Goal: Answer question/provide support: Share knowledge or assist other users

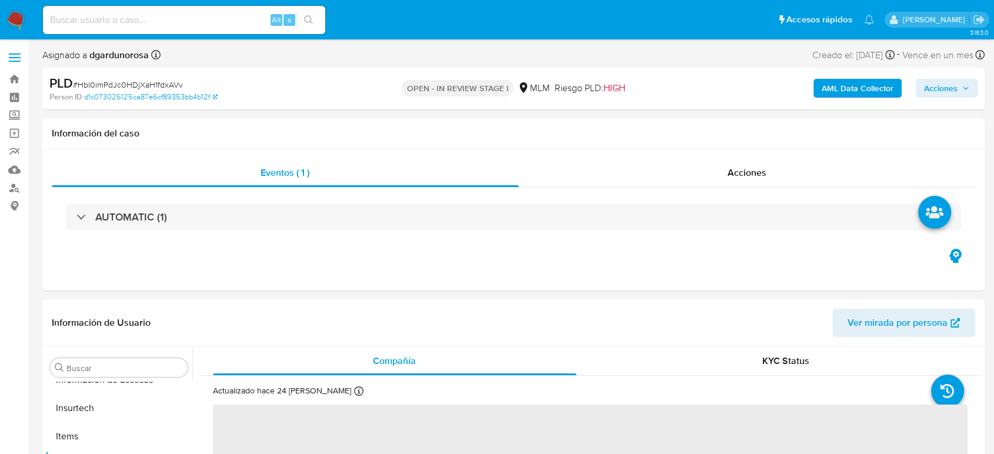
scroll to position [582, 0]
select select "10"
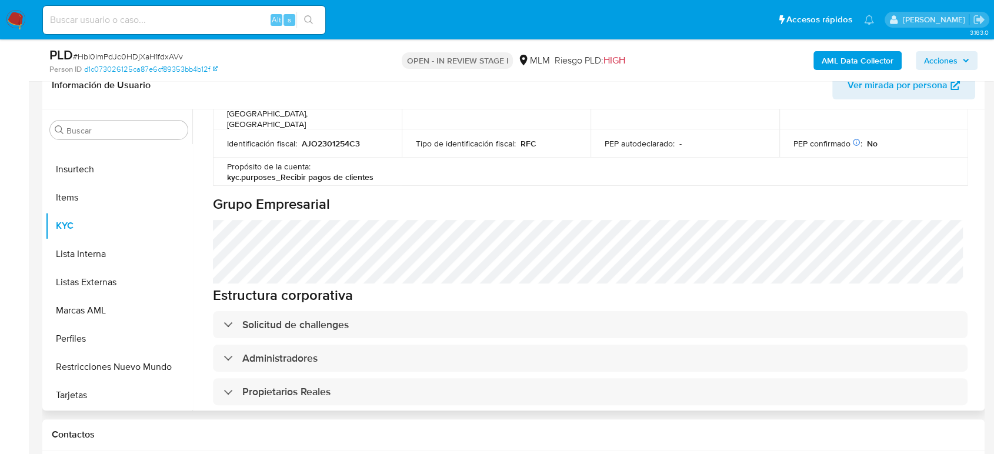
scroll to position [522, 0]
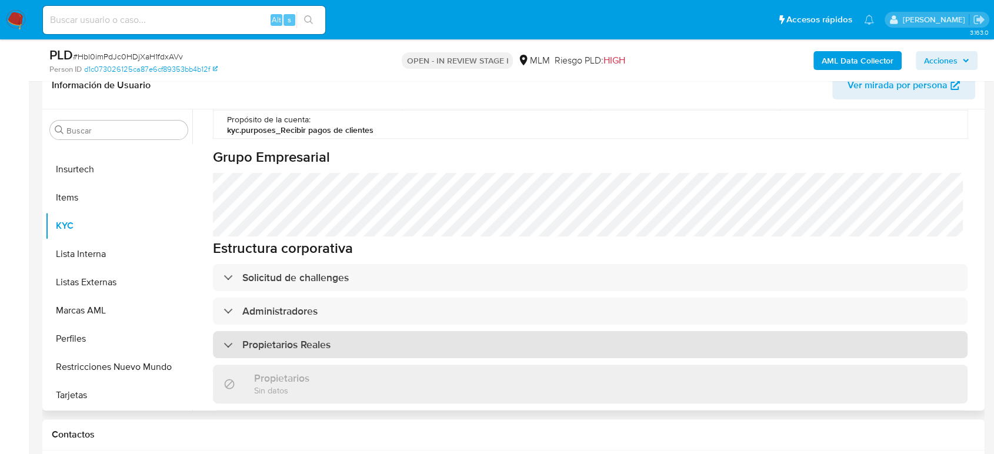
click at [303, 338] on h3 "Propietarios Reales" at bounding box center [286, 344] width 88 height 13
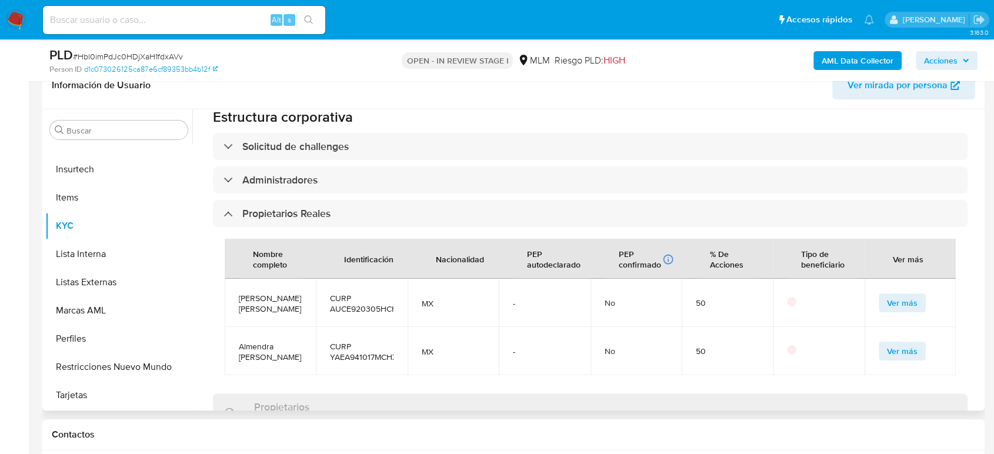
scroll to position [719, 0]
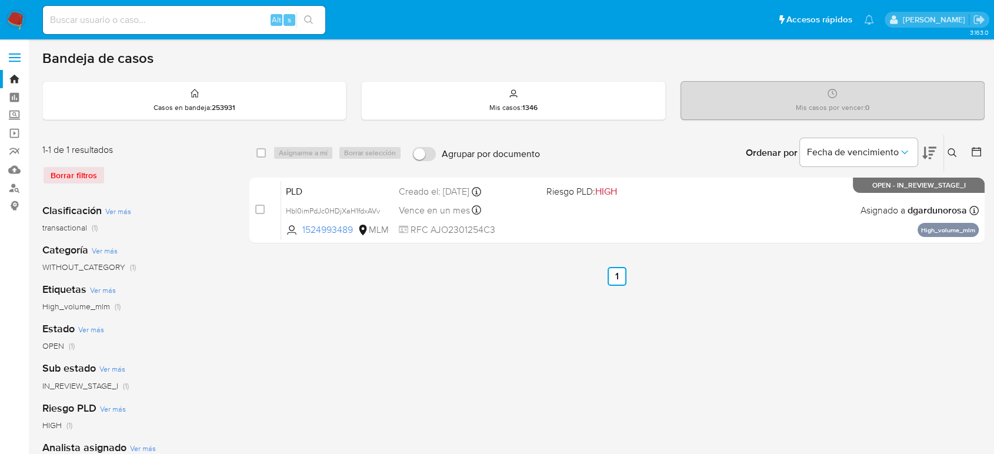
click at [953, 154] on icon at bounding box center [951, 152] width 9 height 9
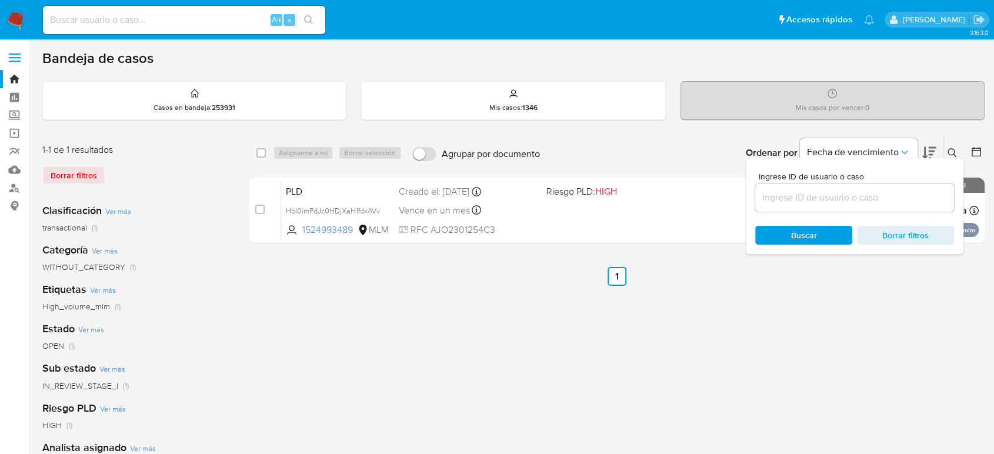
click at [864, 195] on input at bounding box center [854, 197] width 199 height 15
type input "2277600544"
click at [950, 154] on div at bounding box center [950, 156] width 5 height 5
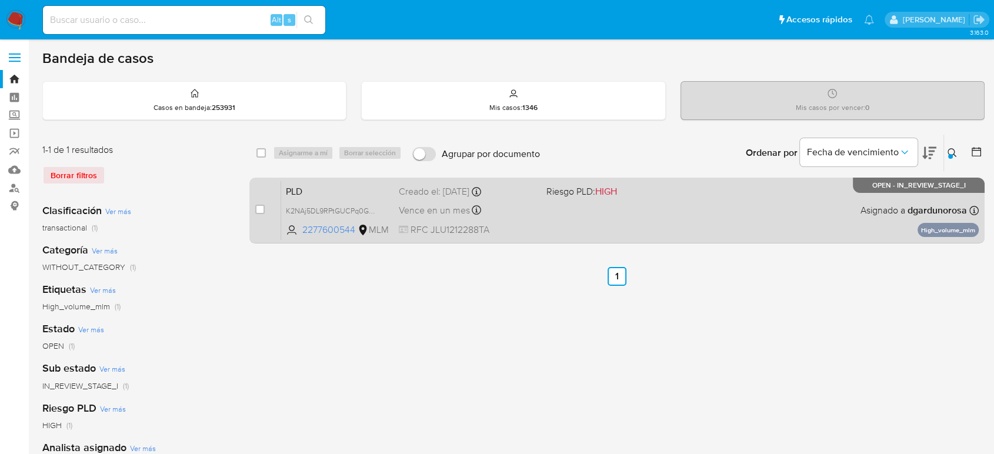
click at [826, 210] on div "PLD K2NAj5DL9RPtGUCPq0GDjeZj 2277600544 MLM Riesgo PLD: HIGH Creado el: 12/09/2…" at bounding box center [629, 210] width 697 height 59
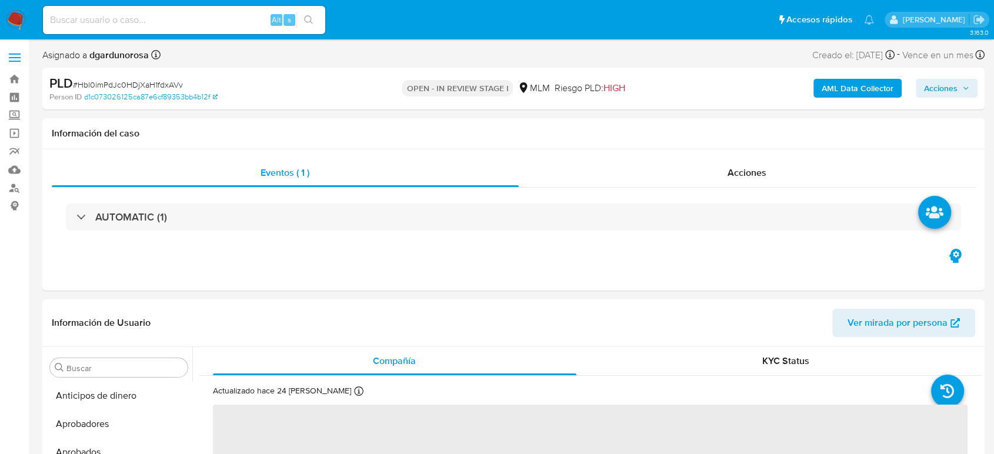
select select "10"
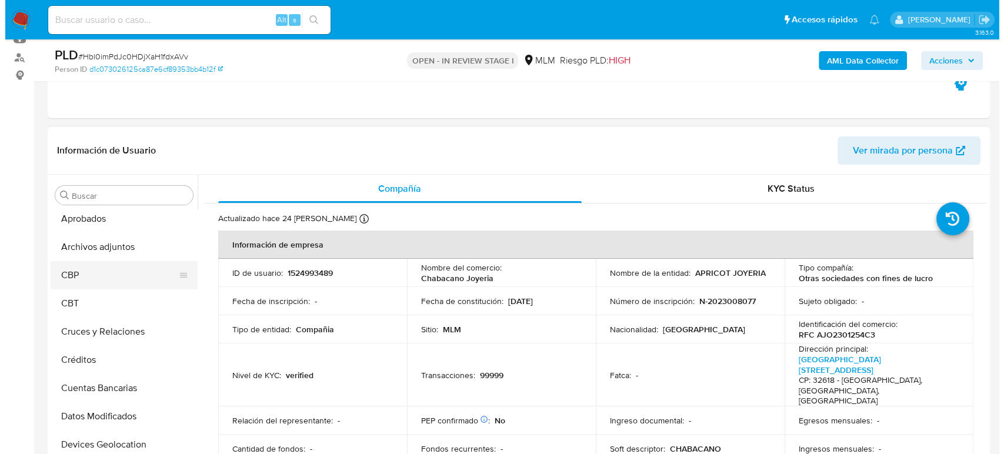
scroll to position [59, 0]
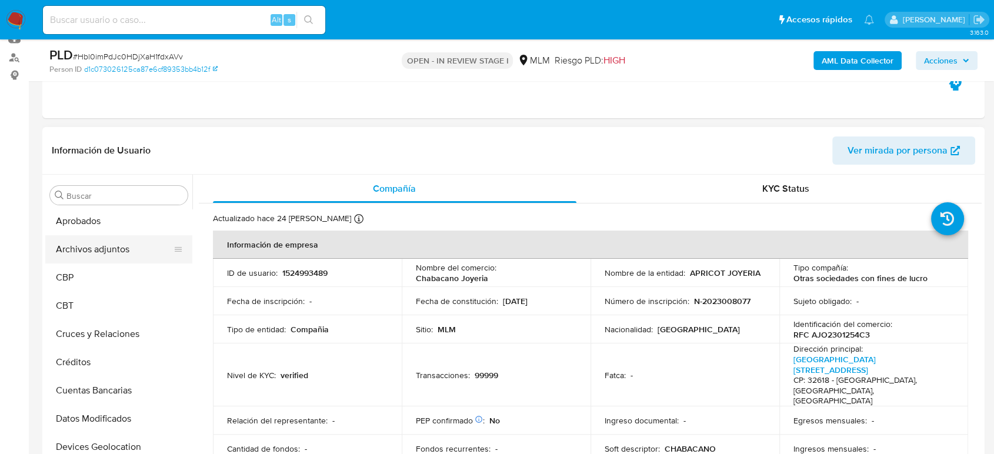
click at [96, 251] on button "Archivos adjuntos" at bounding box center [114, 249] width 138 height 28
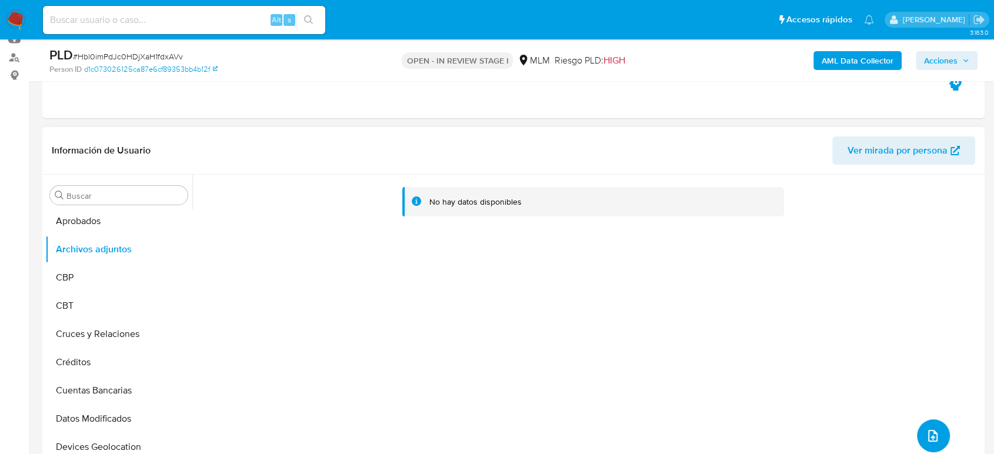
click at [933, 427] on button "upload-file" at bounding box center [933, 435] width 33 height 33
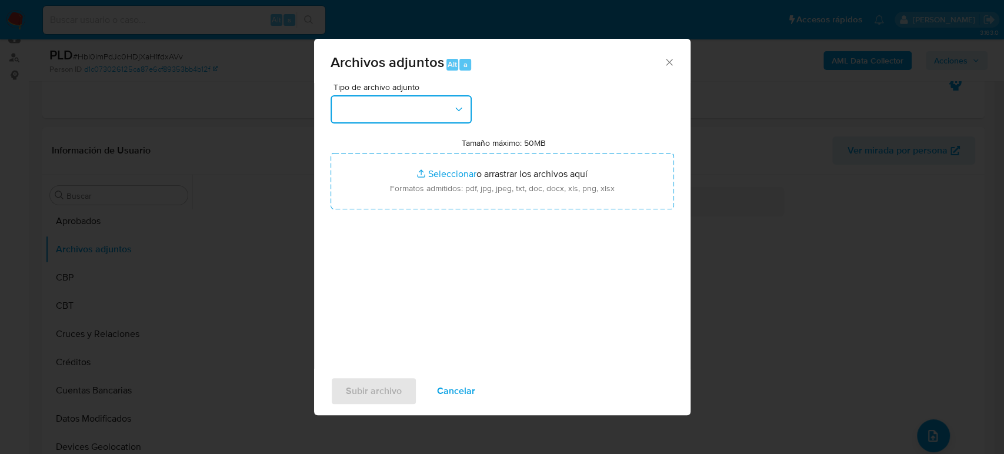
click at [419, 118] on button "button" at bounding box center [401, 109] width 141 height 28
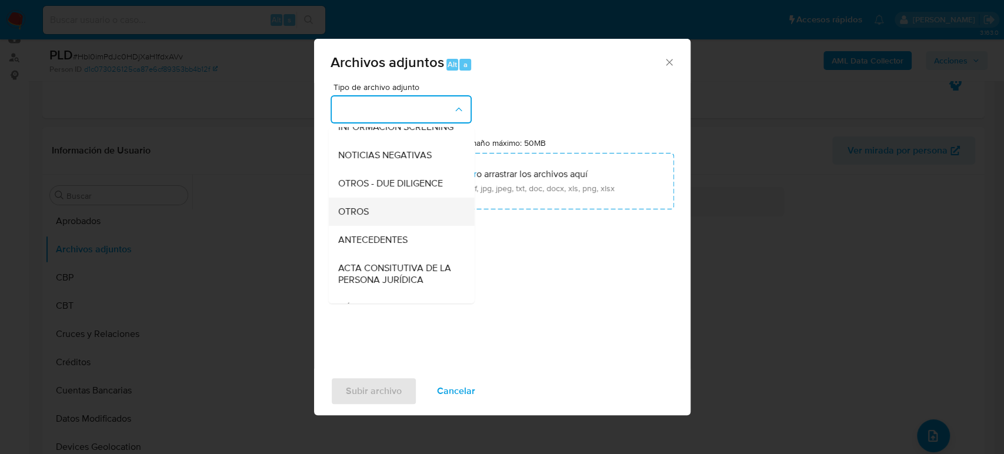
scroll to position [131, 0]
click at [369, 222] on div "OTROS" at bounding box center [398, 208] width 120 height 28
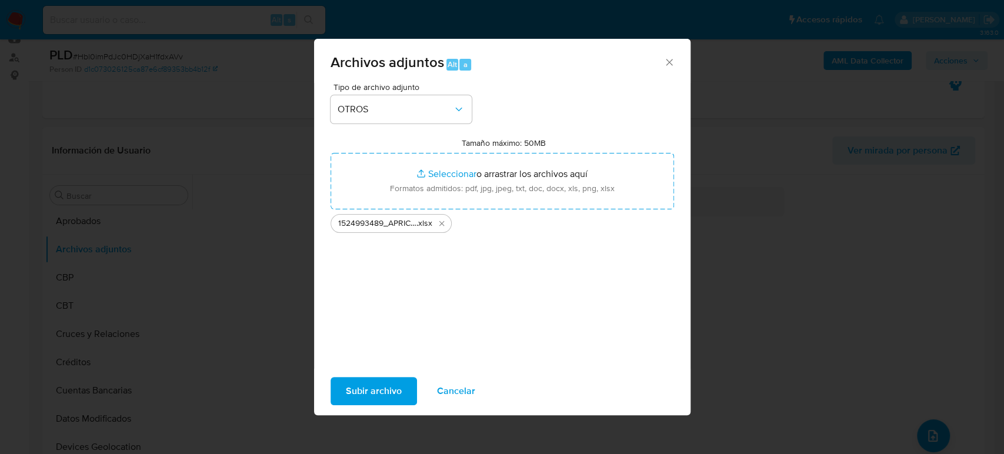
click at [385, 385] on span "Subir archivo" at bounding box center [374, 391] width 56 height 26
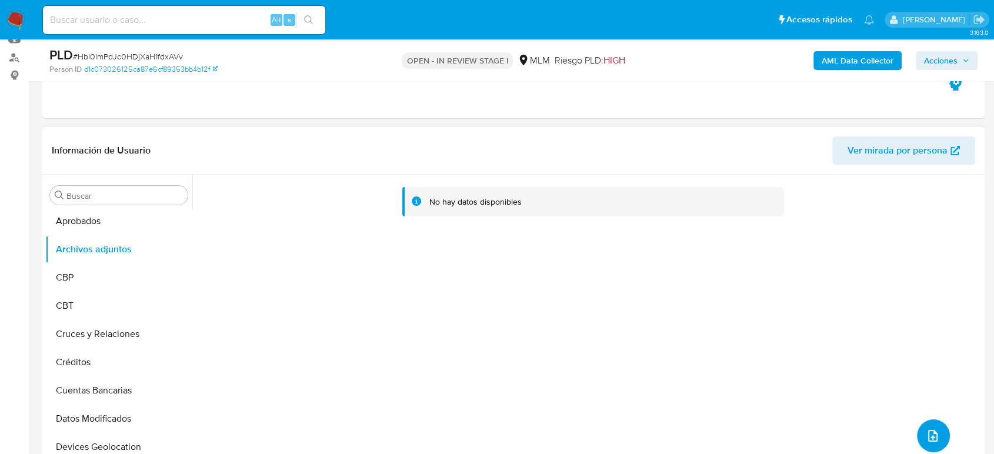
click at [926, 441] on icon "upload-file" at bounding box center [933, 436] width 14 height 14
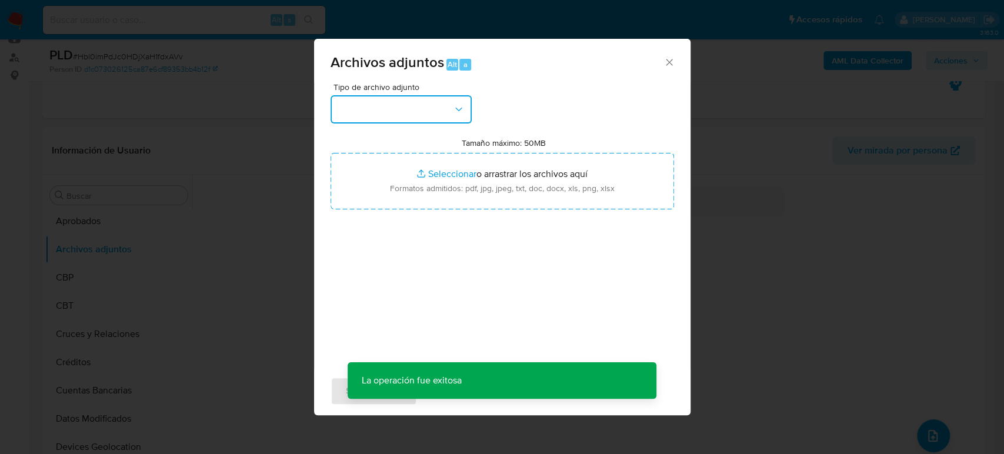
click at [400, 104] on button "button" at bounding box center [401, 109] width 141 height 28
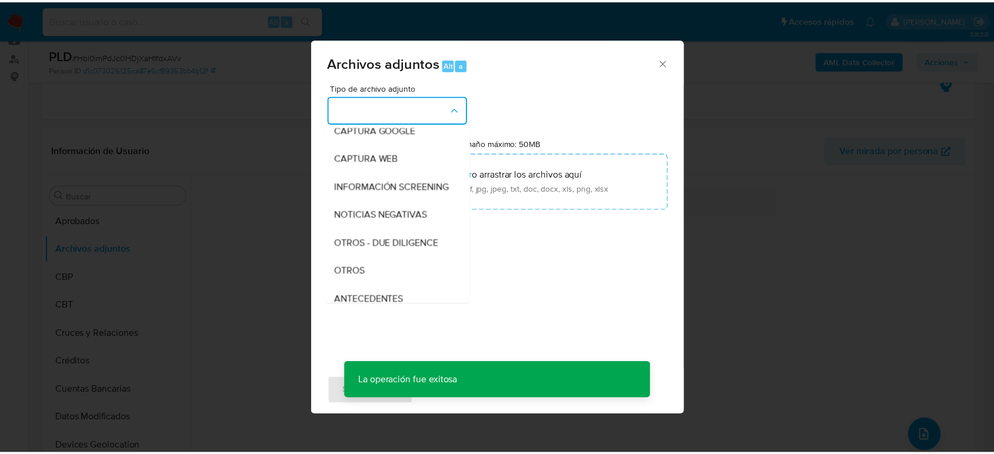
scroll to position [196, 0]
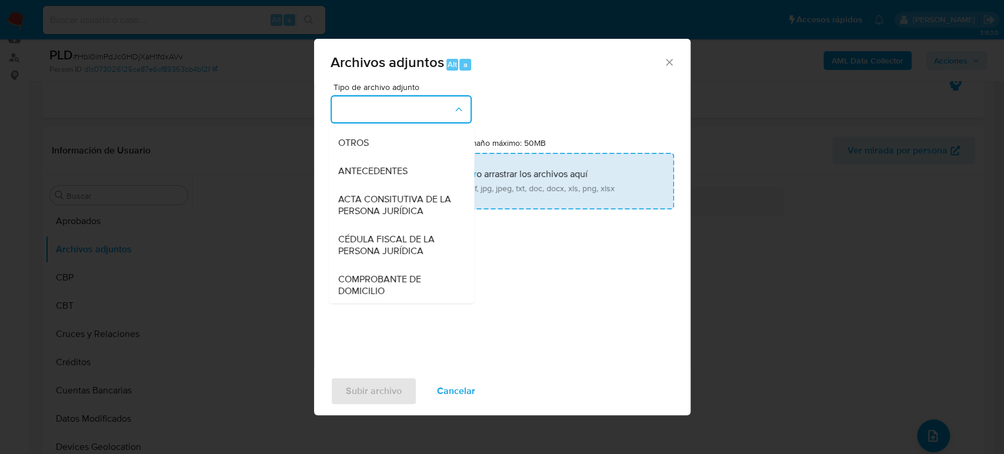
click at [385, 156] on div "OTROS" at bounding box center [398, 143] width 120 height 28
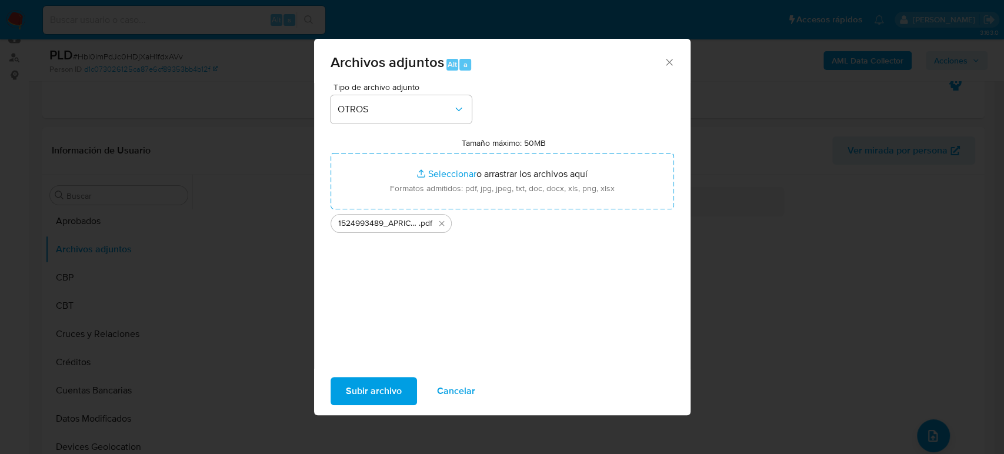
click at [390, 386] on span "Subir archivo" at bounding box center [374, 391] width 56 height 26
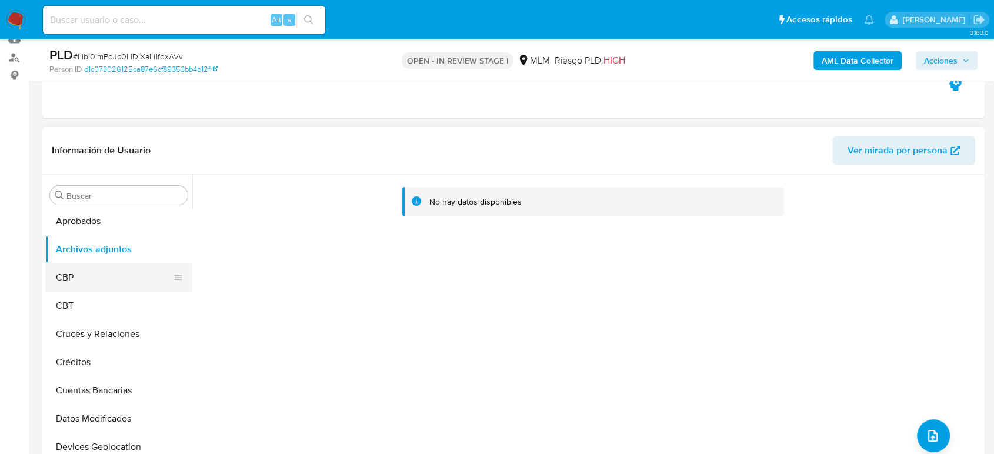
click at [94, 279] on button "CBP" at bounding box center [114, 277] width 138 height 28
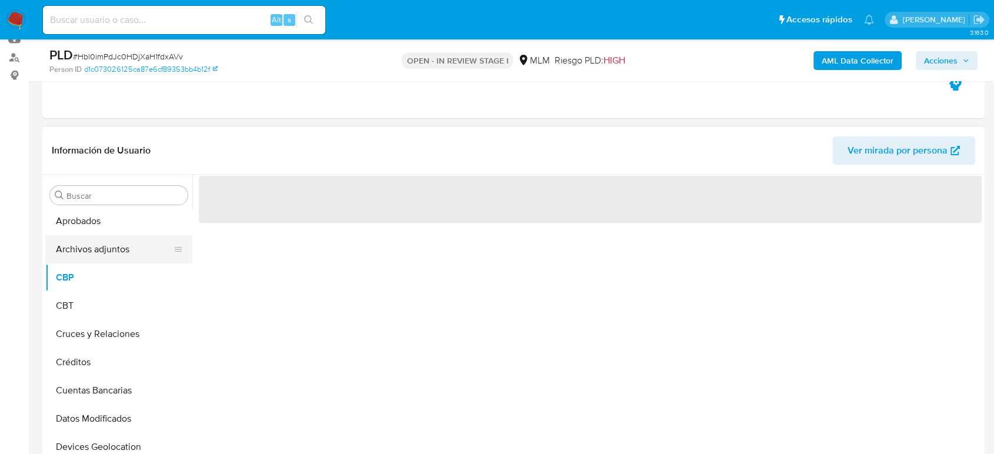
click at [99, 247] on button "Archivos adjuntos" at bounding box center [114, 249] width 138 height 28
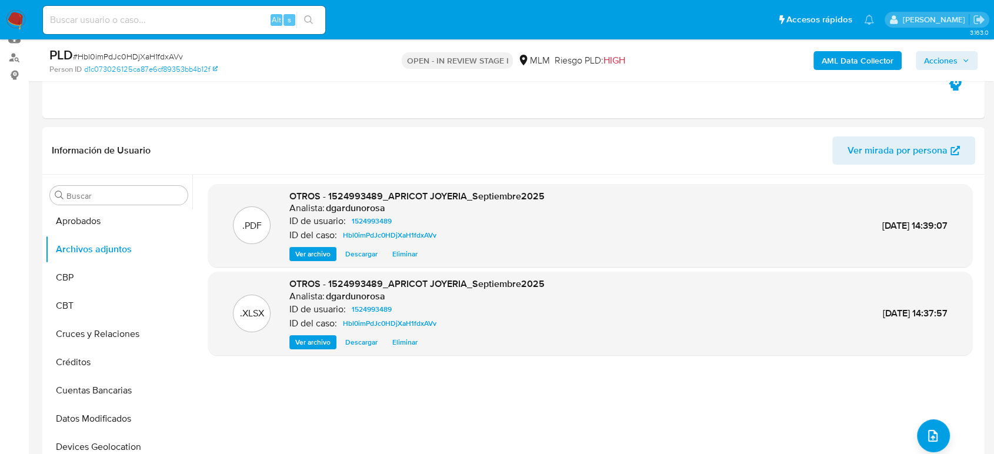
click at [924, 61] on span "Acciones" at bounding box center [941, 60] width 34 height 19
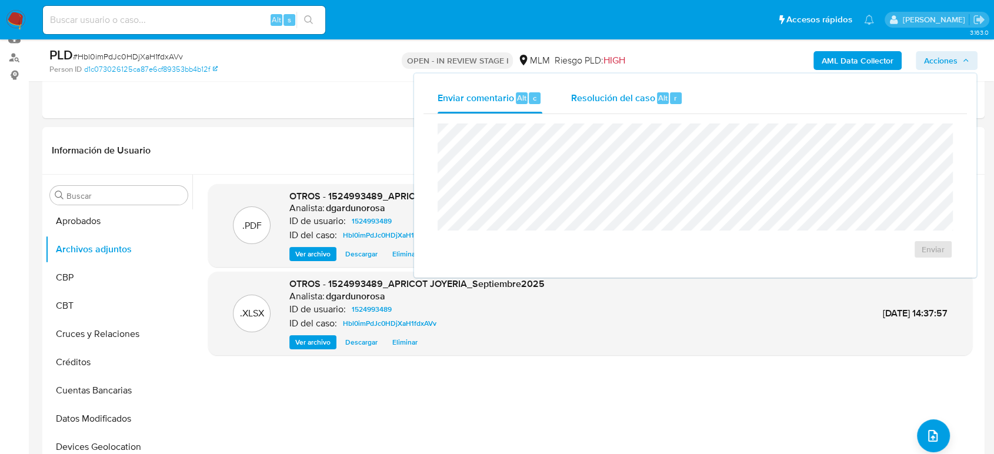
click at [633, 97] on span "Resolución del caso" at bounding box center [612, 98] width 84 height 14
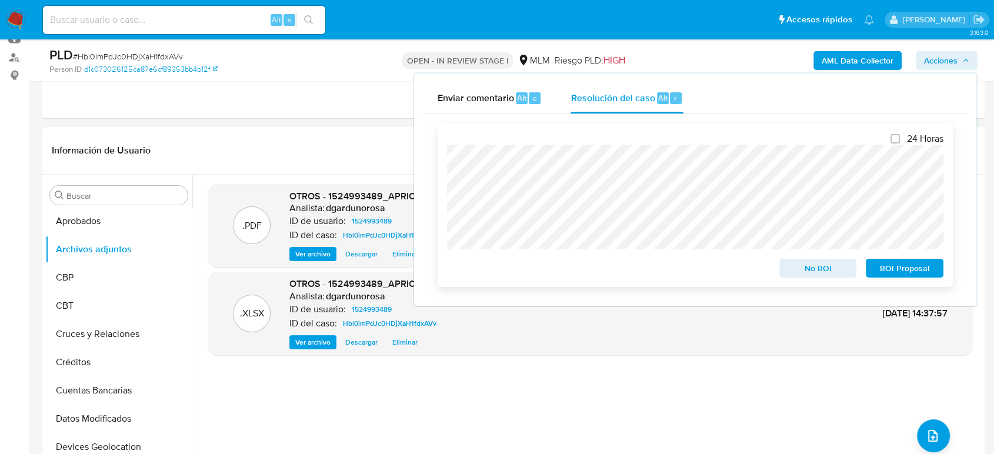
click at [807, 271] on span "No ROI" at bounding box center [817, 268] width 61 height 16
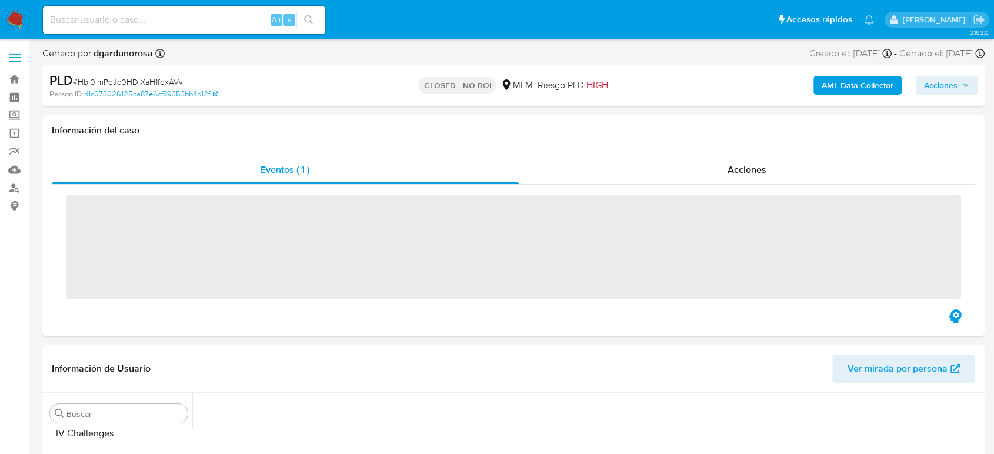
scroll to position [582, 0]
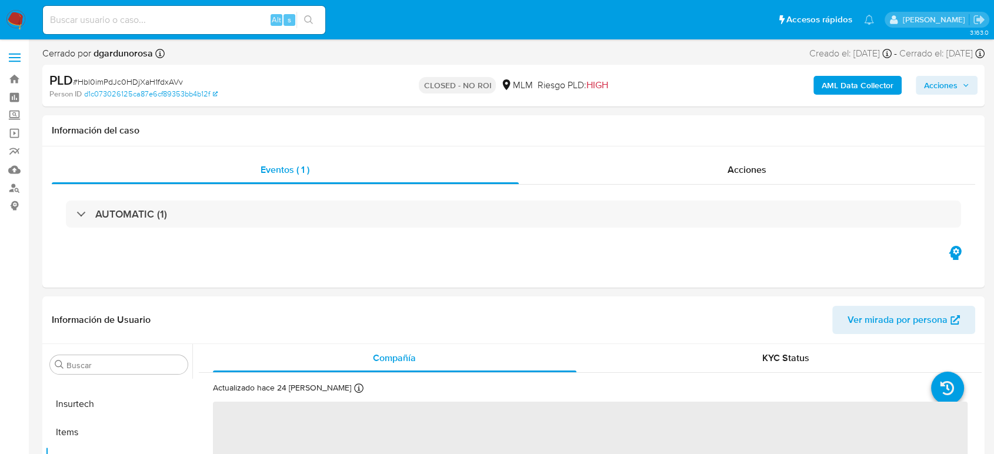
select select "10"
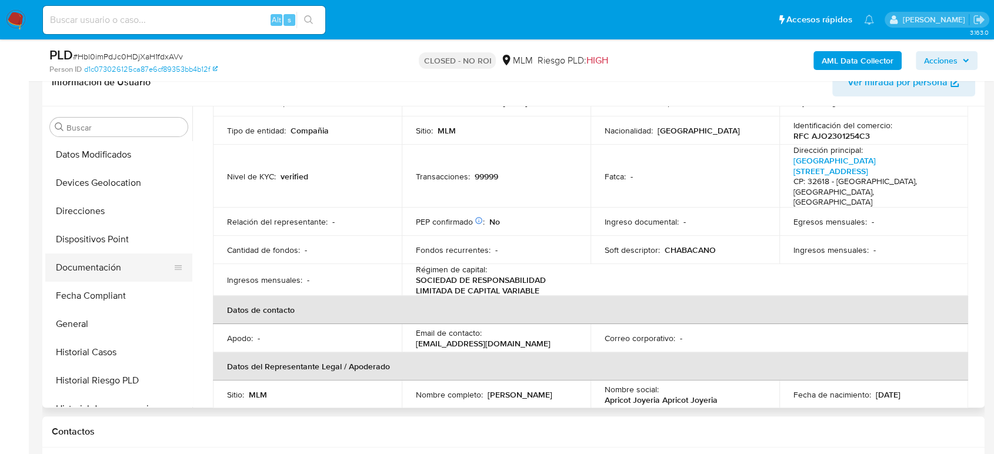
scroll to position [59, 0]
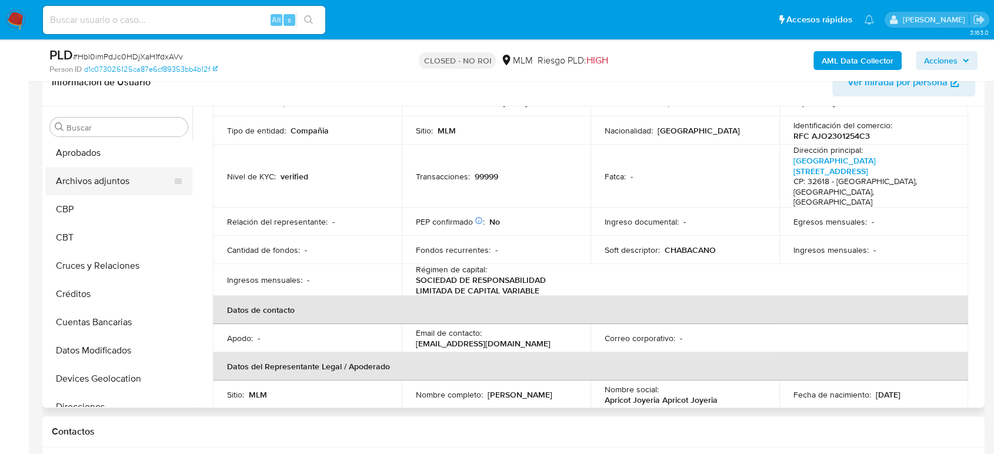
click at [116, 182] on button "Archivos adjuntos" at bounding box center [114, 181] width 138 height 28
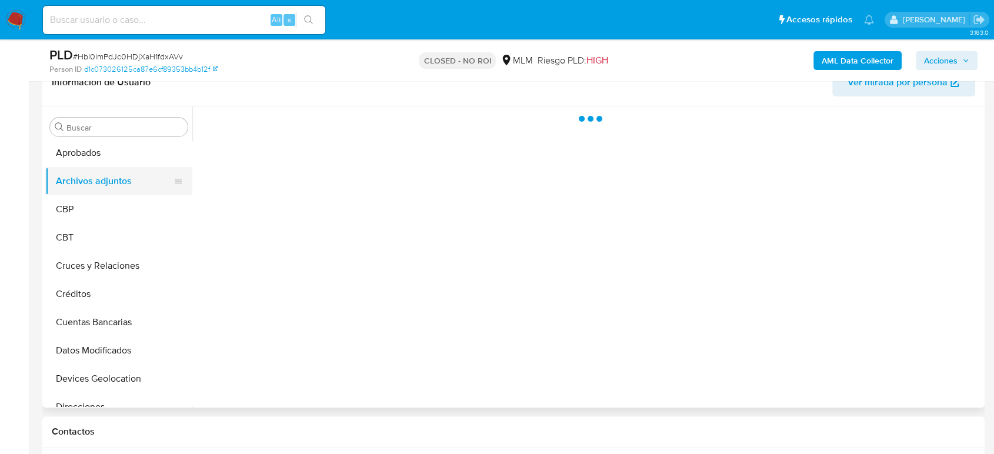
scroll to position [0, 0]
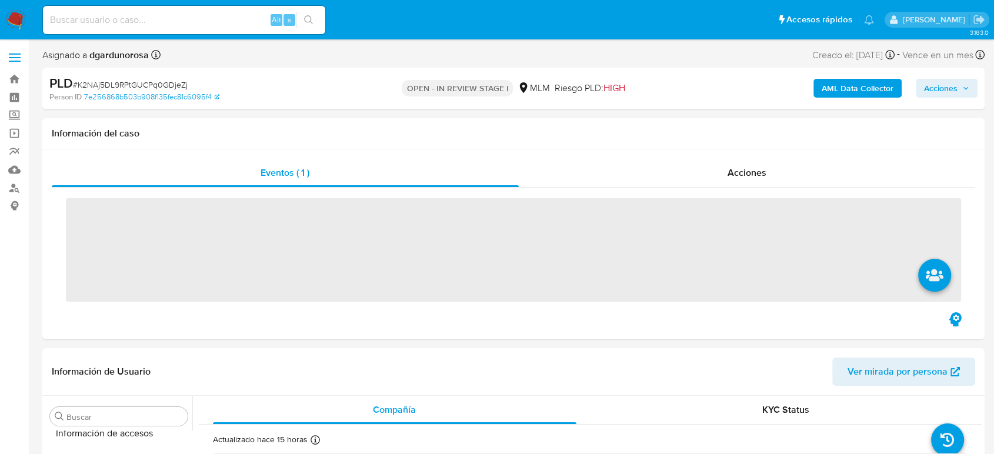
scroll to position [582, 0]
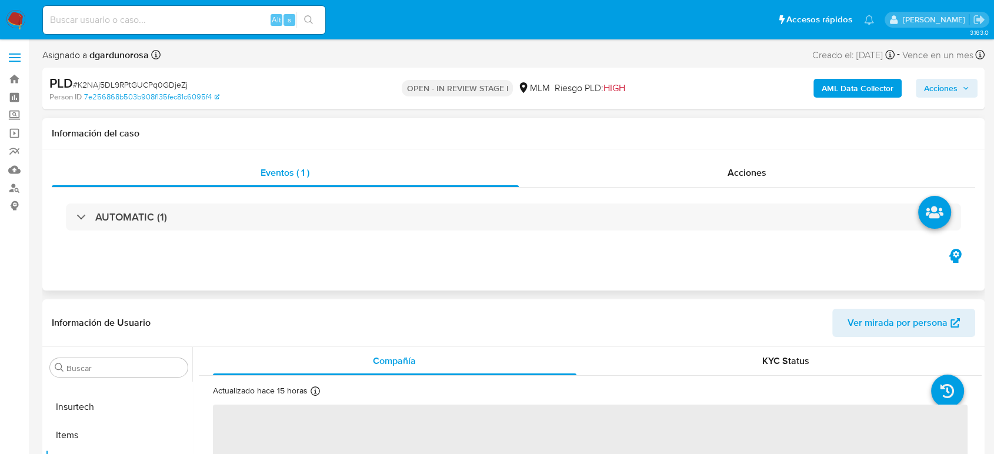
select select "10"
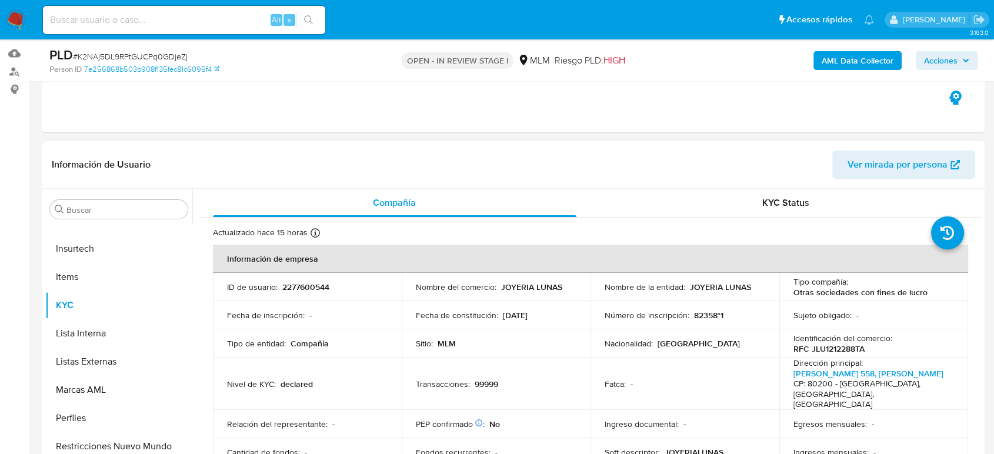
scroll to position [131, 0]
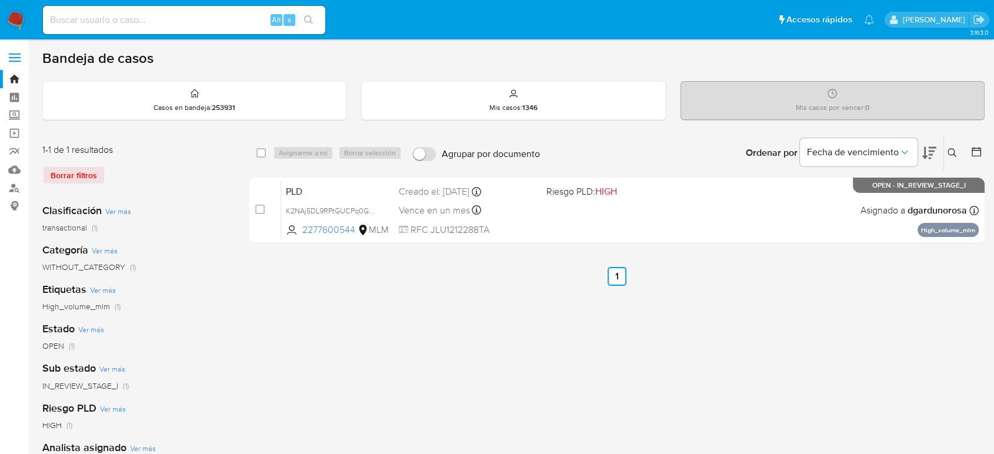
click at [952, 153] on icon at bounding box center [951, 152] width 9 height 9
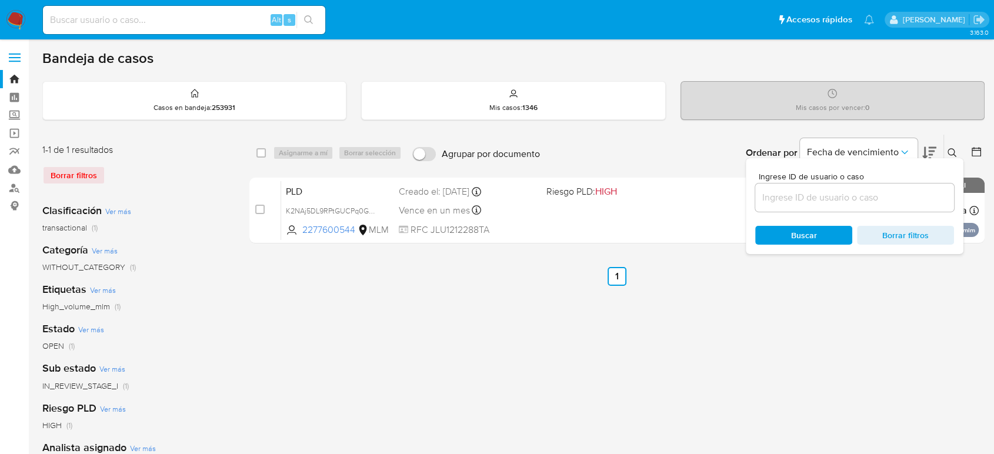
click at [870, 205] on div at bounding box center [854, 197] width 199 height 28
click at [855, 197] on input at bounding box center [854, 197] width 199 height 15
paste input "2277600544"
type input "2277600544"
click at [956, 149] on icon at bounding box center [951, 152] width 9 height 9
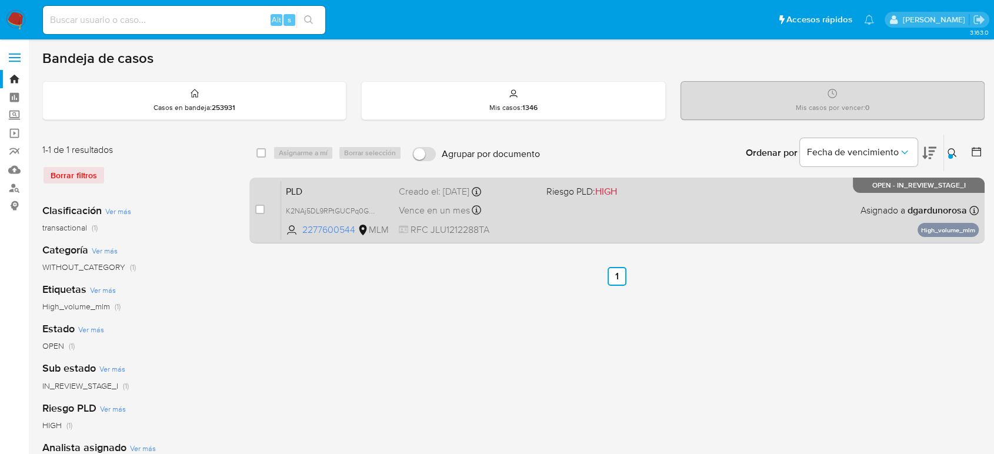
click at [638, 211] on span at bounding box center [615, 210] width 138 height 2
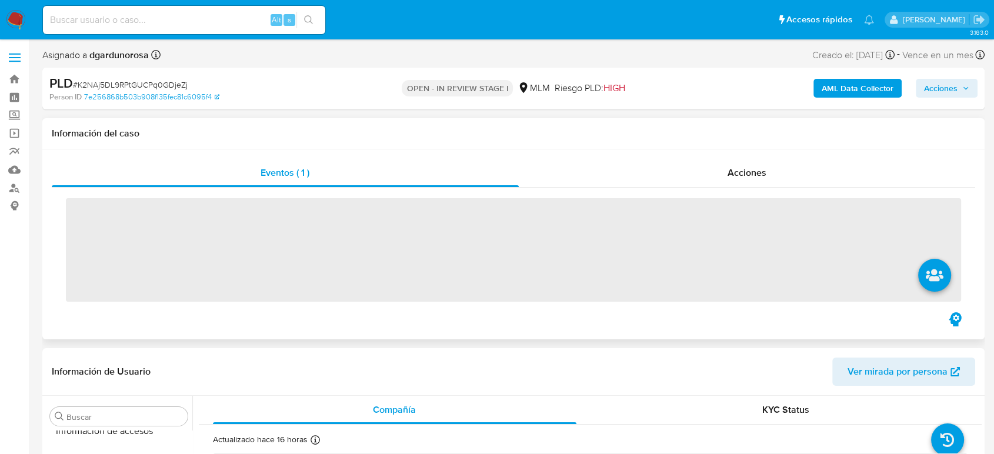
scroll to position [582, 0]
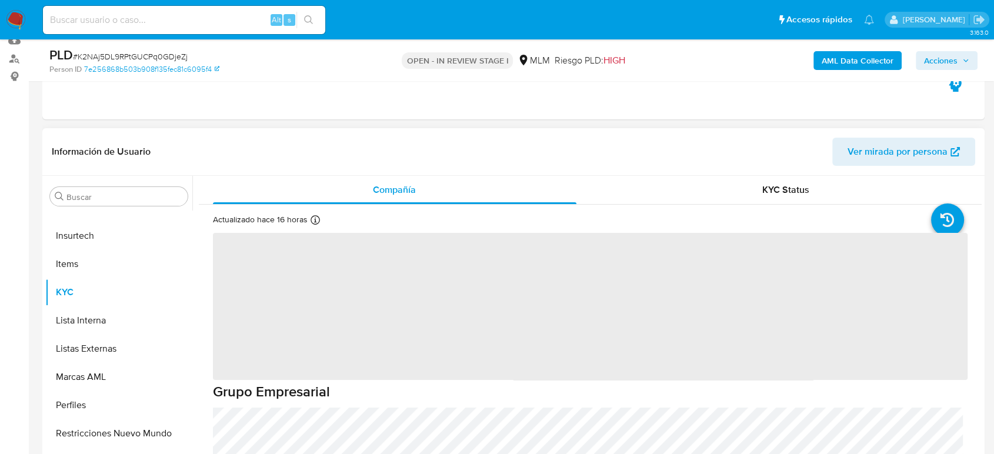
select select "10"
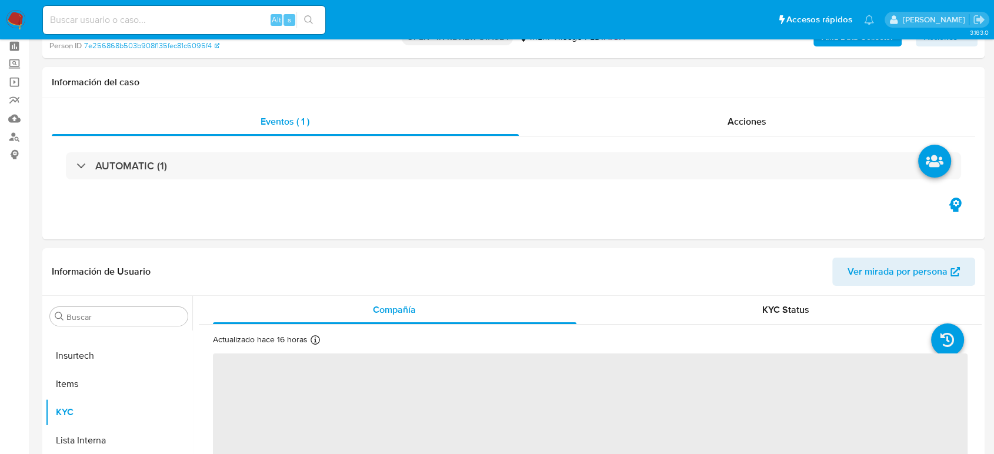
scroll to position [0, 0]
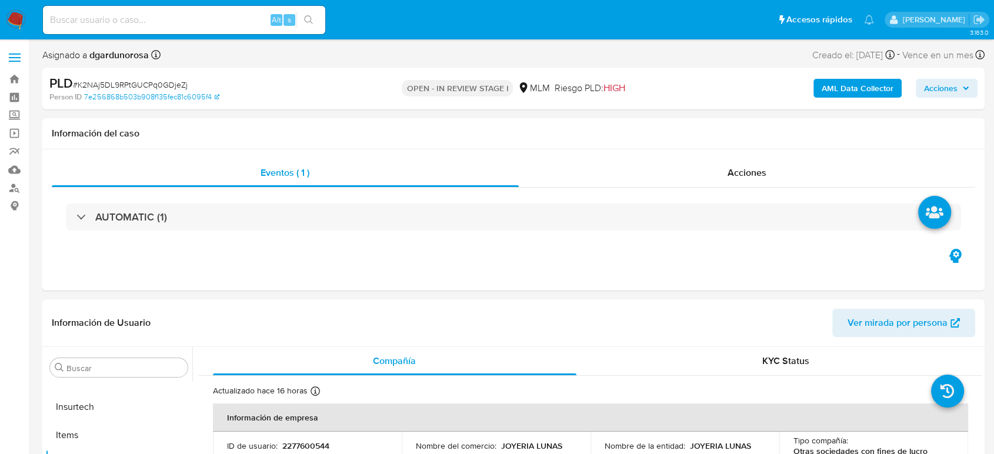
click at [14, 63] on label at bounding box center [14, 57] width 29 height 25
click at [0, 0] on input "checkbox" at bounding box center [0, 0] width 0 height 0
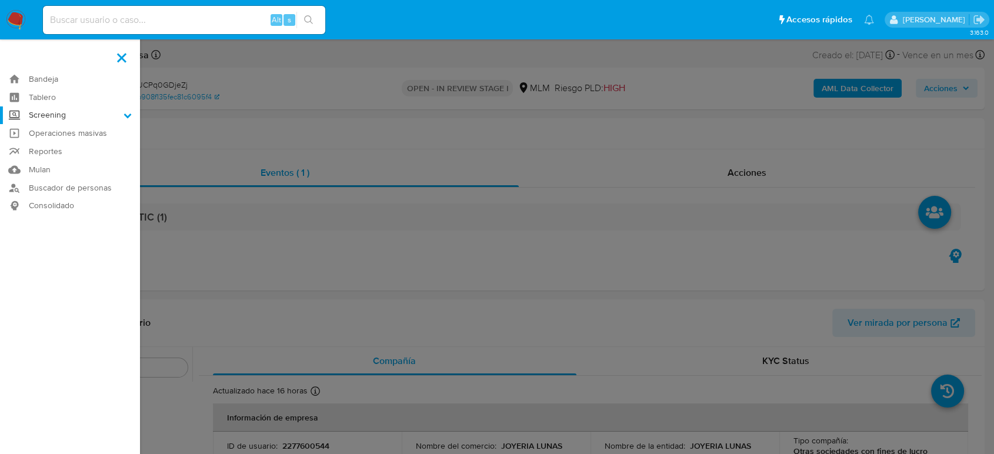
click at [58, 120] on label "Screening" at bounding box center [70, 115] width 140 height 18
click at [0, 0] on input "Screening" at bounding box center [0, 0] width 0 height 0
click at [66, 168] on link "Herramientas" at bounding box center [70, 161] width 140 height 15
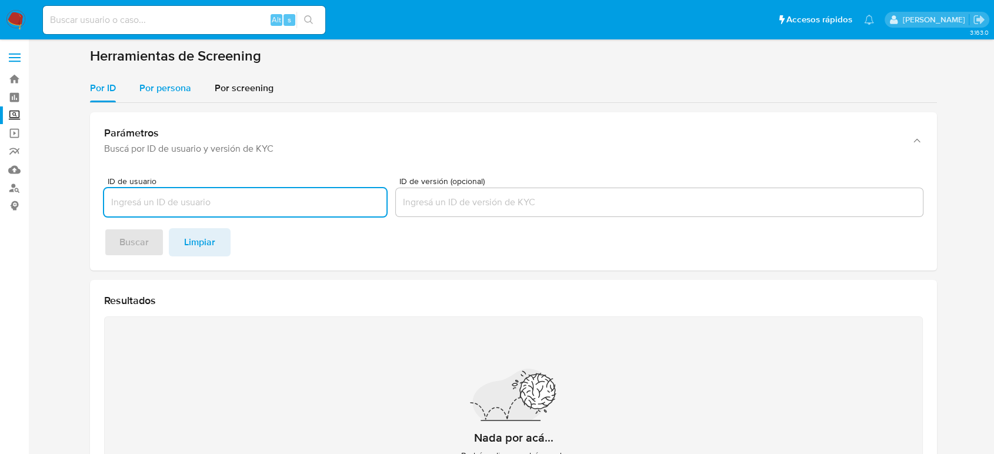
click at [148, 103] on div "Parámetros Buscá por ID de usuario y versión de KYC ID de usuario ID de versión…" at bounding box center [513, 324] width 847 height 443
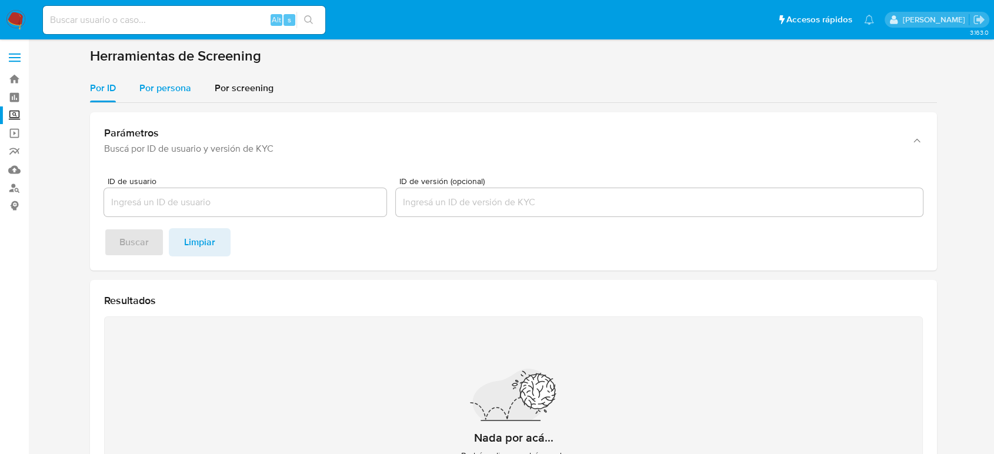
click at [153, 95] on div "Por persona" at bounding box center [165, 88] width 52 height 28
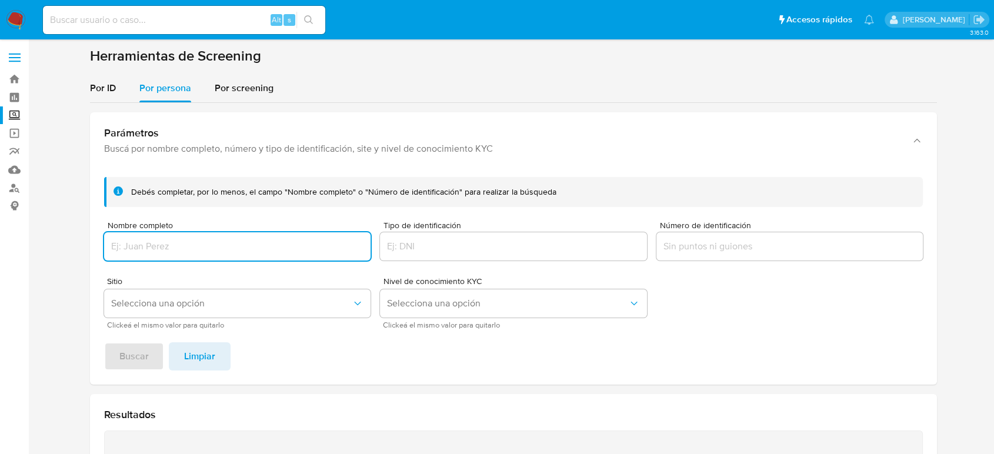
click at [205, 243] on input "Nombre completo" at bounding box center [237, 246] width 266 height 15
type input "martha alicia mendez aguilar"
click at [104, 342] on button "Buscar" at bounding box center [134, 356] width 60 height 28
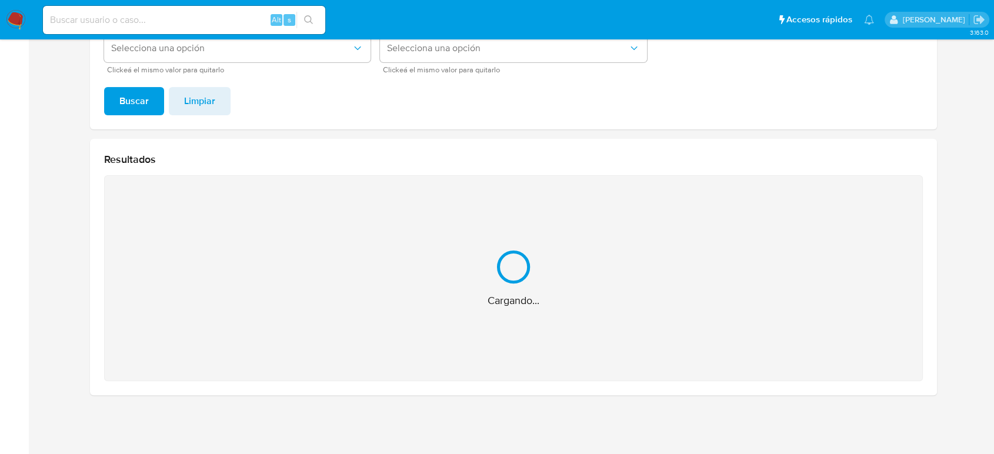
scroll to position [68, 0]
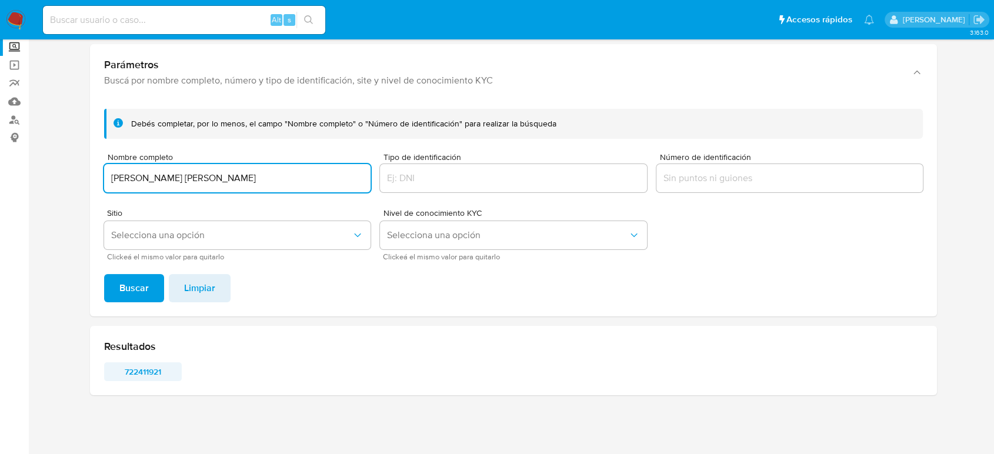
click at [156, 376] on span "722411921" at bounding box center [142, 371] width 61 height 16
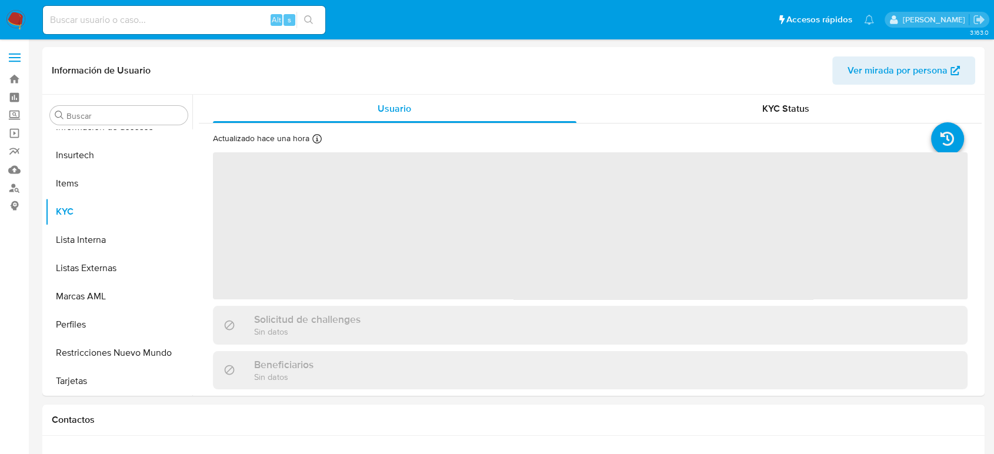
scroll to position [582, 0]
select select "10"
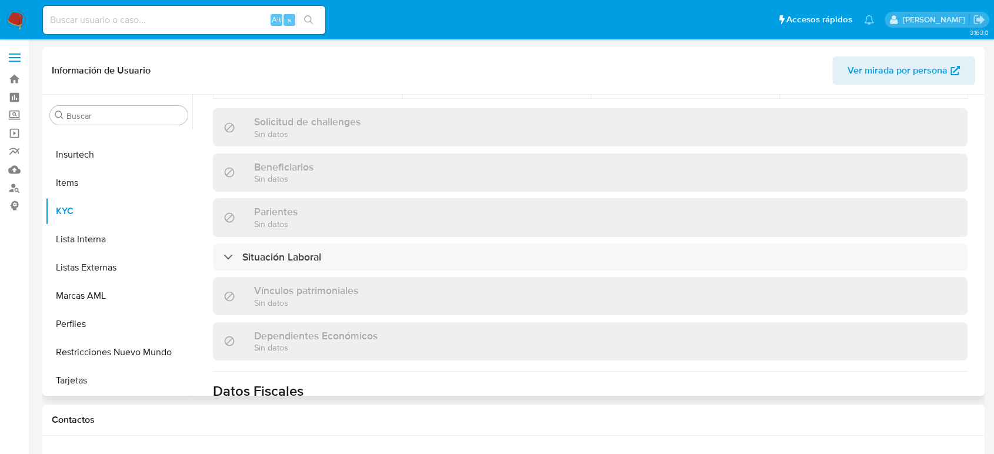
scroll to position [478, 0]
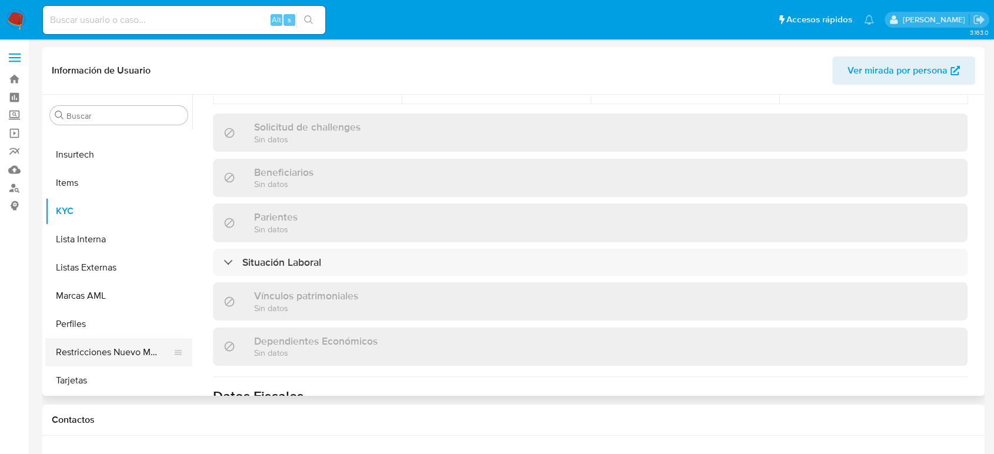
click at [122, 348] on button "Restricciones Nuevo Mundo" at bounding box center [114, 352] width 138 height 28
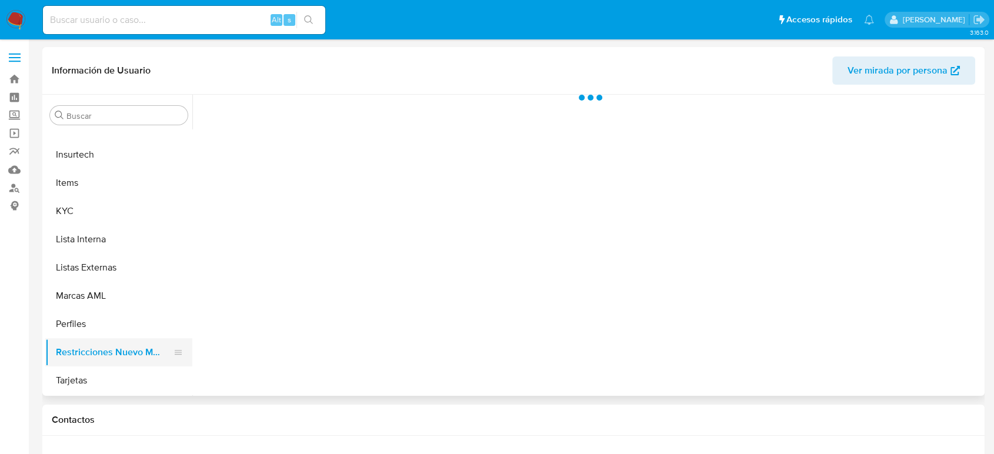
scroll to position [0, 0]
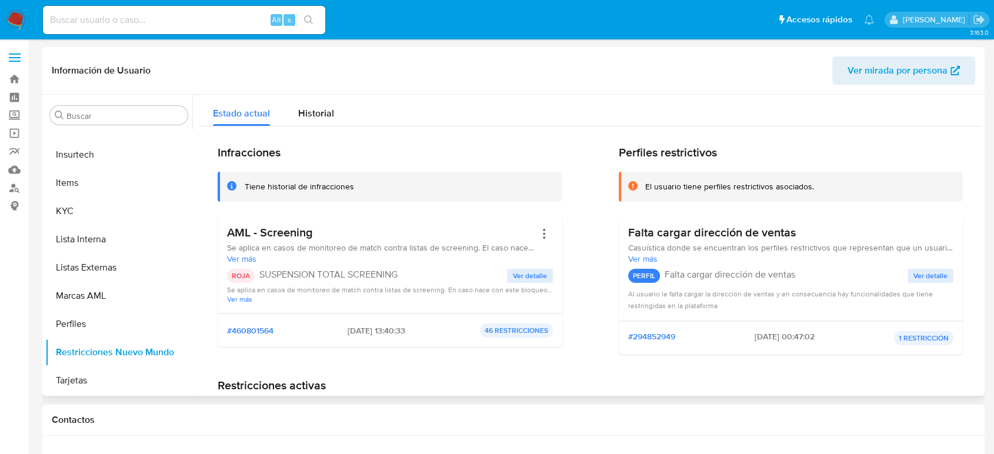
click at [527, 275] on span "Ver detalle" at bounding box center [530, 276] width 34 height 12
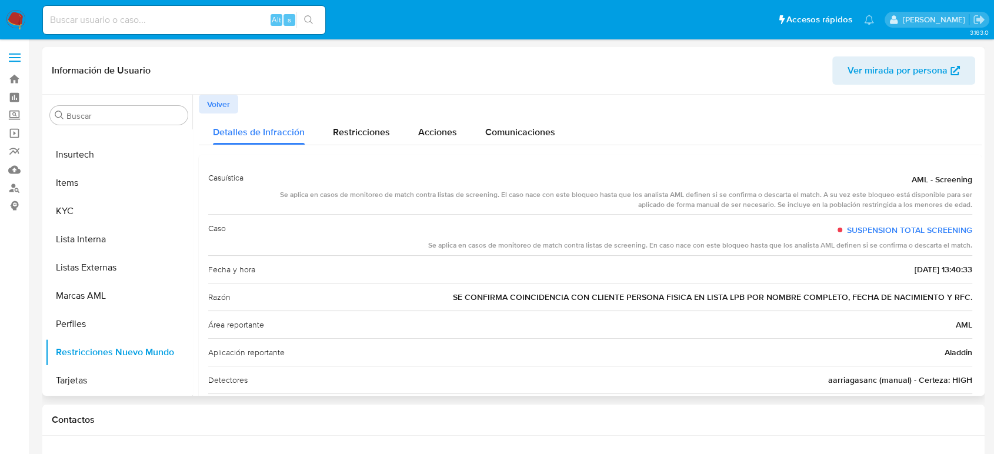
scroll to position [49, 0]
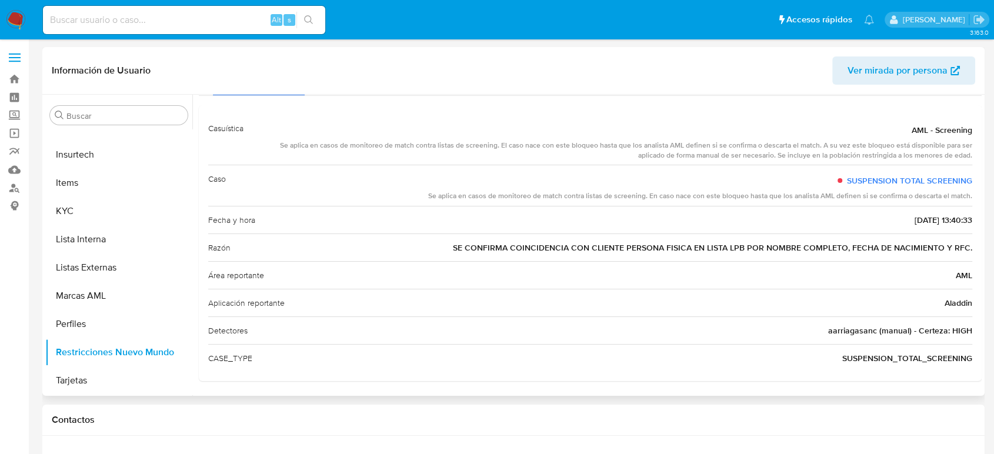
click at [832, 331] on span "aarriagasanc (manual) - Certeza: HIGH" at bounding box center [900, 331] width 144 height 12
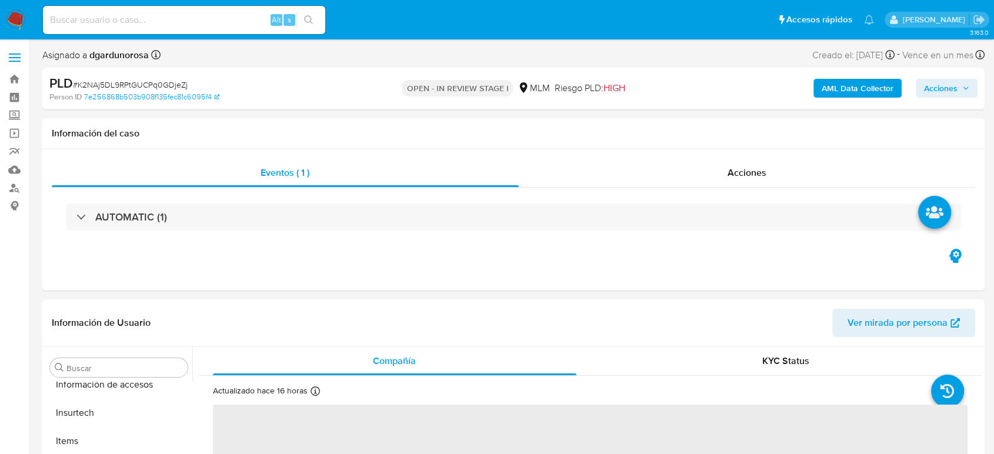
scroll to position [582, 0]
select select "10"
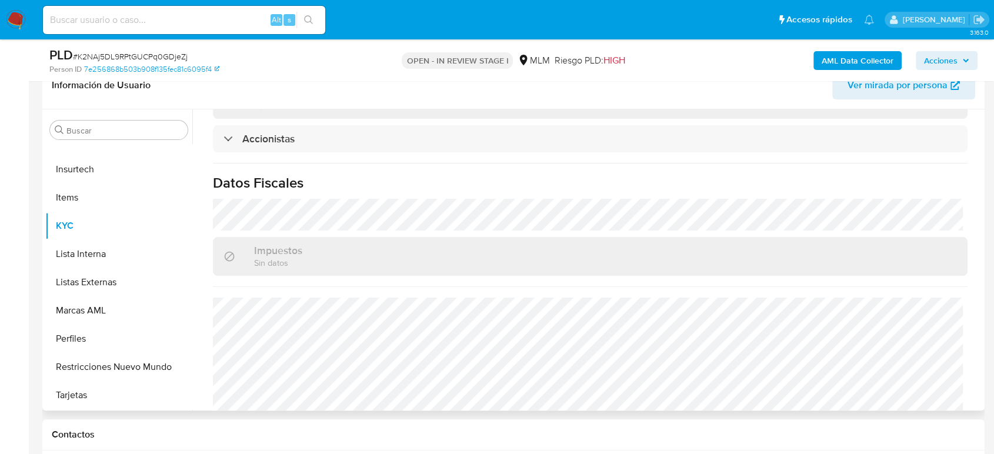
scroll to position [261, 0]
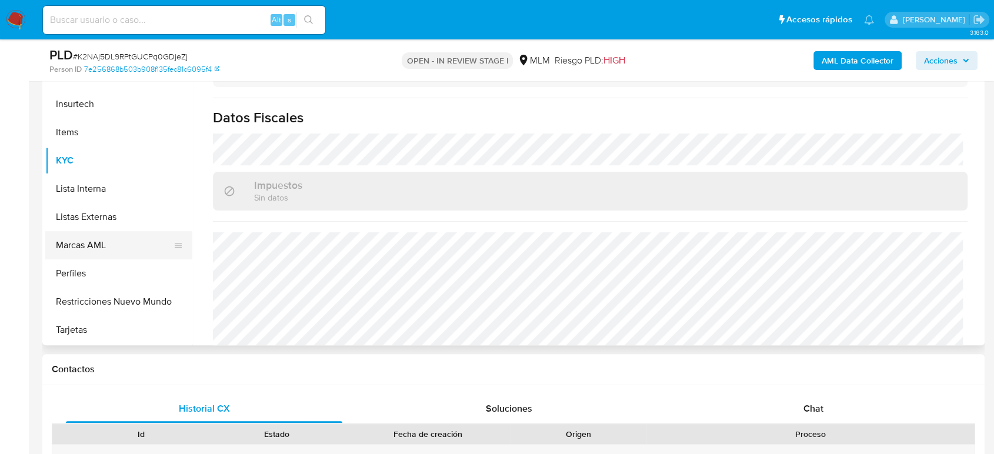
click at [94, 218] on button "Listas Externas" at bounding box center [118, 217] width 147 height 28
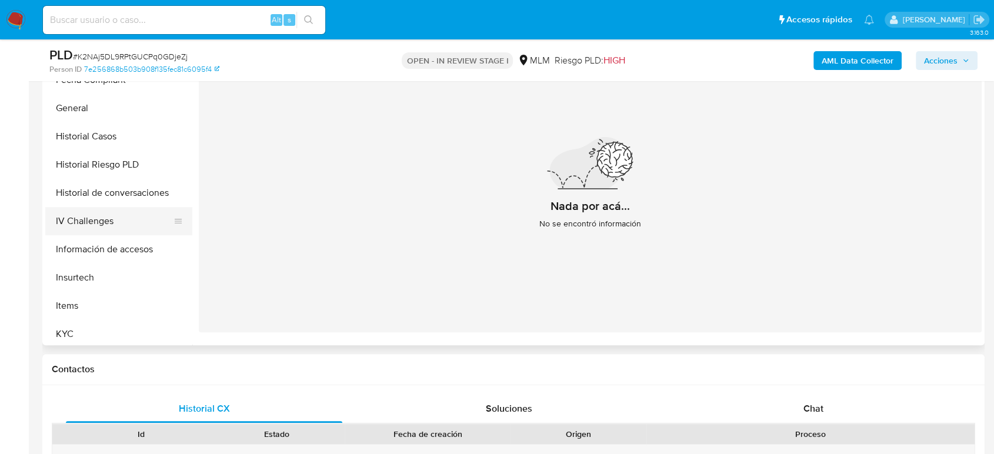
scroll to position [386, 0]
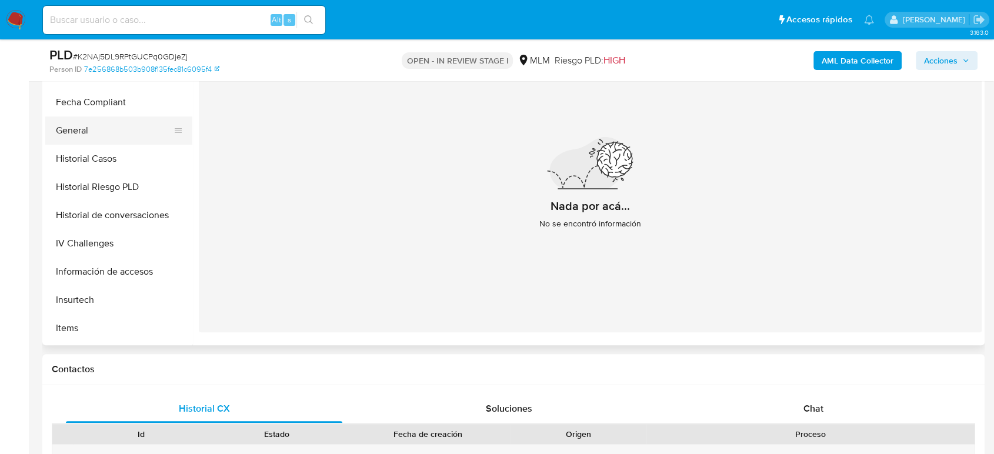
click at [82, 139] on button "General" at bounding box center [114, 130] width 138 height 28
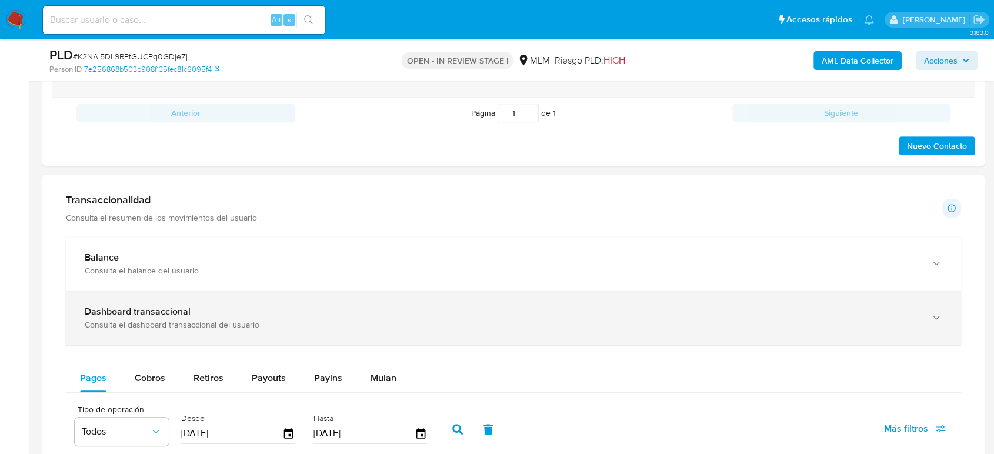
scroll to position [653, 0]
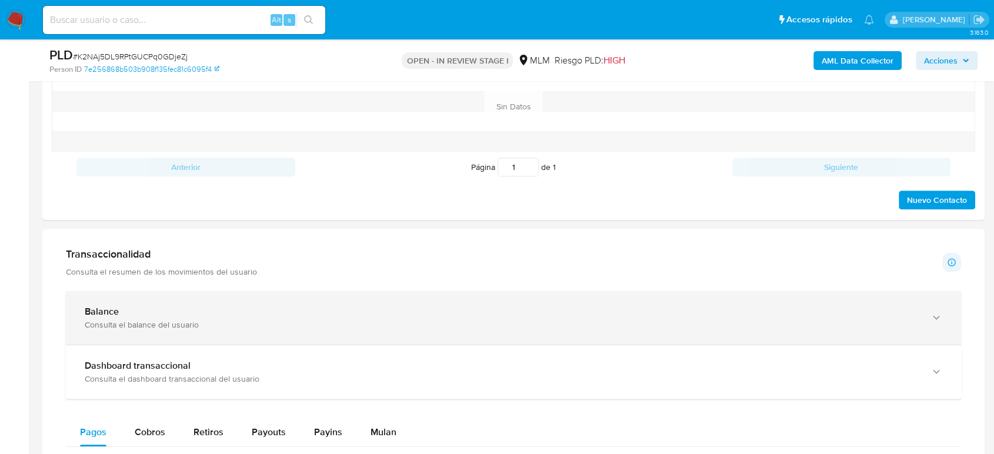
click at [160, 323] on div "Consulta el balance del usuario" at bounding box center [502, 324] width 834 height 11
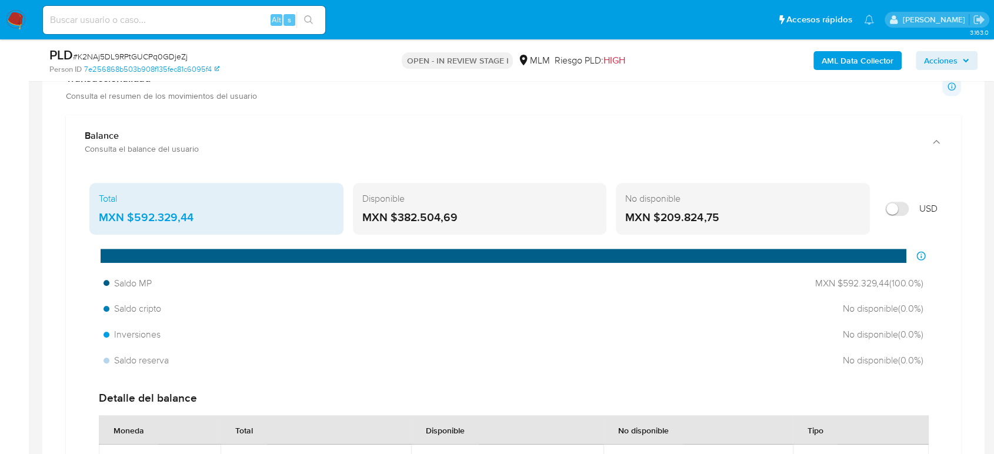
scroll to position [849, 0]
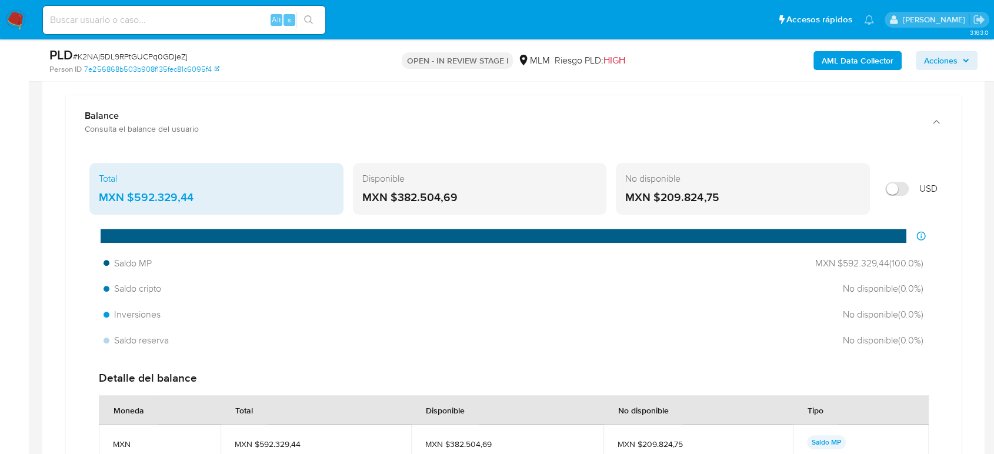
drag, startPoint x: 202, startPoint y: 191, endPoint x: 127, endPoint y: 191, distance: 74.7
click at [127, 191] on div "MXN $592.329,44" at bounding box center [216, 197] width 235 height 15
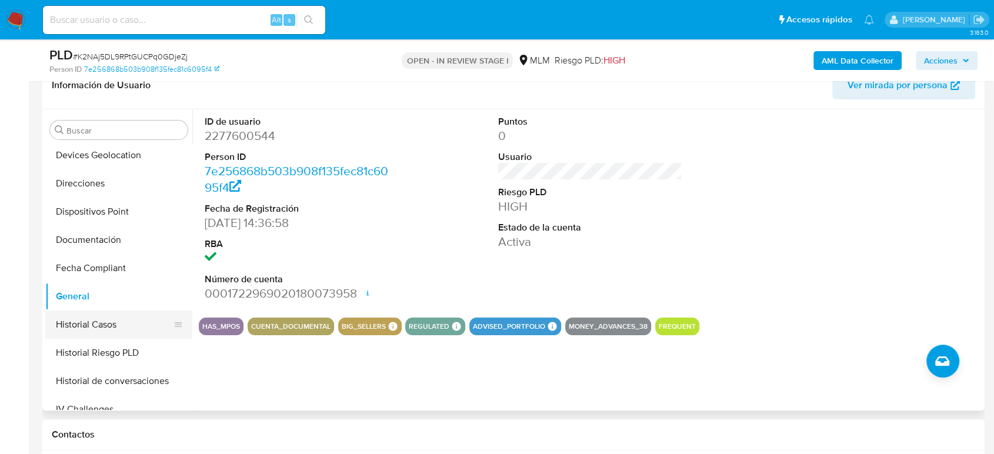
scroll to position [255, 0]
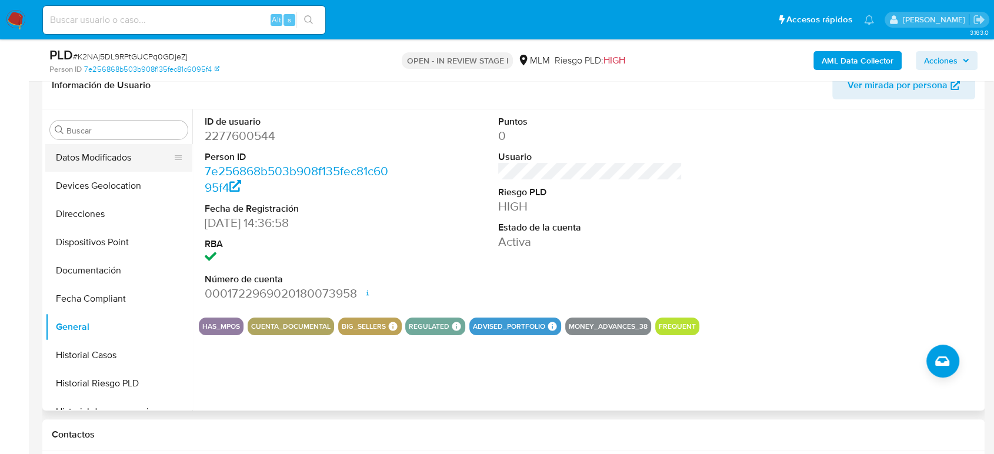
click at [114, 170] on button "Datos Modificados" at bounding box center [114, 157] width 138 height 28
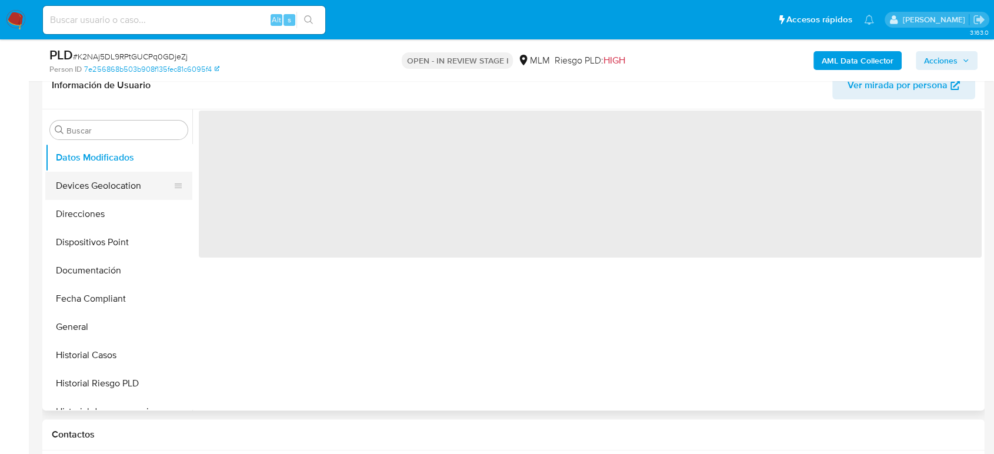
click at [122, 186] on button "Devices Geolocation" at bounding box center [114, 186] width 138 height 28
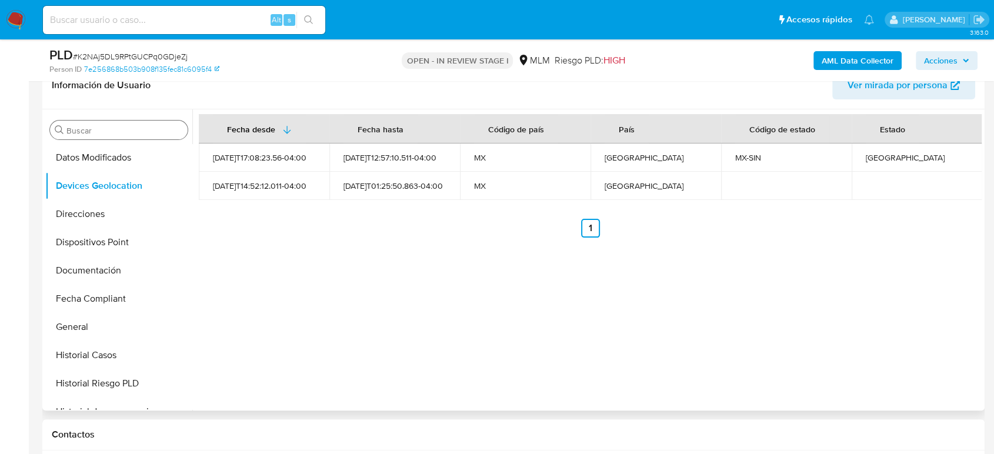
click at [108, 132] on input "Buscar" at bounding box center [124, 130] width 116 height 11
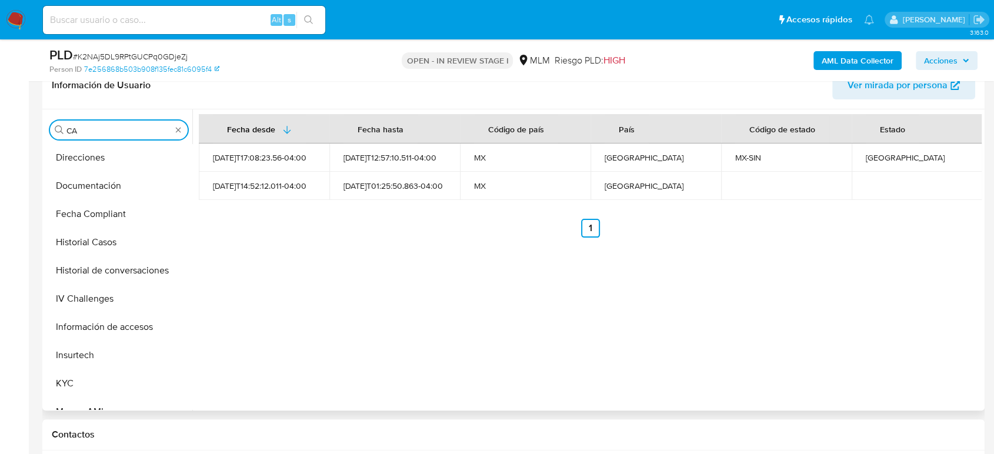
scroll to position [0, 0]
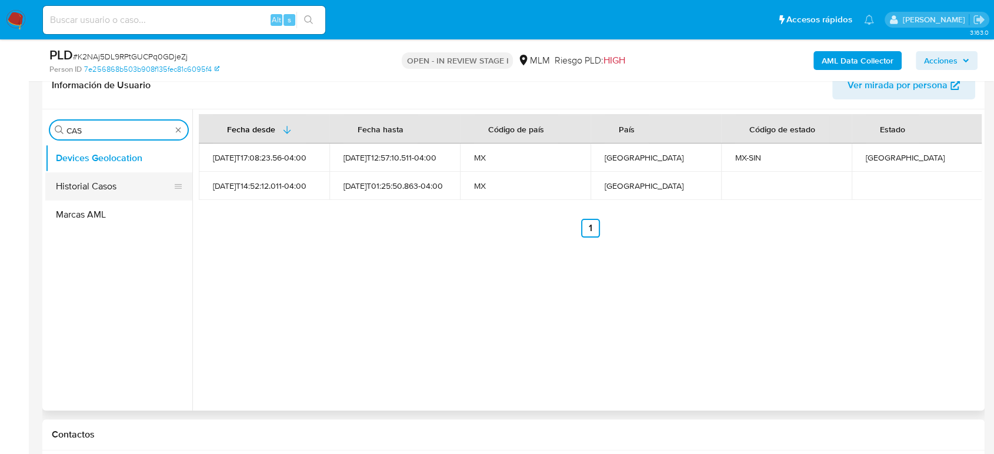
type input "CAS"
click at [109, 181] on button "Historial Casos" at bounding box center [114, 186] width 138 height 28
click at [71, 179] on button "Historial Casos" at bounding box center [114, 186] width 138 height 28
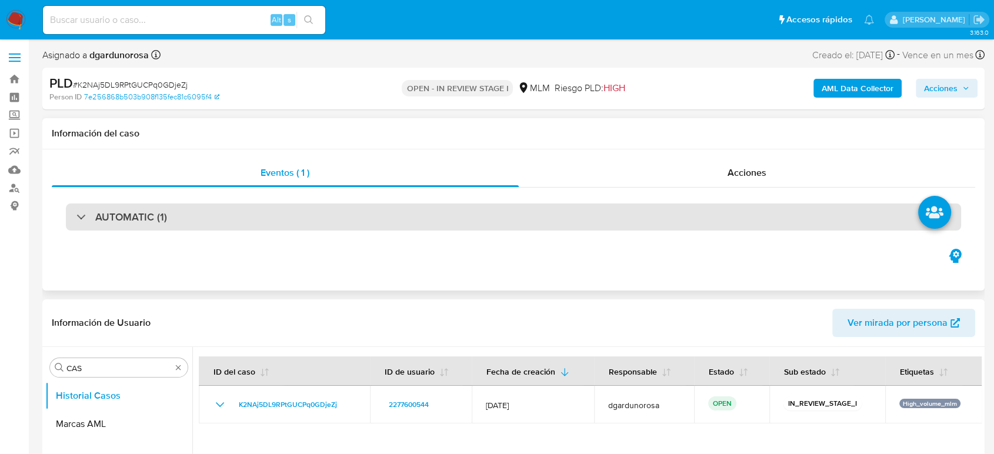
drag, startPoint x: 339, startPoint y: 209, endPoint x: 341, endPoint y: 224, distance: 15.5
click at [339, 209] on div "AUTOMATIC (1)" at bounding box center [513, 216] width 895 height 27
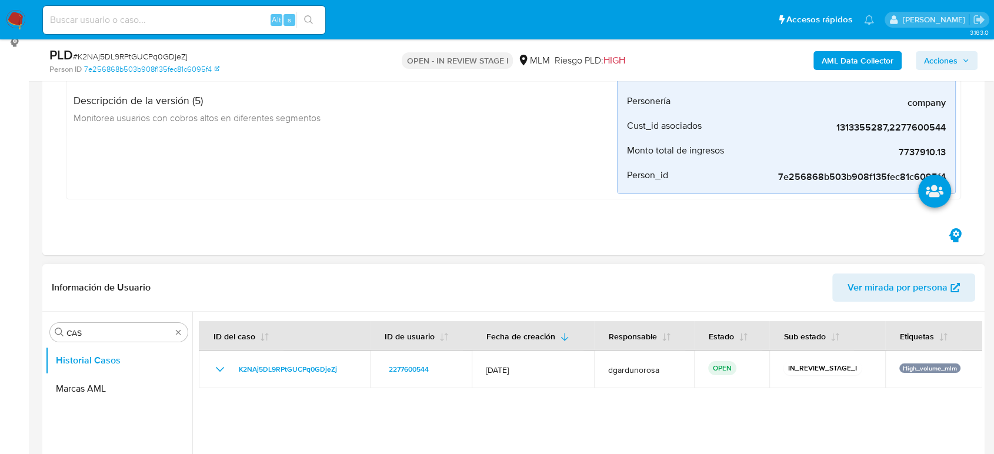
scroll to position [261, 0]
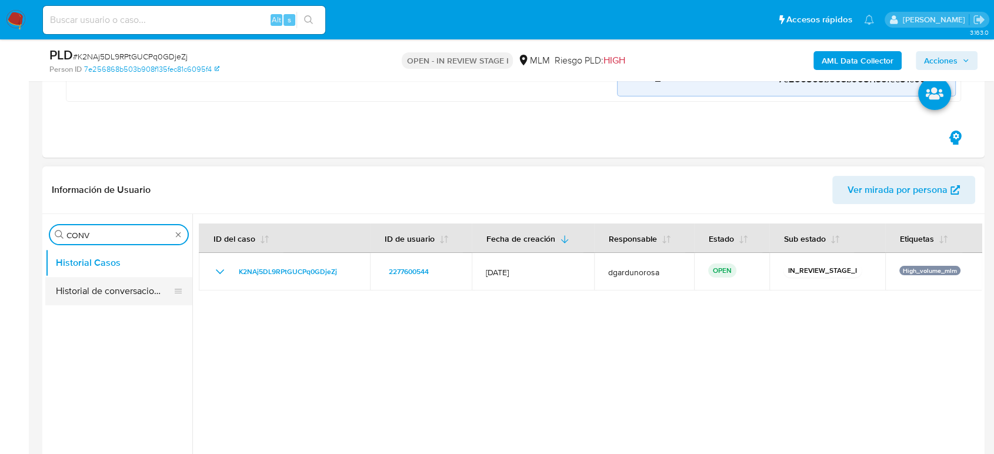
type input "CONV"
click at [122, 290] on button "Historial de conversaciones" at bounding box center [114, 291] width 138 height 28
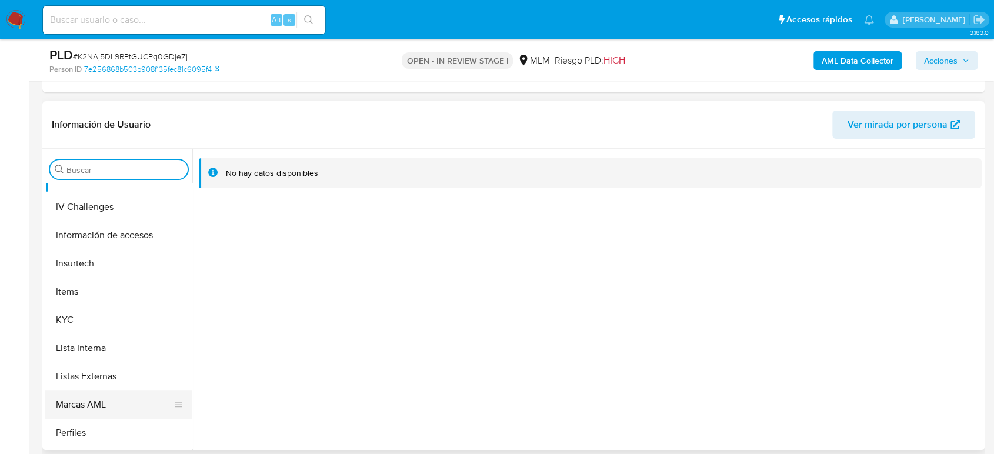
scroll to position [582, 0]
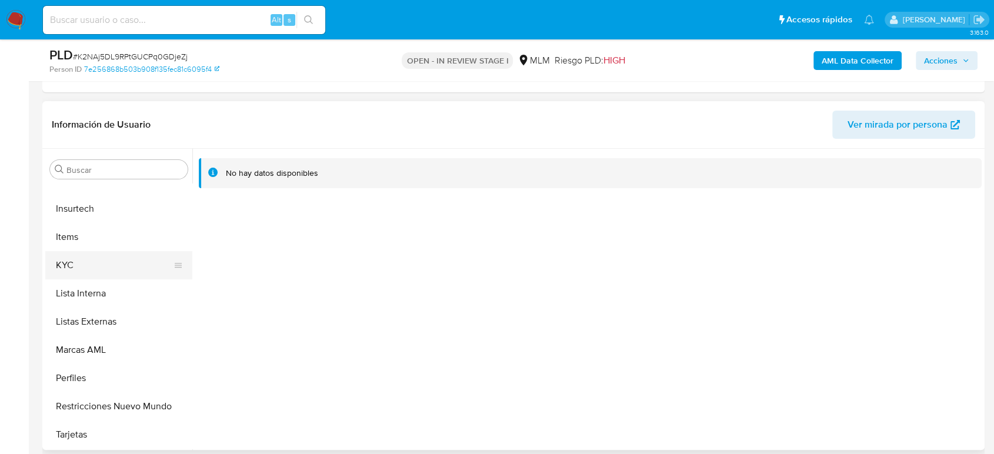
click at [99, 272] on button "KYC" at bounding box center [114, 265] width 138 height 28
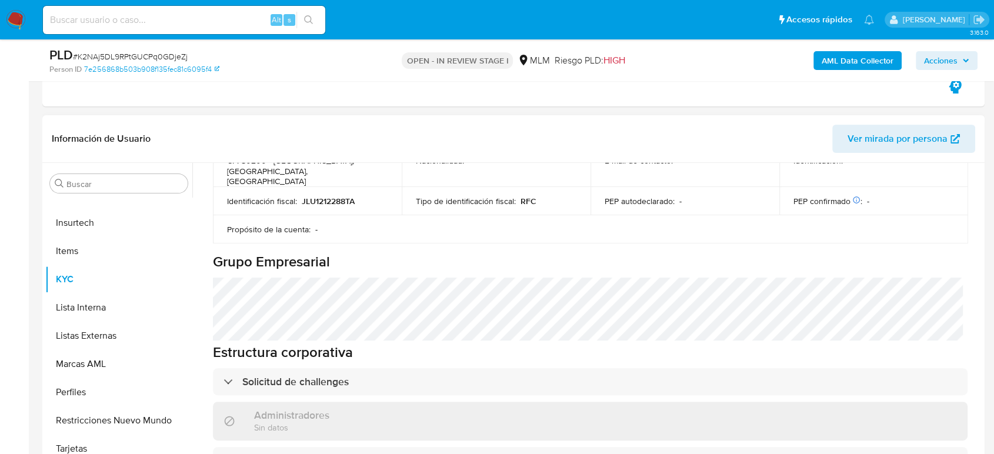
scroll to position [251, 0]
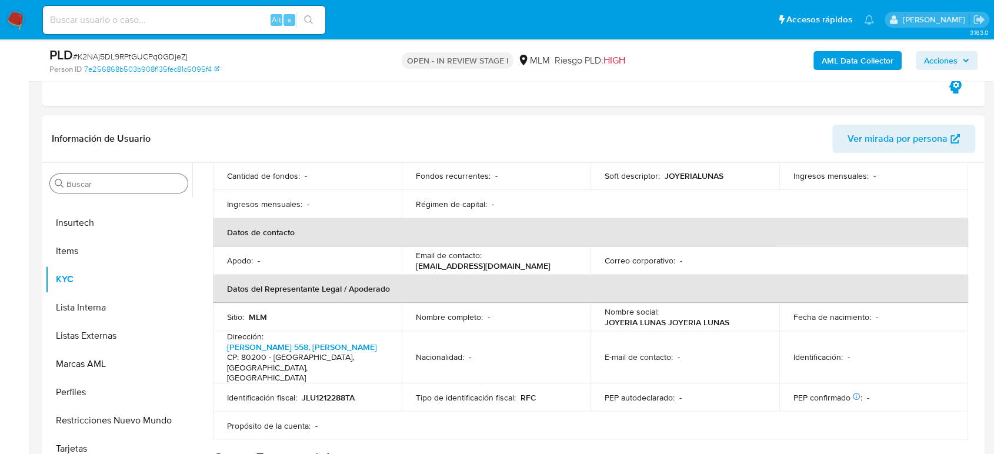
click at [122, 181] on input "Buscar" at bounding box center [124, 184] width 116 height 11
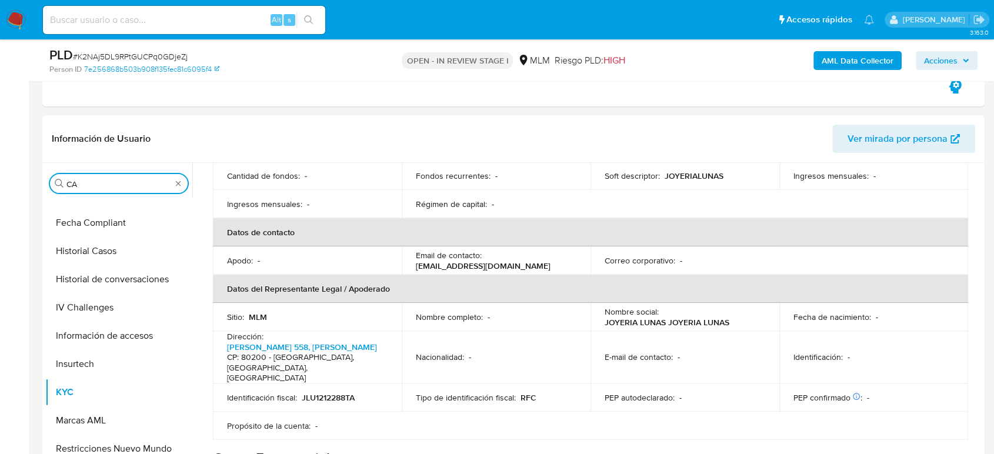
scroll to position [0, 0]
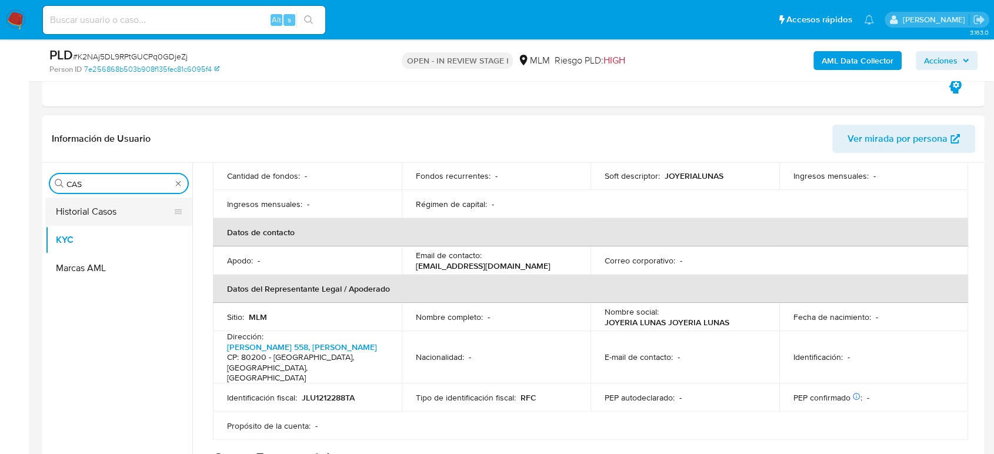
type input "CAS"
click at [104, 215] on button "Historial Casos" at bounding box center [114, 212] width 138 height 28
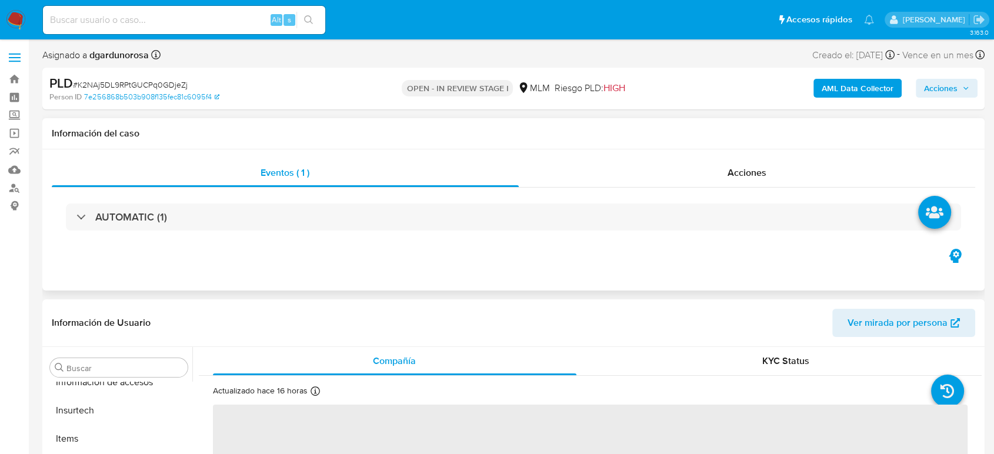
scroll to position [582, 0]
select select "10"
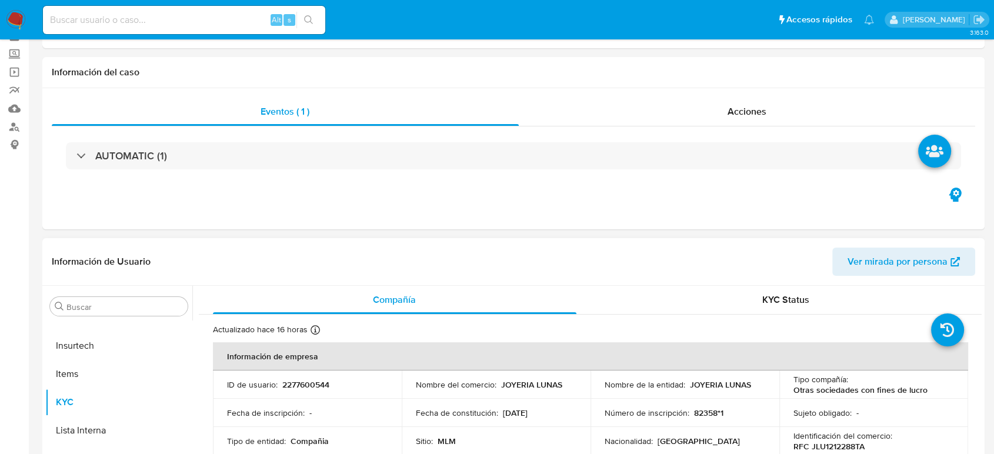
scroll to position [196, 0]
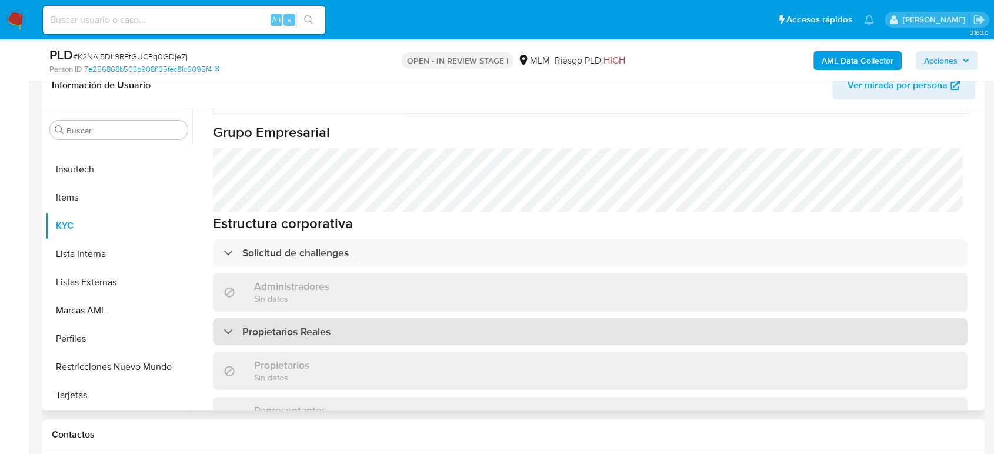
click at [346, 318] on div "Propietarios Reales" at bounding box center [590, 331] width 755 height 27
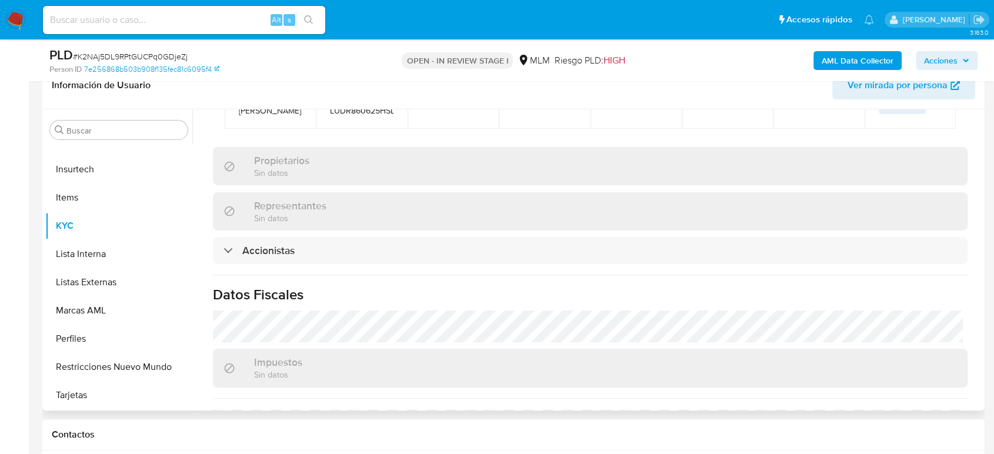
scroll to position [719, 0]
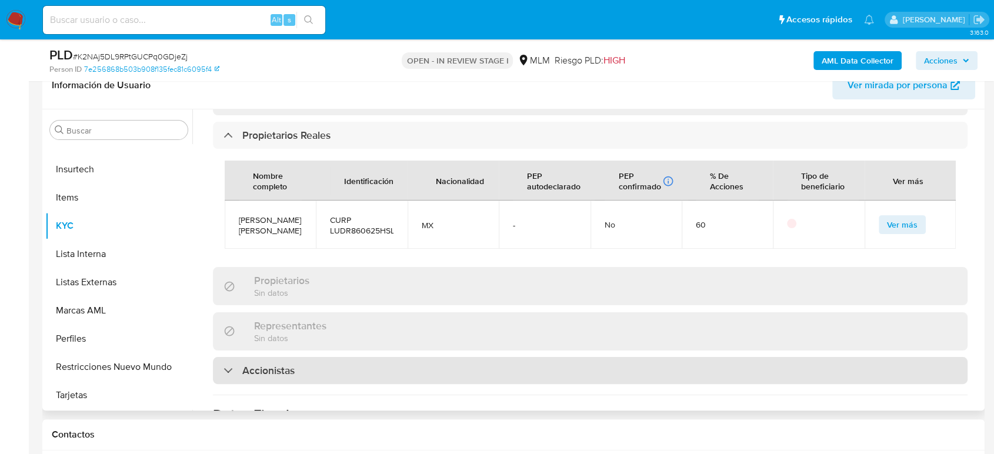
click at [473, 357] on div "Accionistas" at bounding box center [590, 370] width 755 height 27
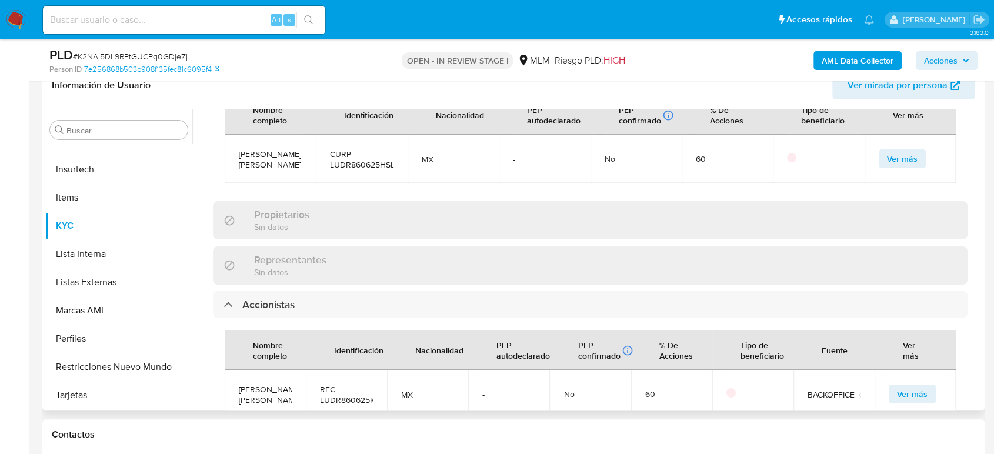
scroll to position [849, 0]
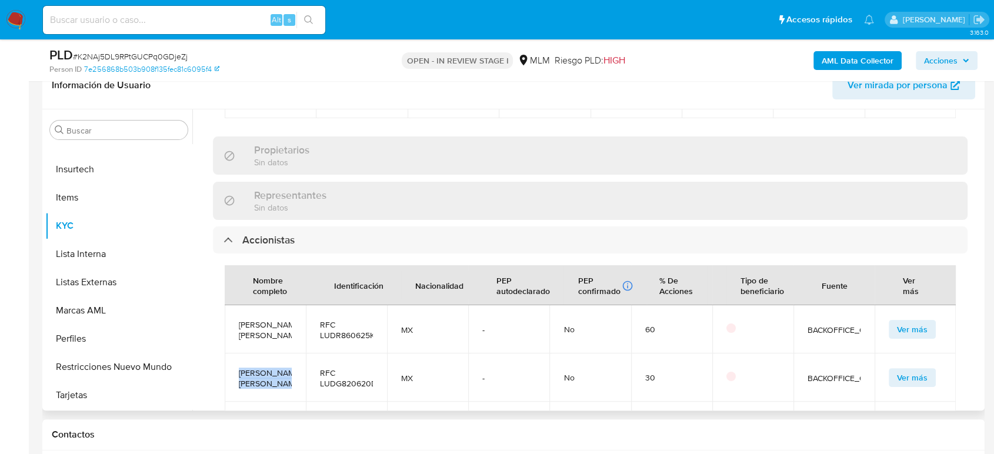
drag, startPoint x: 239, startPoint y: 355, endPoint x: 293, endPoint y: 361, distance: 54.4
click at [293, 361] on td "Grace Paulina Luna Delgado" at bounding box center [265, 377] width 81 height 48
copy span "Grace Paulina Luna Delgado"
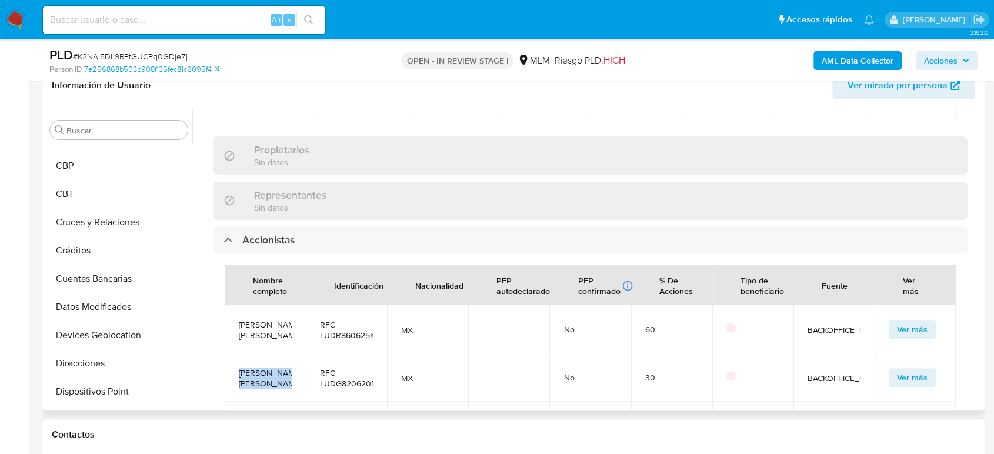
scroll to position [0, 0]
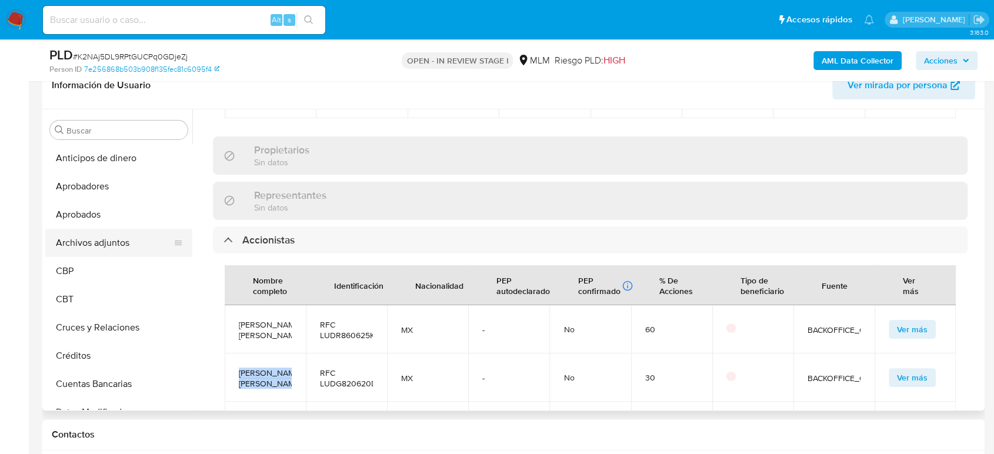
click at [99, 240] on button "Archivos adjuntos" at bounding box center [114, 243] width 138 height 28
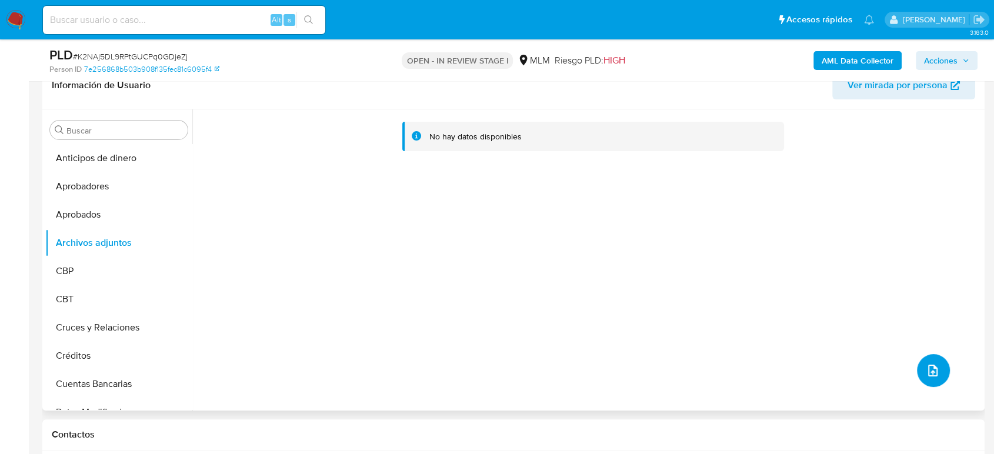
click at [926, 363] on span "upload-file" at bounding box center [933, 370] width 14 height 14
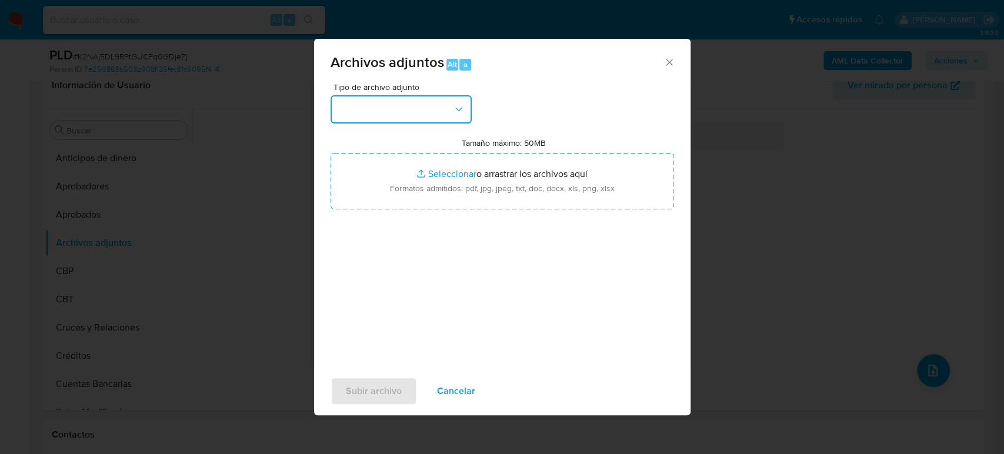
click at [405, 112] on button "button" at bounding box center [401, 109] width 141 height 28
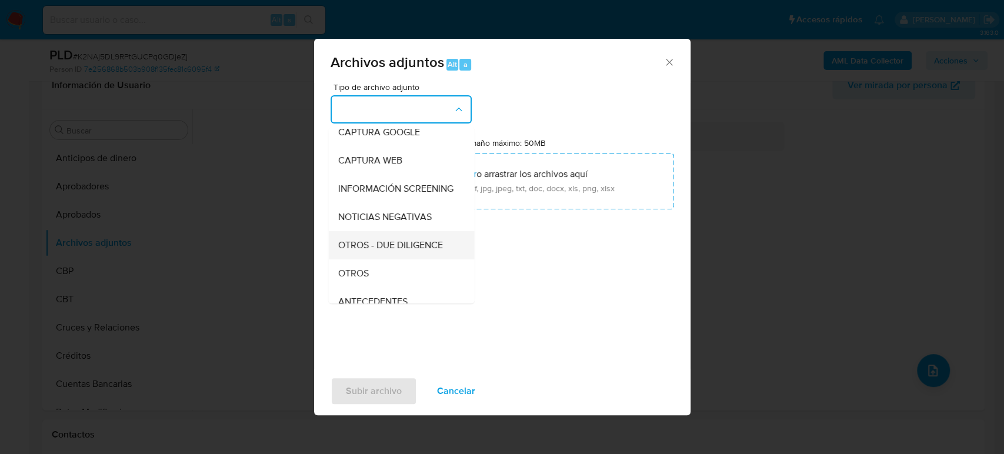
scroll to position [131, 0]
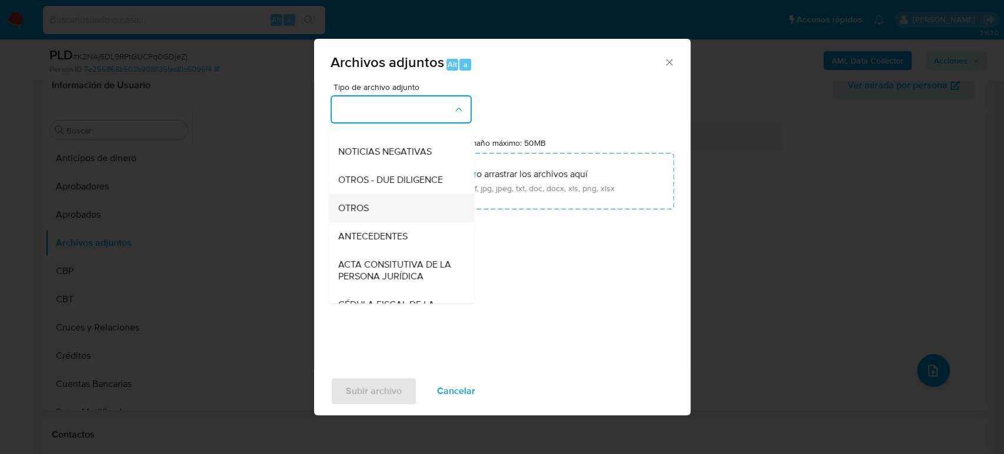
click at [376, 222] on div "OTROS" at bounding box center [398, 208] width 120 height 28
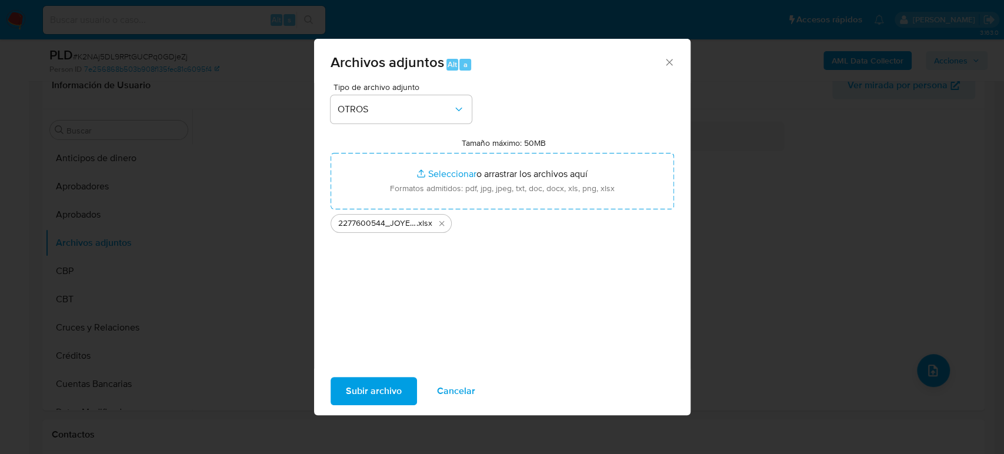
click at [379, 400] on span "Subir archivo" at bounding box center [374, 391] width 56 height 26
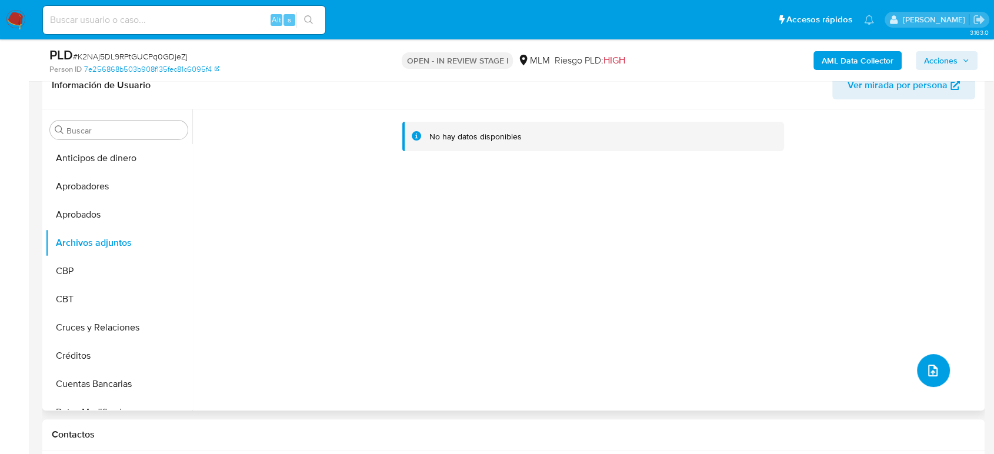
click at [926, 370] on icon "upload-file" at bounding box center [933, 370] width 14 height 14
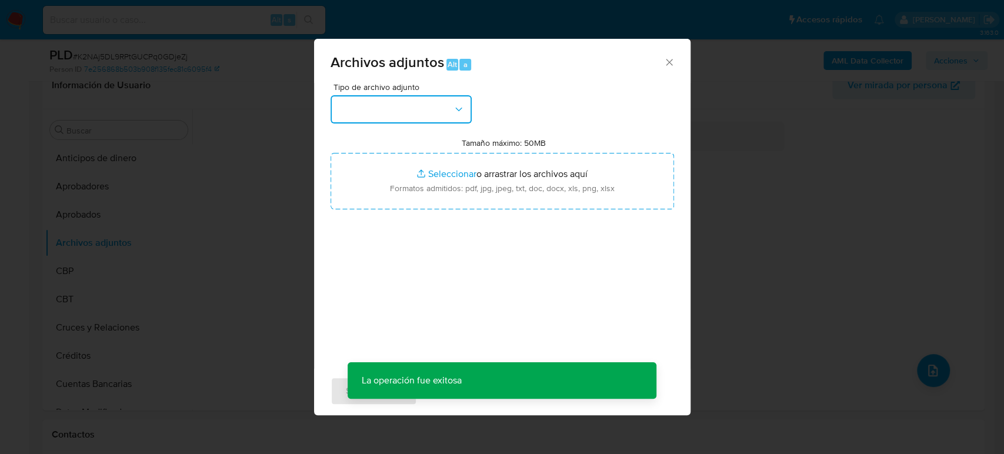
click at [408, 121] on button "button" at bounding box center [401, 109] width 141 height 28
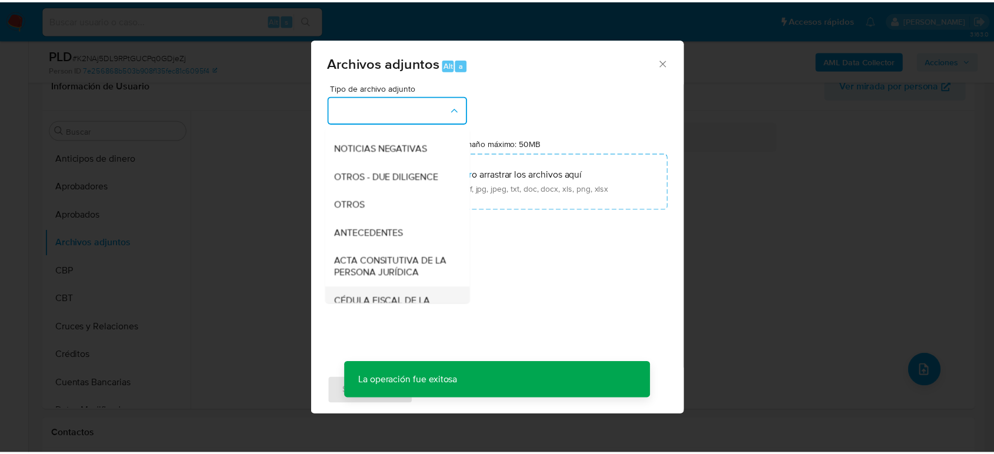
scroll to position [196, 0]
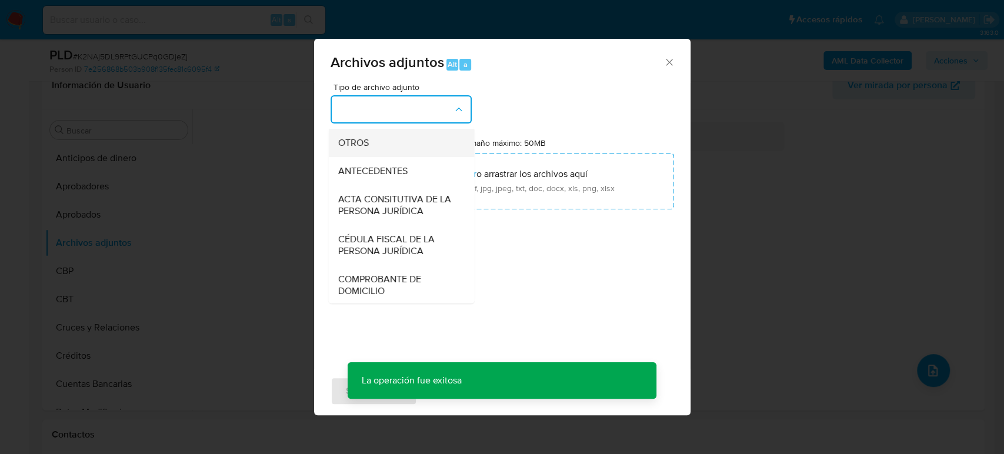
click at [363, 157] on div "OTROS" at bounding box center [398, 143] width 120 height 28
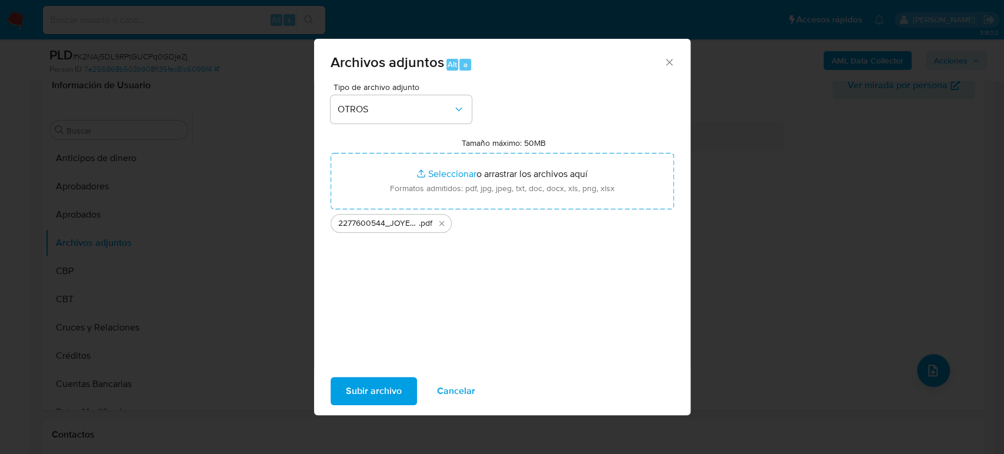
click at [386, 388] on span "Subir archivo" at bounding box center [374, 391] width 56 height 26
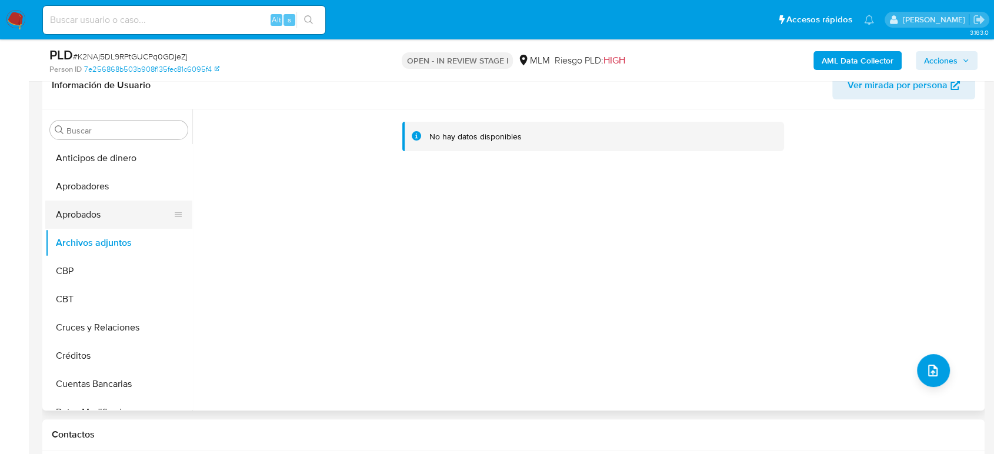
click at [71, 209] on button "Aprobados" at bounding box center [114, 215] width 138 height 28
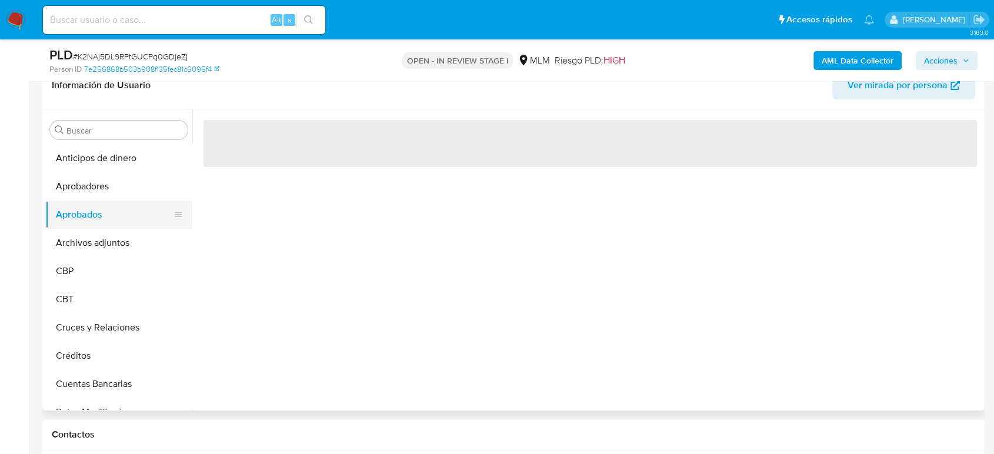
click at [83, 225] on button "Aprobados" at bounding box center [114, 215] width 138 height 28
click at [84, 236] on button "Archivos adjuntos" at bounding box center [114, 243] width 138 height 28
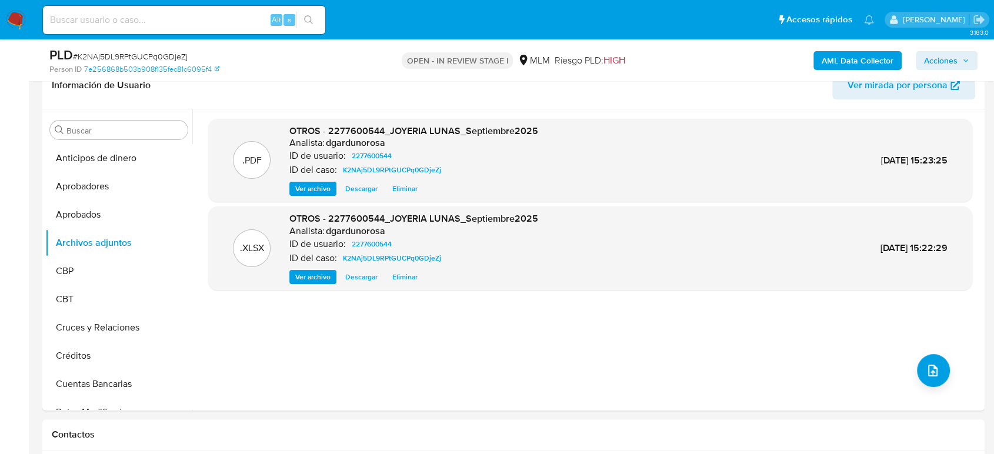
click at [937, 51] on span "Acciones" at bounding box center [941, 60] width 34 height 19
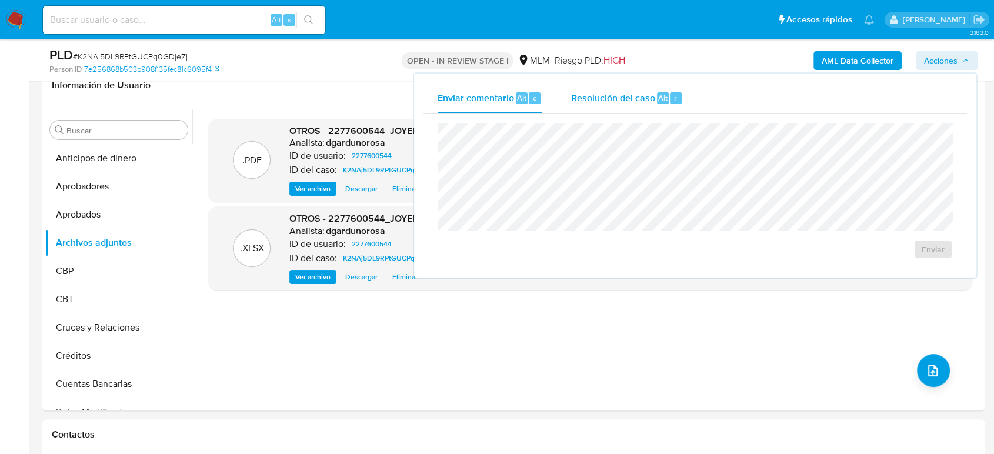
click at [638, 104] on div "Resolución del caso Alt r" at bounding box center [626, 98] width 112 height 31
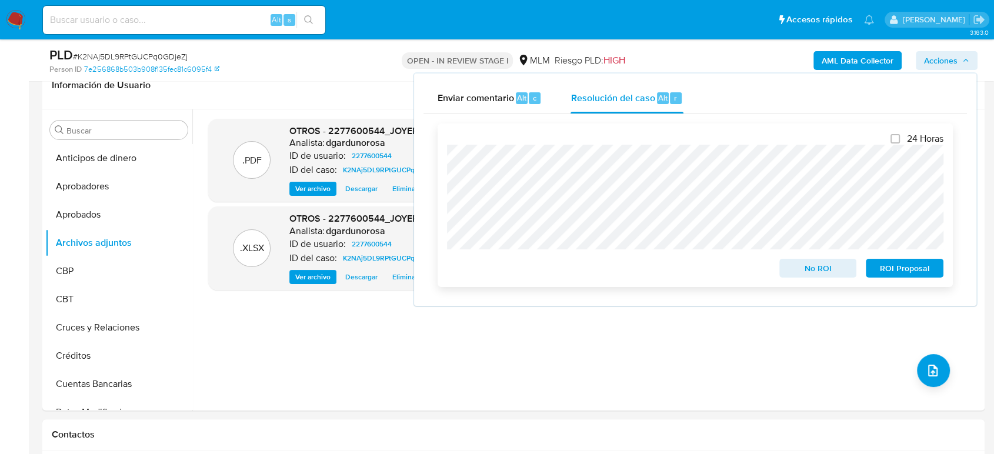
click at [809, 269] on span "No ROI" at bounding box center [817, 268] width 61 height 16
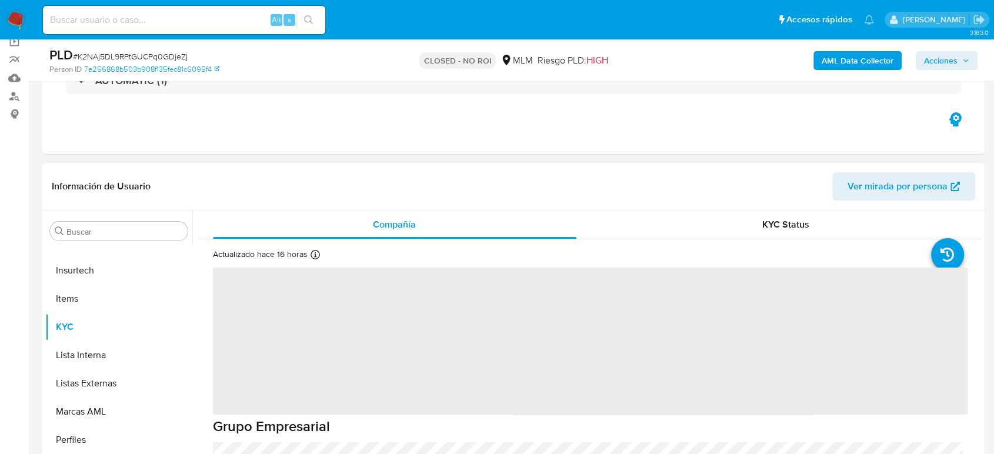
scroll to position [131, 0]
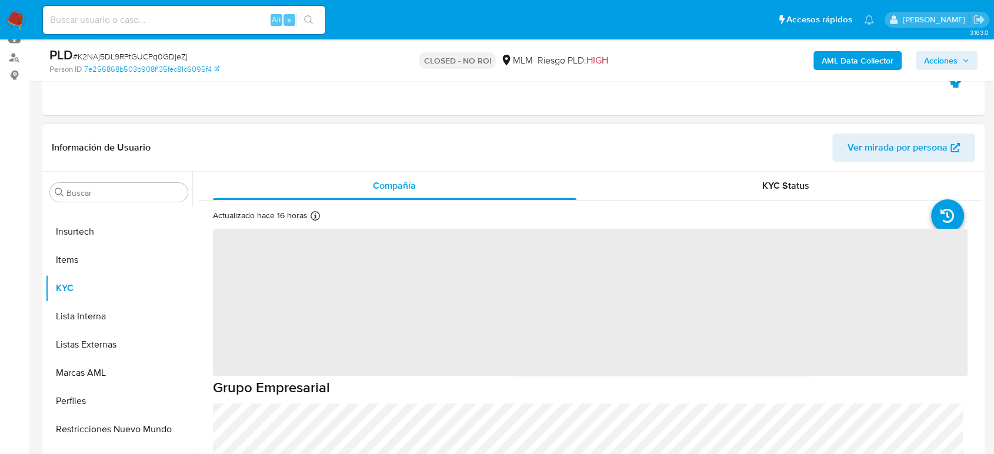
select select "10"
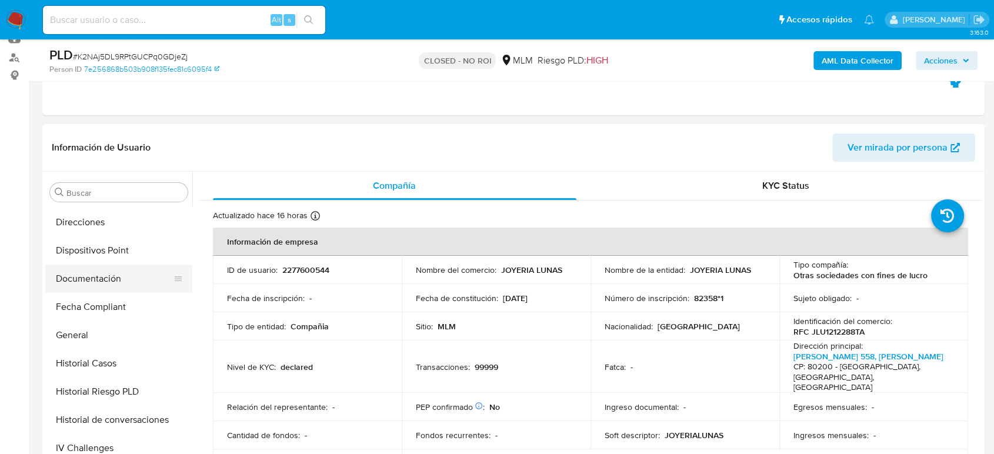
scroll to position [255, 0]
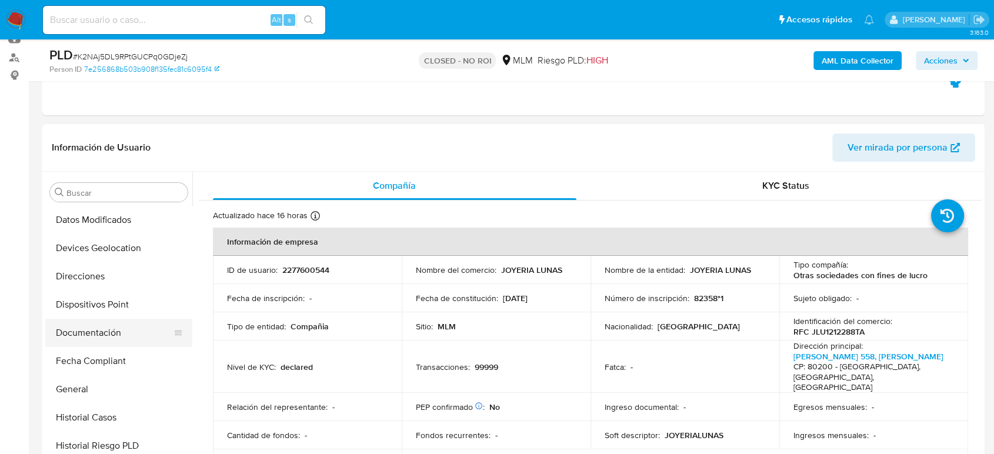
click at [99, 331] on button "Documentación" at bounding box center [114, 333] width 138 height 28
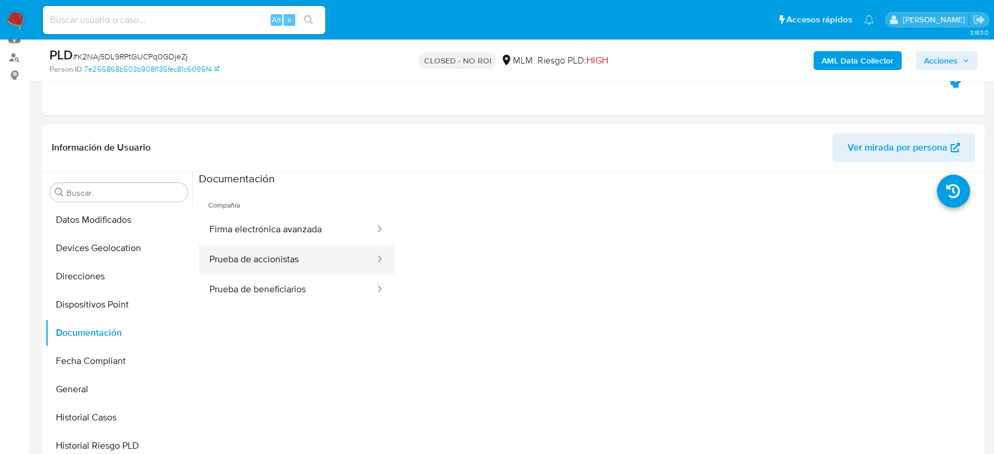
click at [278, 262] on button "Prueba de accionistas" at bounding box center [287, 260] width 177 height 30
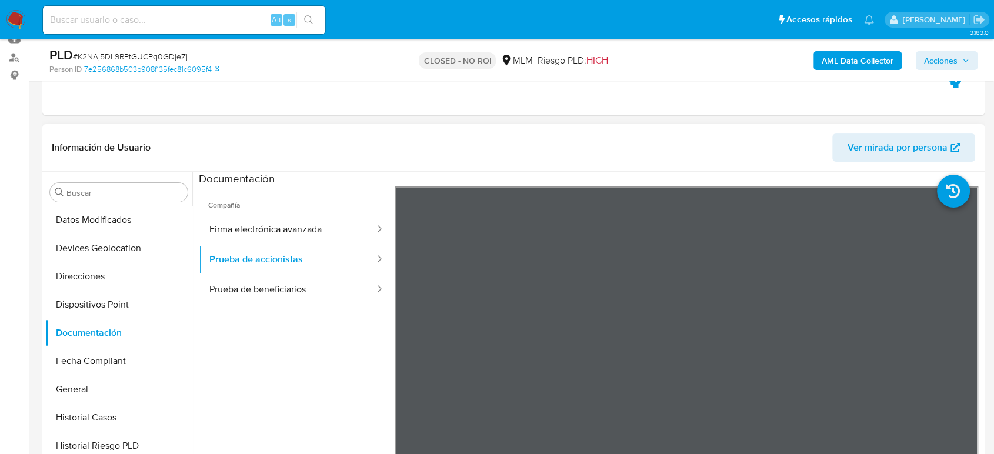
click at [278, 319] on ul "Compañía Firma electrónica avanzada Prueba de accionistas Prueba de beneficiari…" at bounding box center [297, 355] width 196 height 339
click at [275, 288] on button "Prueba de beneficiarios" at bounding box center [287, 290] width 177 height 30
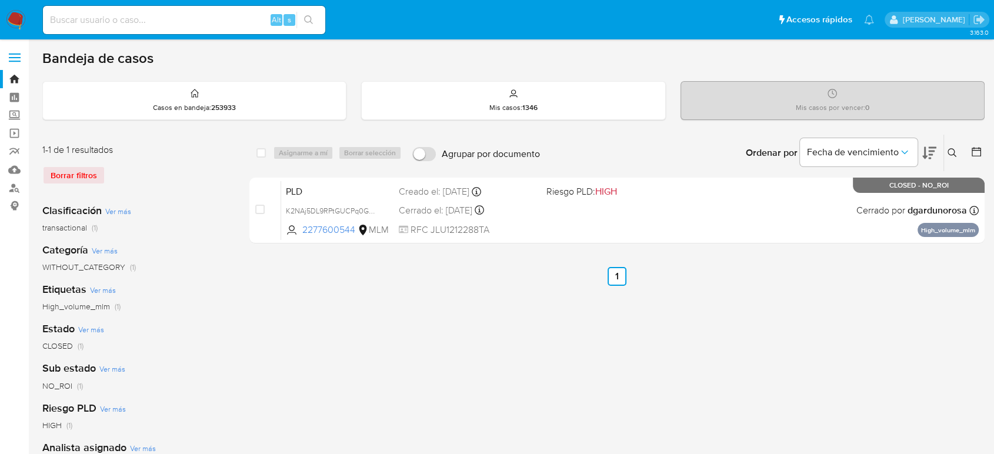
click at [950, 156] on icon at bounding box center [951, 152] width 9 height 9
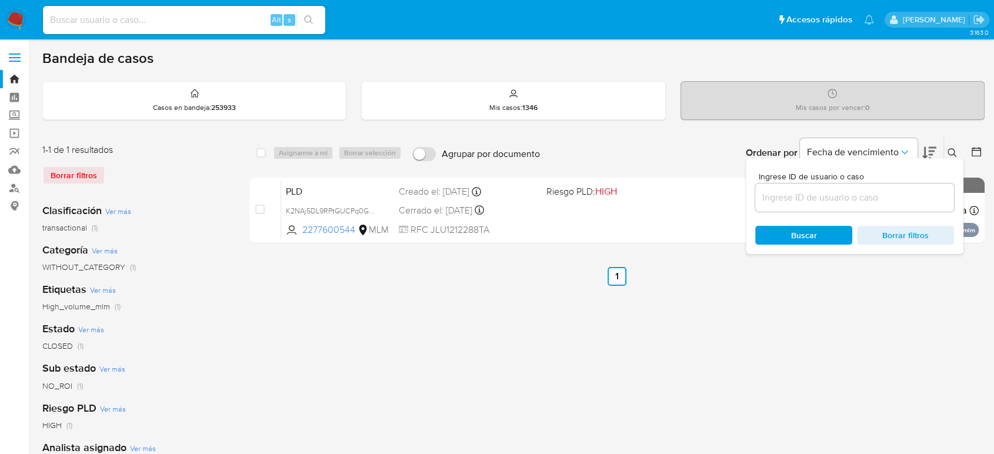
click at [852, 193] on input at bounding box center [854, 197] width 199 height 15
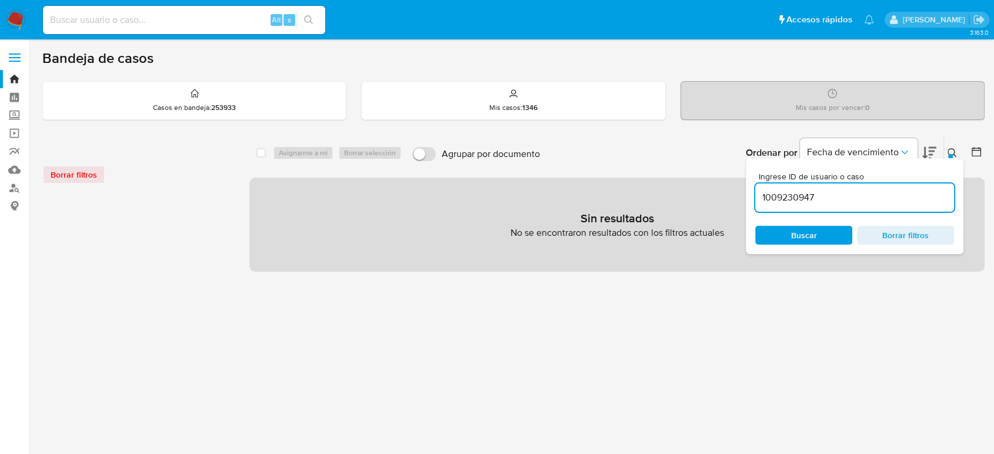
click at [853, 204] on input "1009230947" at bounding box center [854, 197] width 199 height 15
type input "100923094"
click at [12, 18] on img at bounding box center [16, 20] width 20 height 20
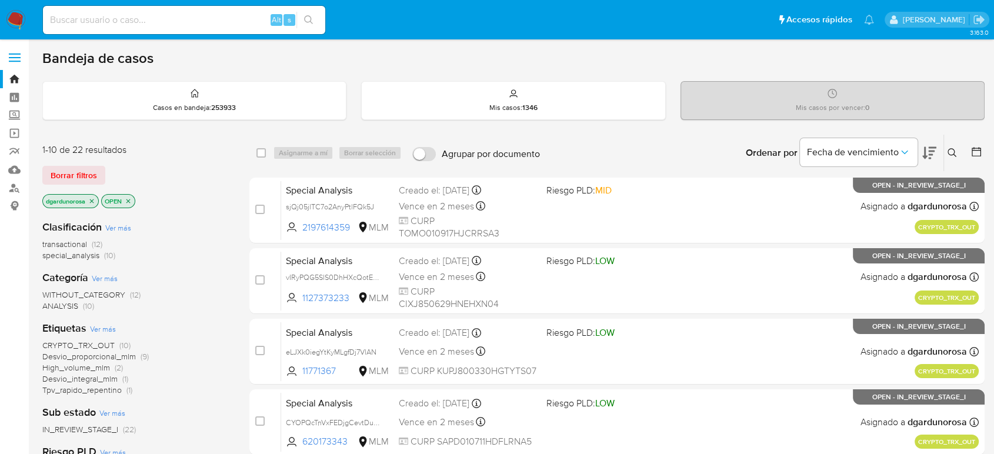
click at [950, 154] on icon at bounding box center [951, 152] width 9 height 9
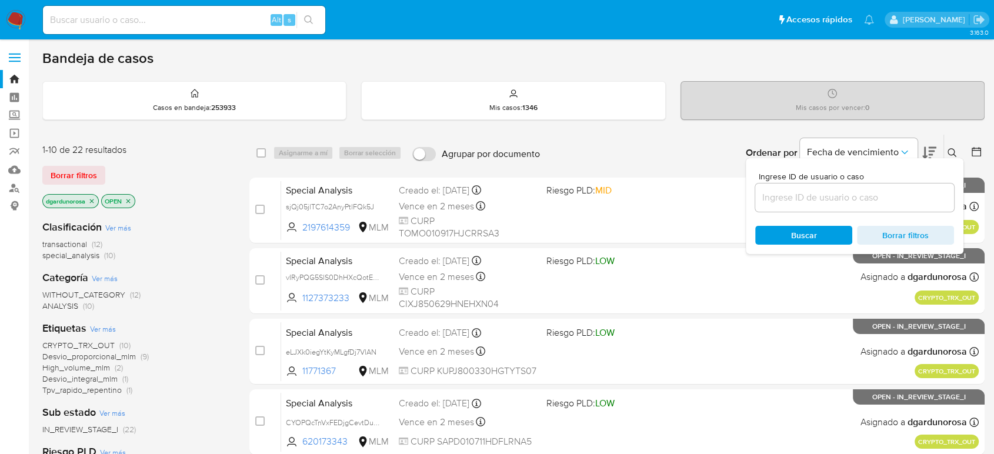
click at [912, 196] on input at bounding box center [854, 197] width 199 height 15
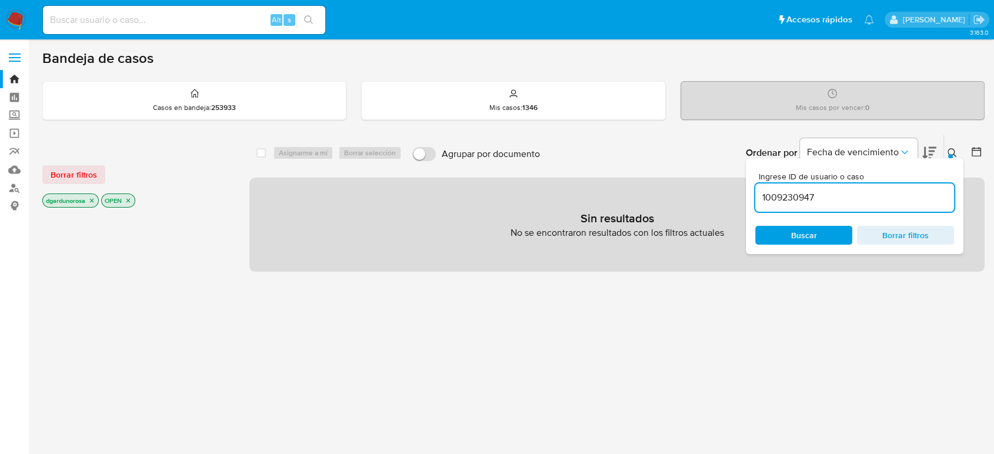
click at [873, 201] on input "1009230947" at bounding box center [854, 197] width 199 height 15
type input "1009230947"
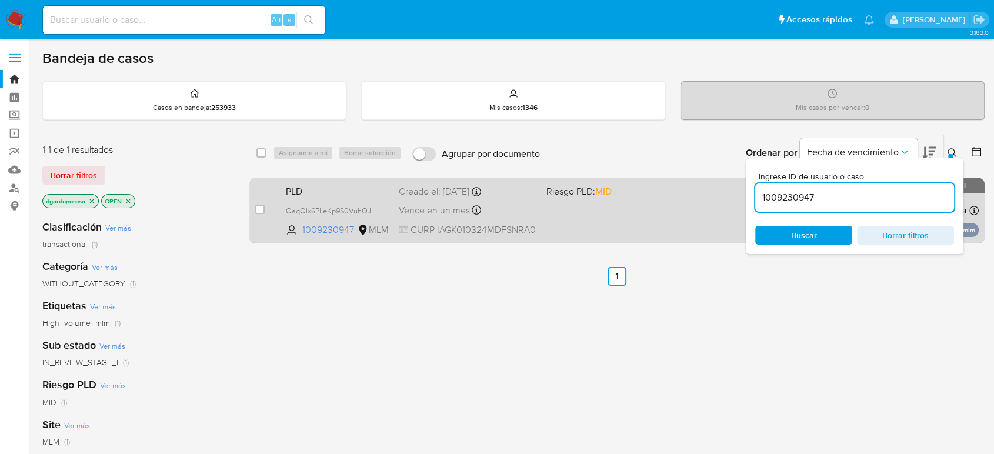
click at [661, 209] on span at bounding box center [615, 210] width 138 height 2
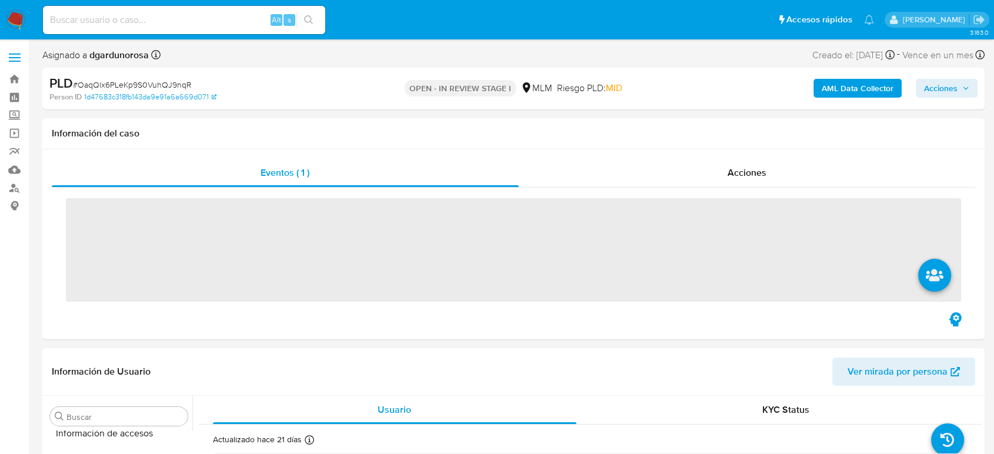
scroll to position [582, 0]
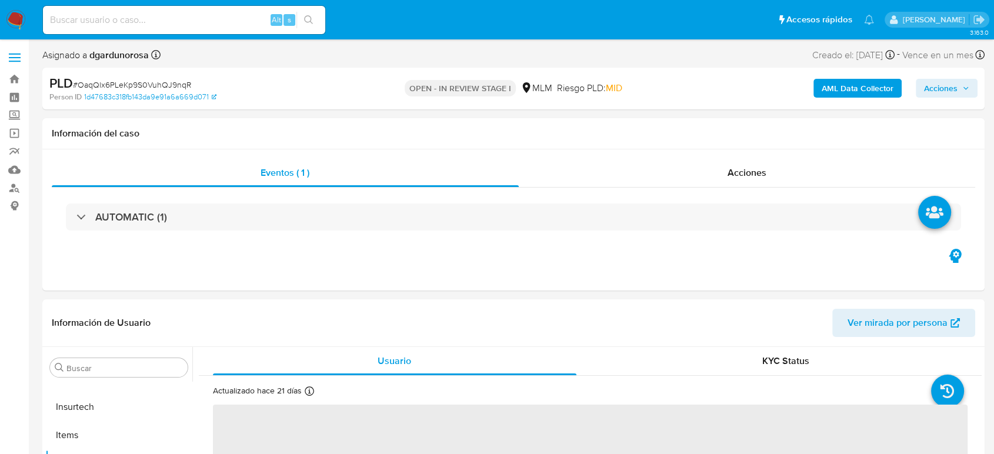
select select "10"
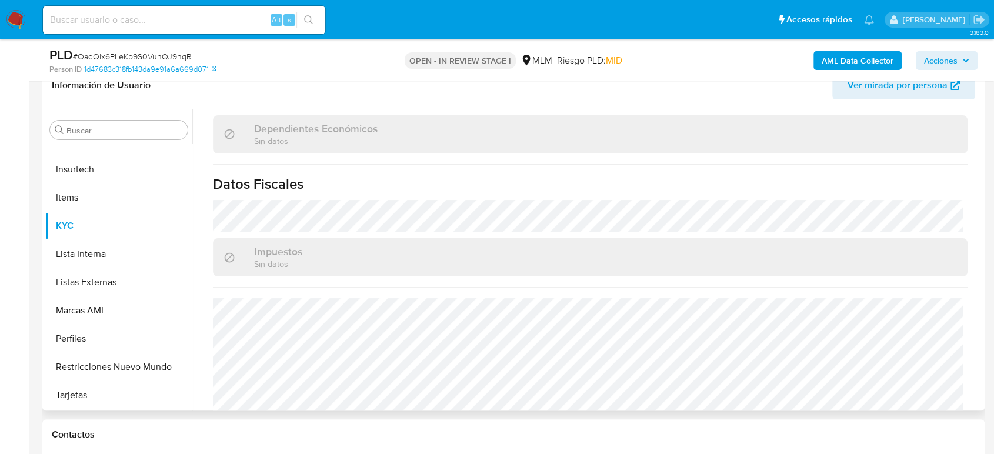
scroll to position [727, 0]
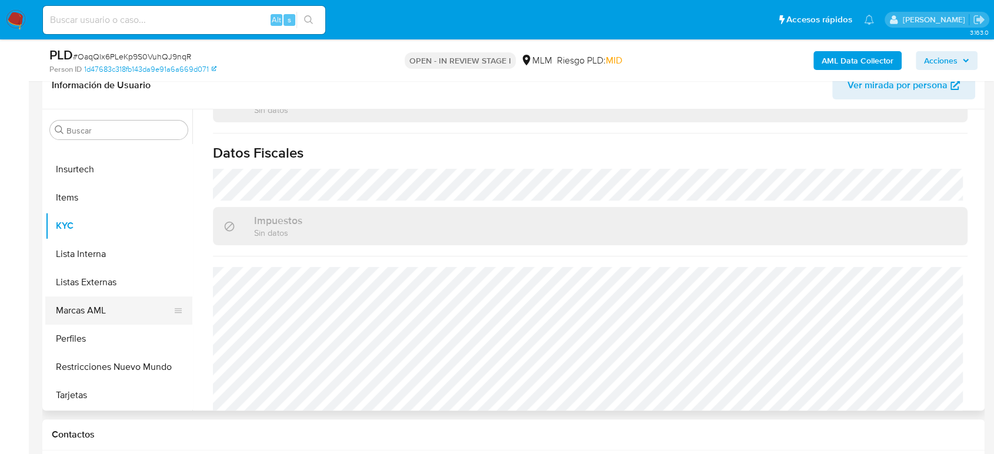
click at [84, 296] on button "Marcas AML" at bounding box center [114, 310] width 138 height 28
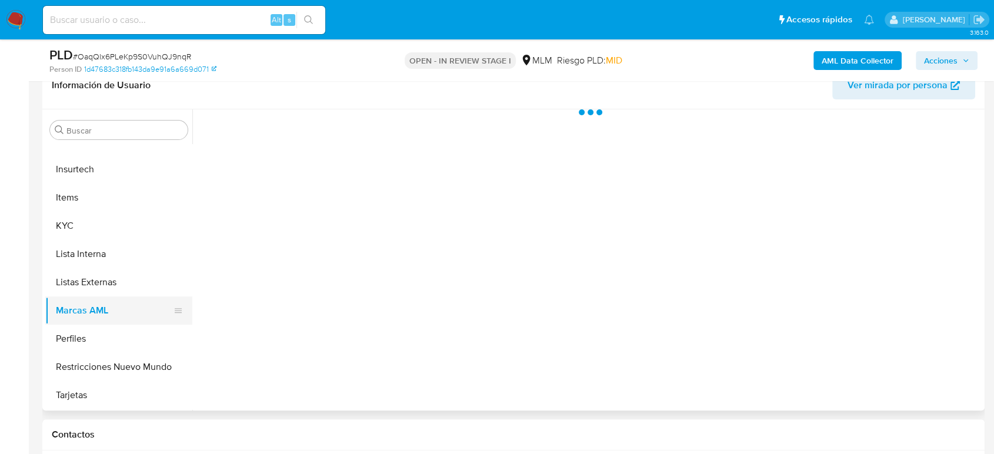
scroll to position [0, 0]
click at [105, 292] on button "Listas Externas" at bounding box center [114, 282] width 138 height 28
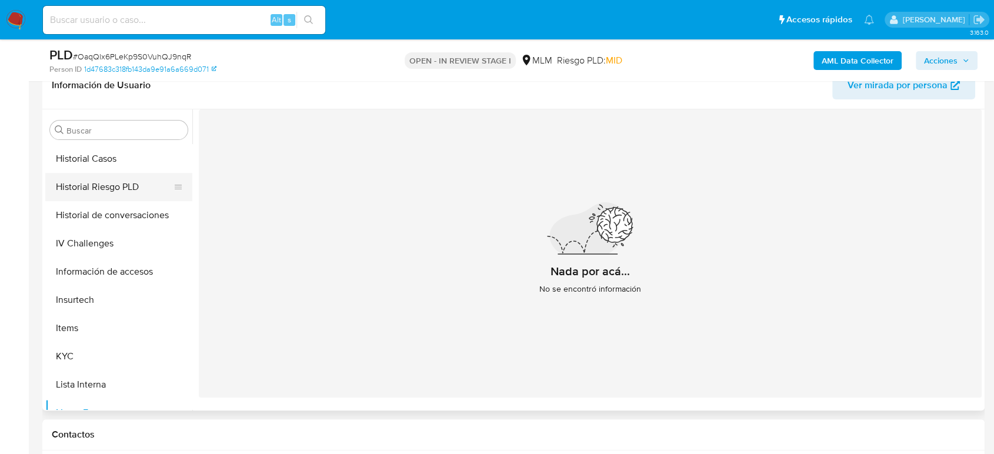
scroll to position [320, 0]
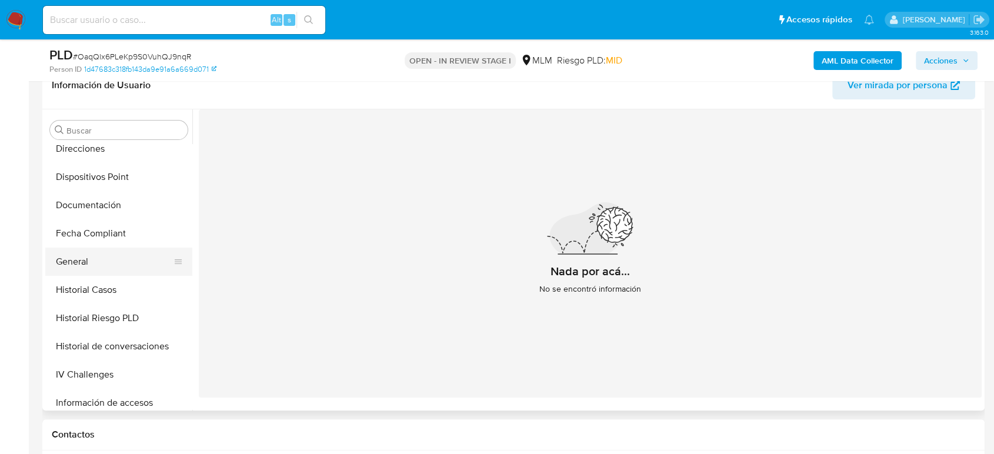
click at [85, 269] on button "General" at bounding box center [114, 262] width 138 height 28
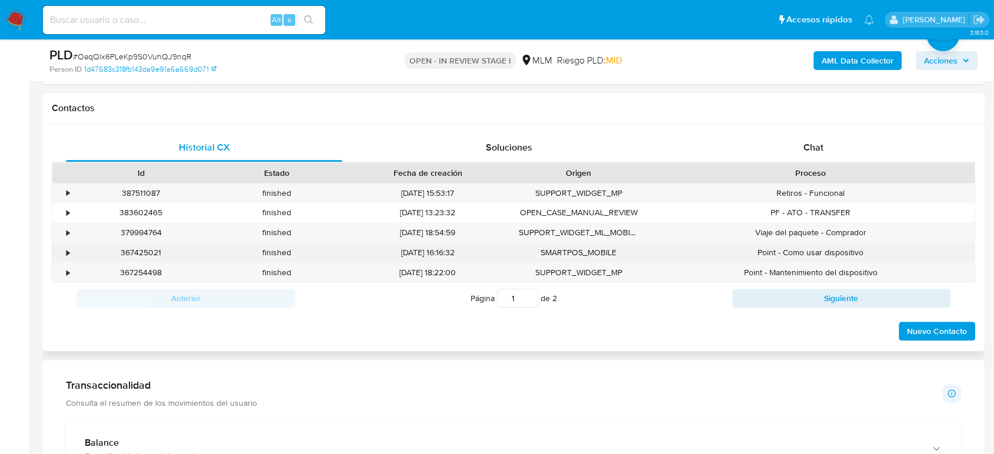
scroll to position [849, 0]
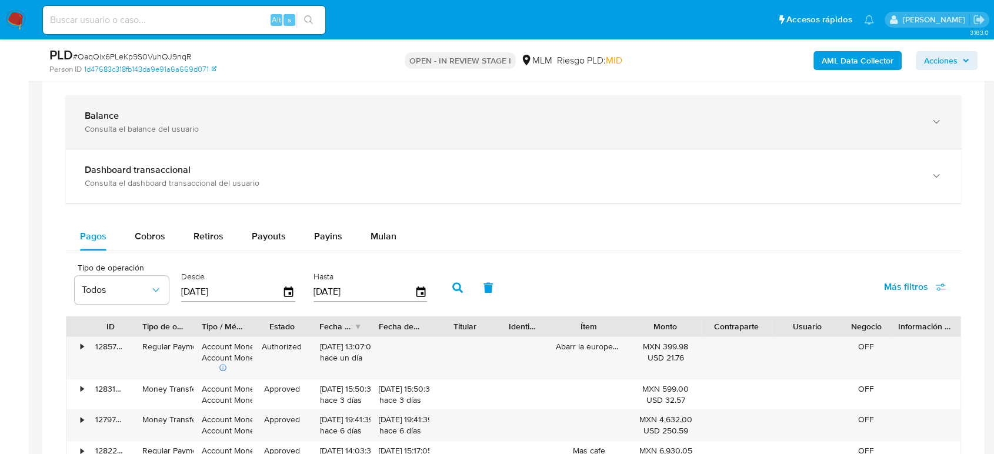
click at [235, 135] on div "Balance Consulta el balance del usuario" at bounding box center [513, 122] width 895 height 54
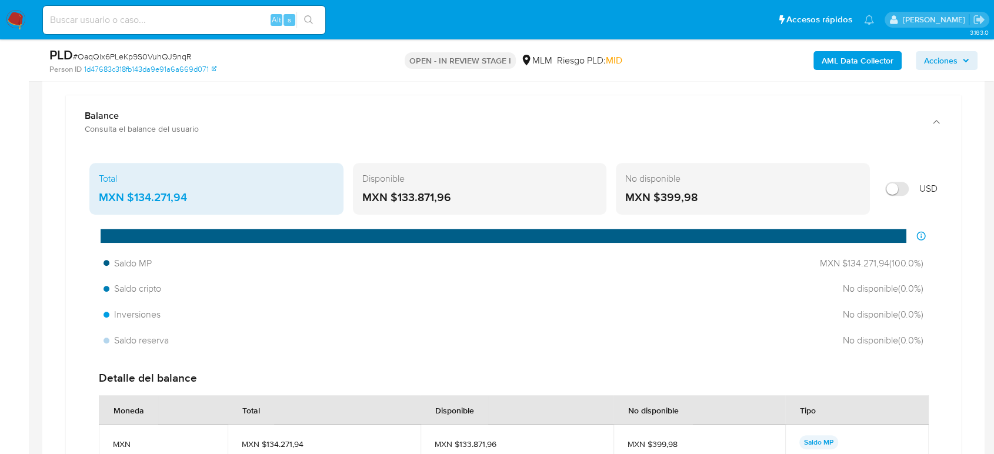
drag, startPoint x: 187, startPoint y: 199, endPoint x: 126, endPoint y: 197, distance: 61.2
click at [126, 197] on div "MXN $134.271,94" at bounding box center [216, 197] width 235 height 15
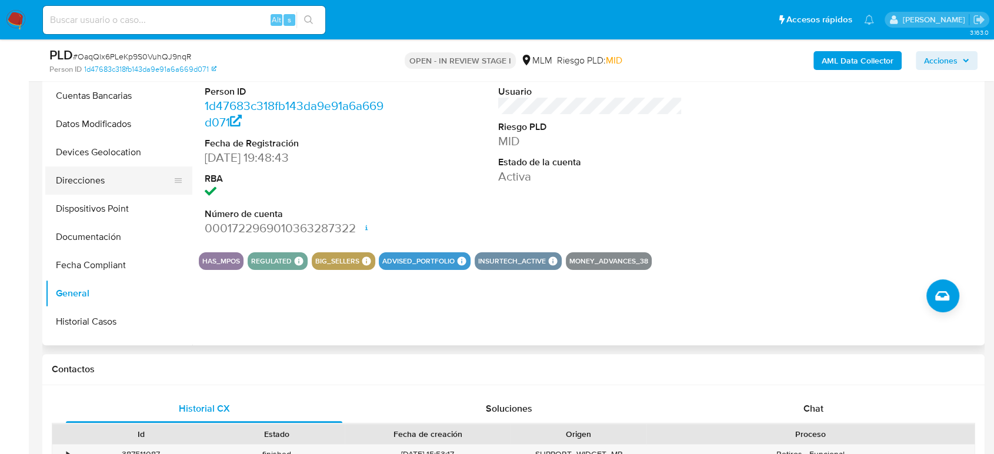
scroll to position [189, 0]
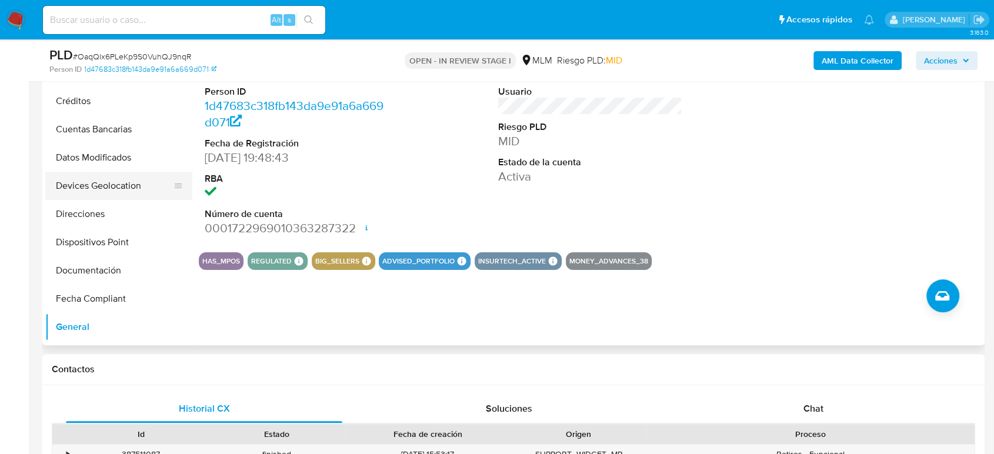
click at [116, 188] on button "Devices Geolocation" at bounding box center [114, 186] width 138 height 28
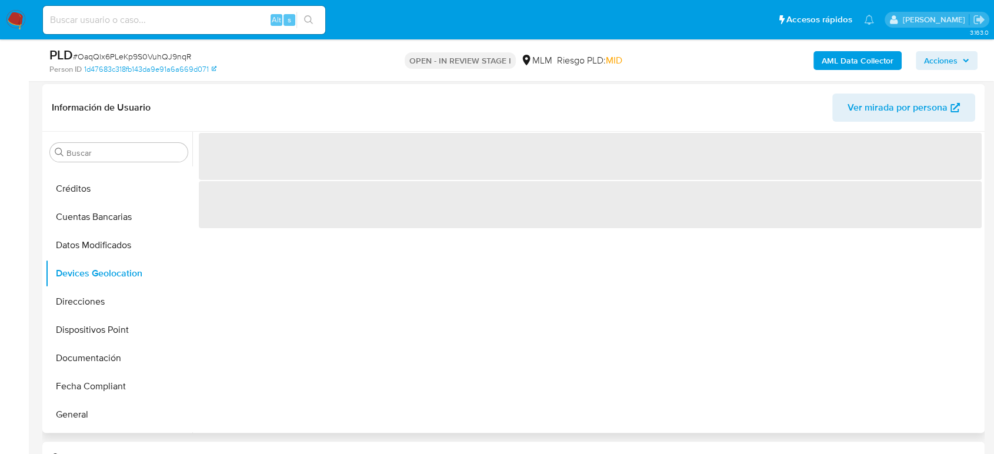
scroll to position [196, 0]
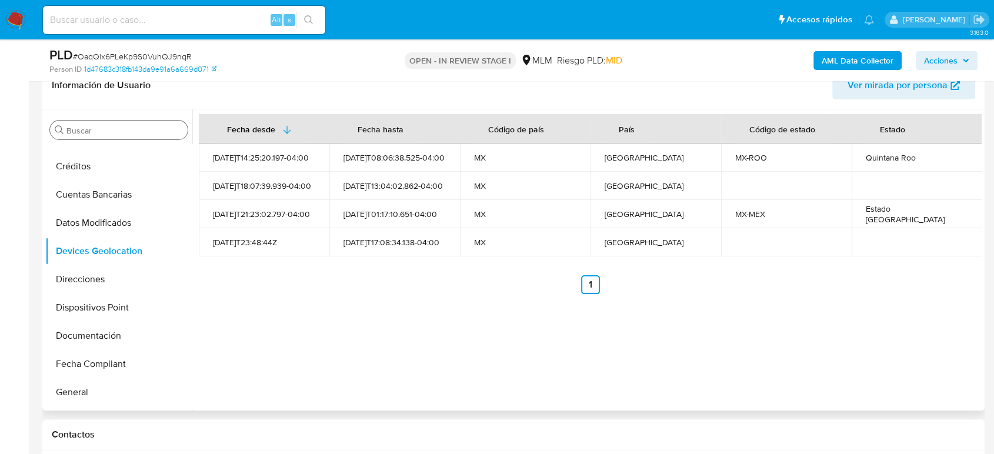
click at [98, 127] on input "Buscar" at bounding box center [124, 130] width 116 height 11
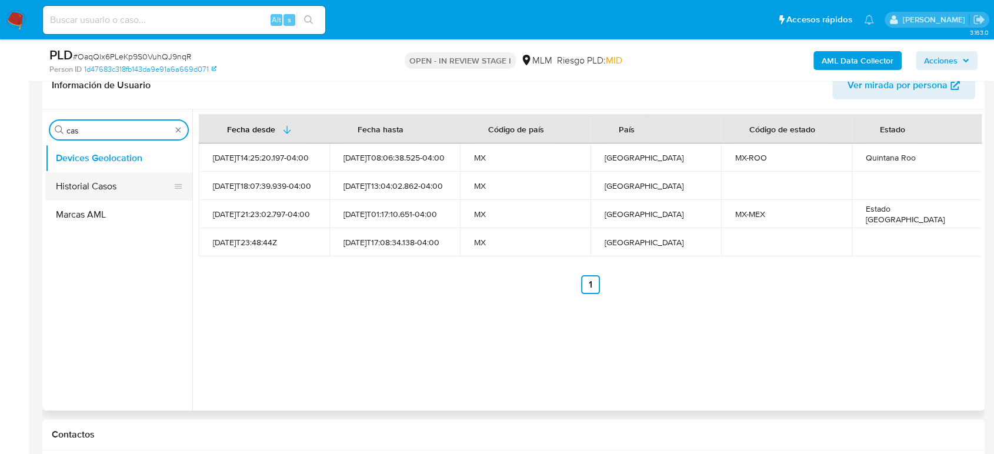
type input "cas"
click at [115, 185] on button "Historial Casos" at bounding box center [114, 186] width 138 height 28
click at [105, 194] on button "Historial Casos" at bounding box center [114, 186] width 138 height 28
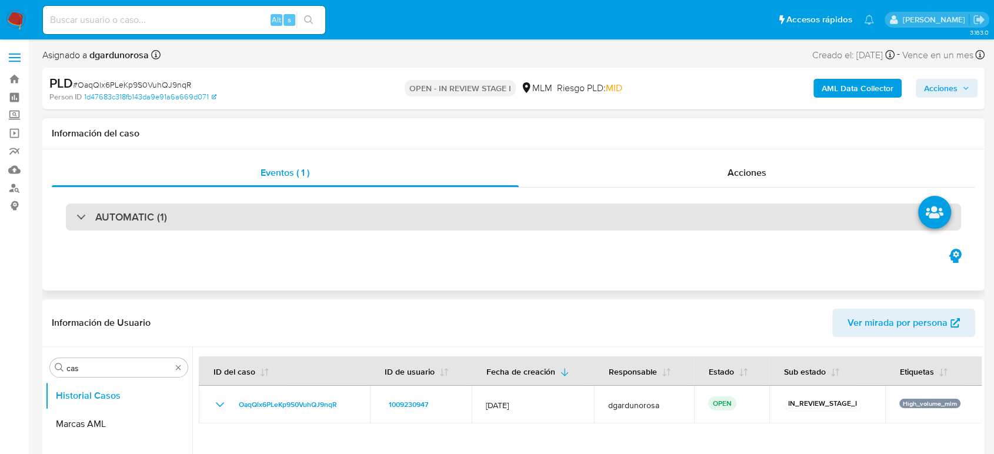
drag, startPoint x: 365, startPoint y: 209, endPoint x: 375, endPoint y: 211, distance: 10.7
click at [365, 209] on div "AUTOMATIC (1)" at bounding box center [513, 216] width 895 height 27
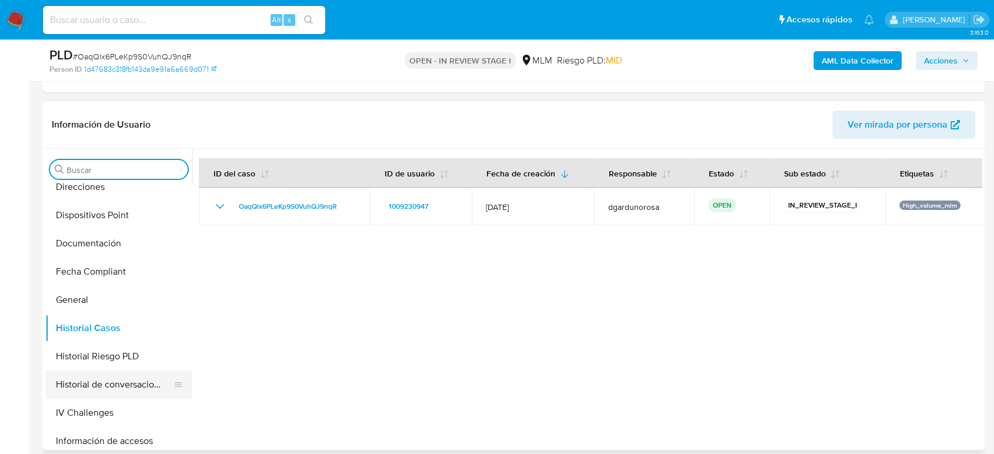
scroll to position [392, 0]
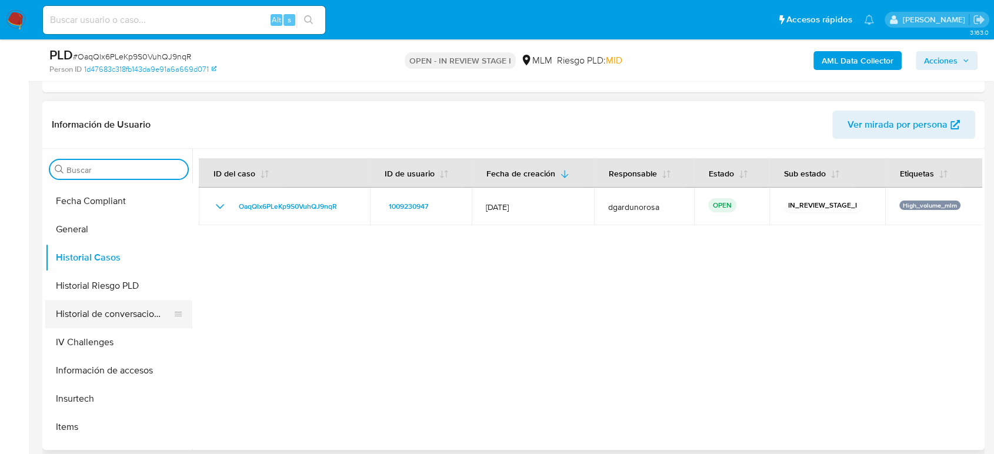
click at [133, 316] on button "Historial de conversaciones" at bounding box center [114, 314] width 138 height 28
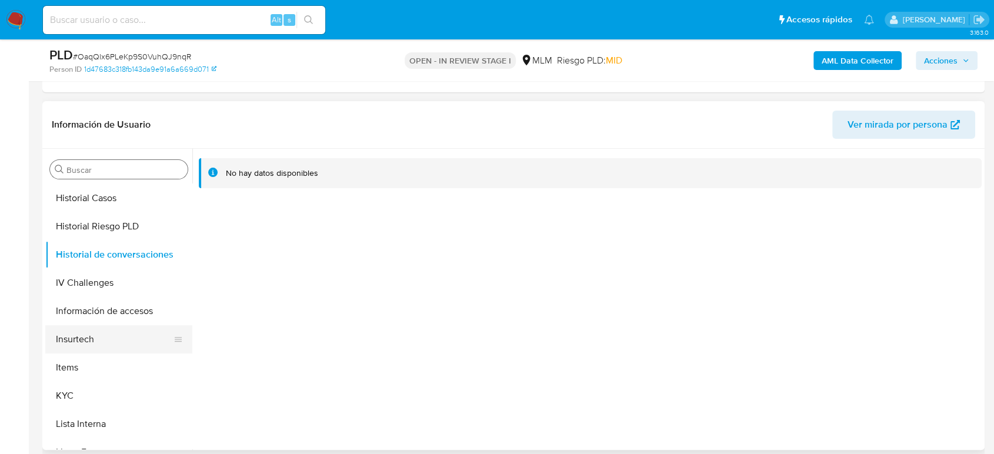
scroll to position [457, 0]
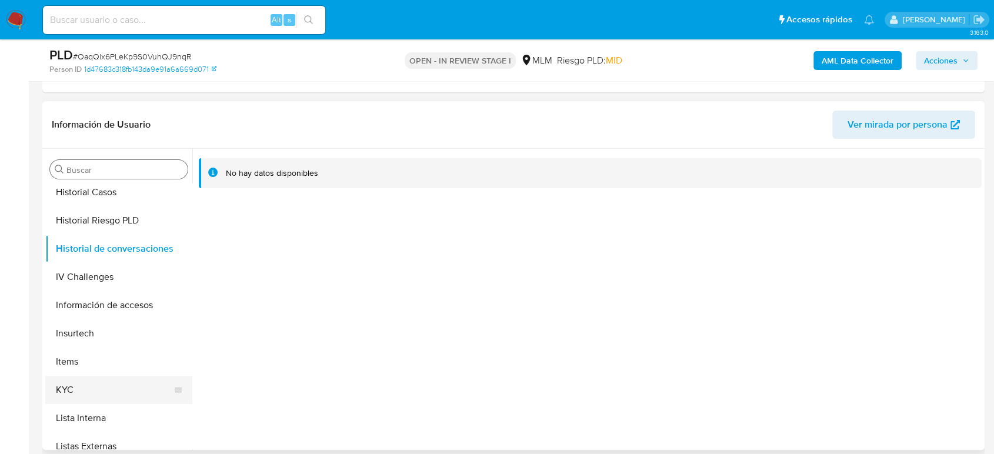
click at [75, 394] on button "KYC" at bounding box center [114, 390] width 138 height 28
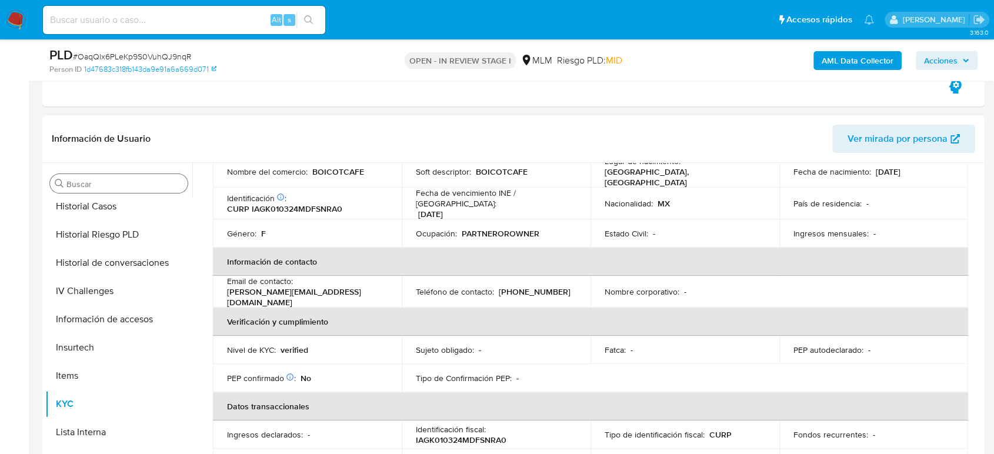
scroll to position [139, 0]
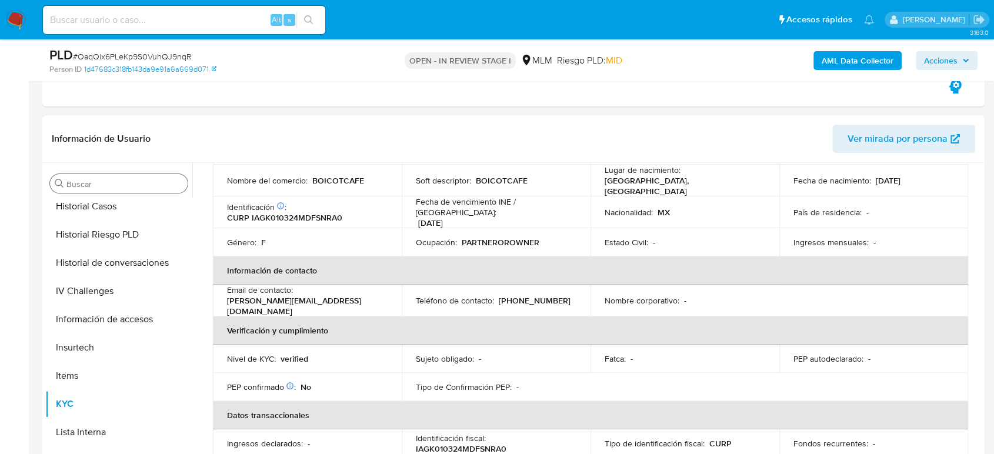
click at [537, 295] on p "[PHONE_NUMBER]" at bounding box center [535, 300] width 72 height 11
copy p "29629944"
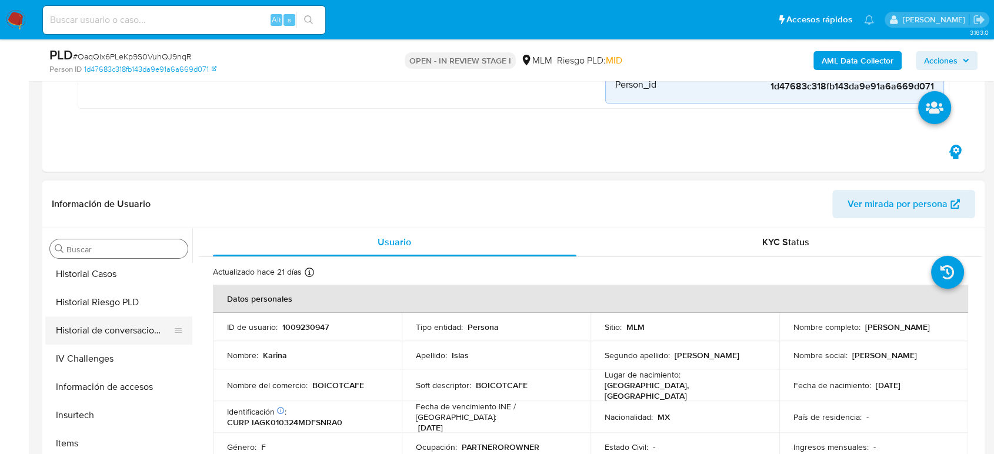
scroll to position [457, 0]
click at [106, 279] on button "Historial Casos" at bounding box center [118, 272] width 147 height 28
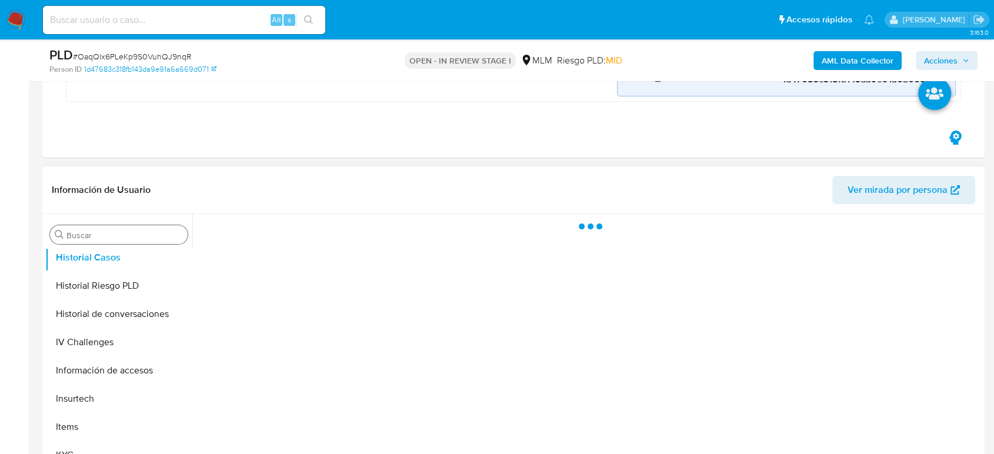
scroll to position [326, 0]
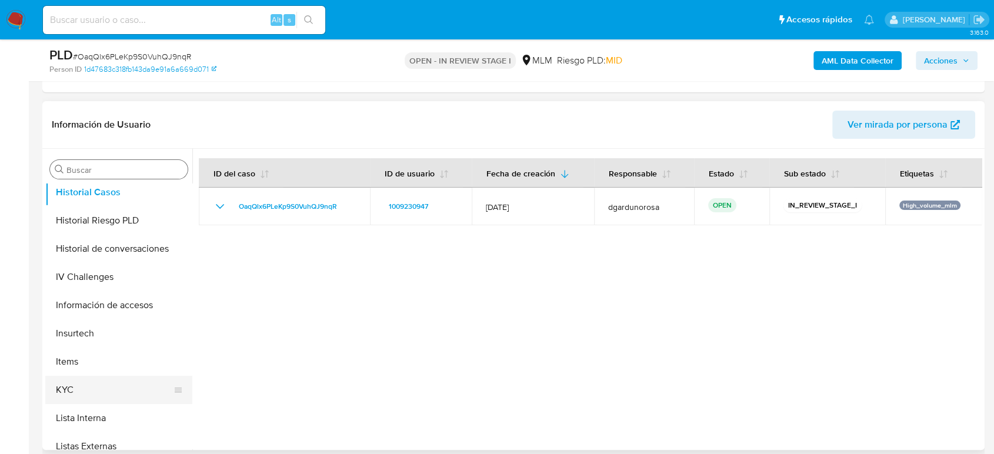
click at [107, 399] on button "KYC" at bounding box center [114, 390] width 138 height 28
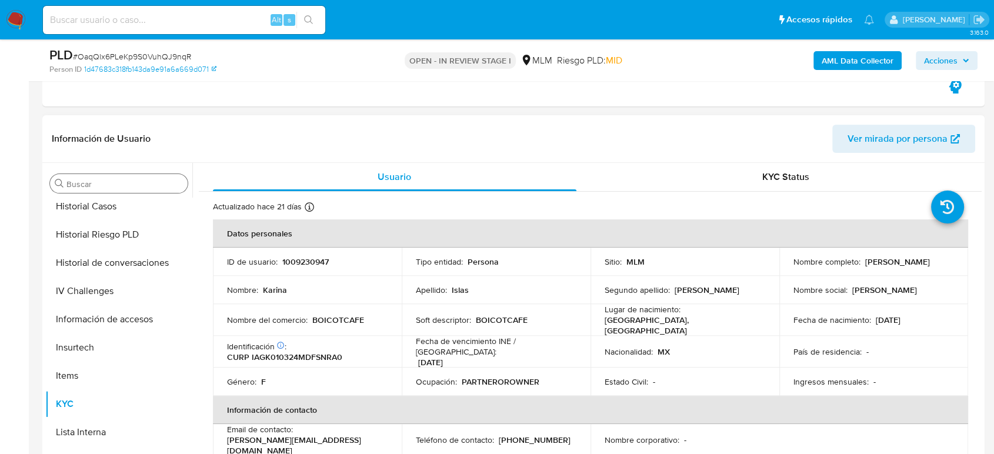
click at [343, 322] on p "BOICOTCAFE" at bounding box center [338, 320] width 52 height 11
copy p "BOICOTCAFE"
click at [378, 304] on td "Nombre del comercio : BOICOTCAFE" at bounding box center [307, 320] width 189 height 32
drag, startPoint x: 352, startPoint y: 317, endPoint x: 241, endPoint y: 308, distance: 112.1
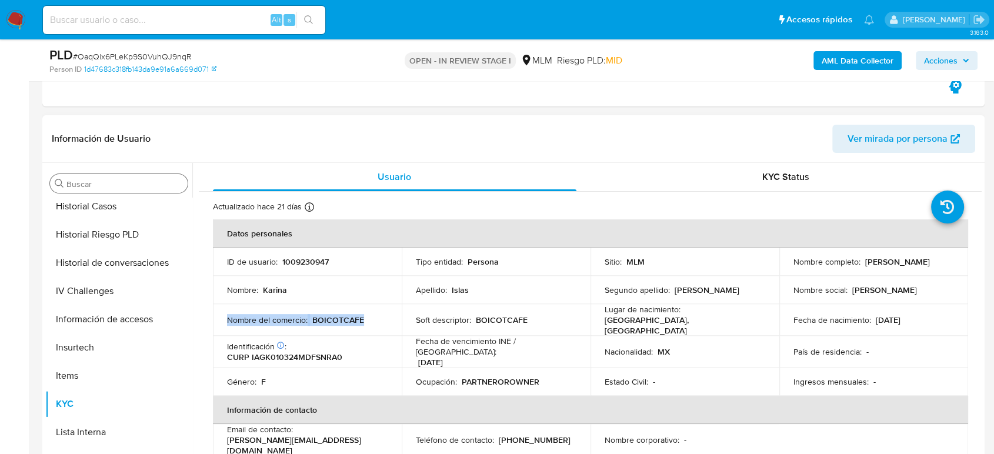
click at [241, 308] on td "Nombre del comercio : BOICOTCAFE" at bounding box center [307, 320] width 189 height 32
copy div "Nombre del comercio : BOICOTCAFE"
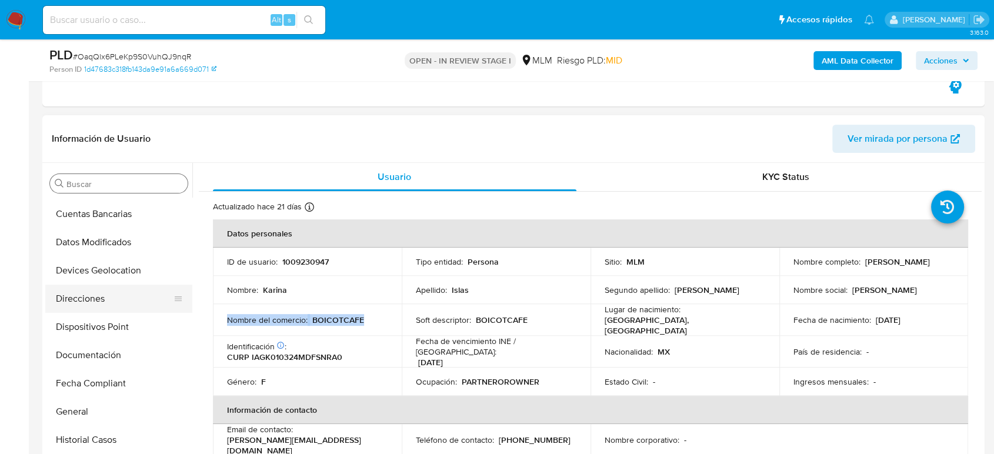
scroll to position [196, 0]
click at [98, 385] on button "Documentación" at bounding box center [114, 383] width 138 height 28
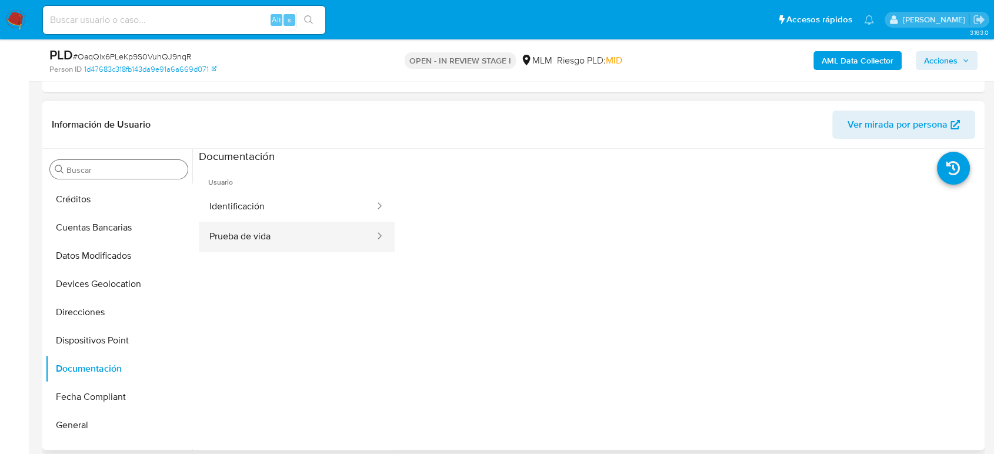
click at [321, 223] on button "Prueba de vida" at bounding box center [287, 237] width 177 height 30
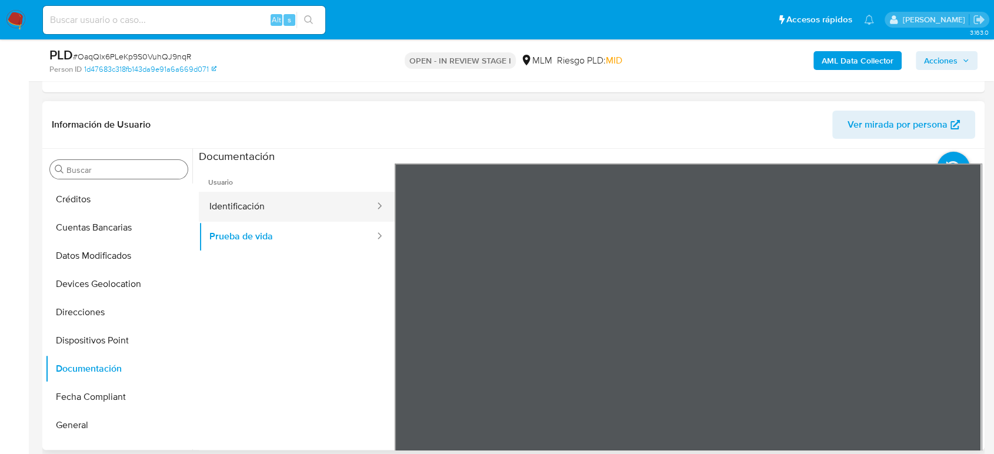
click at [316, 218] on button "Identificación" at bounding box center [287, 207] width 177 height 30
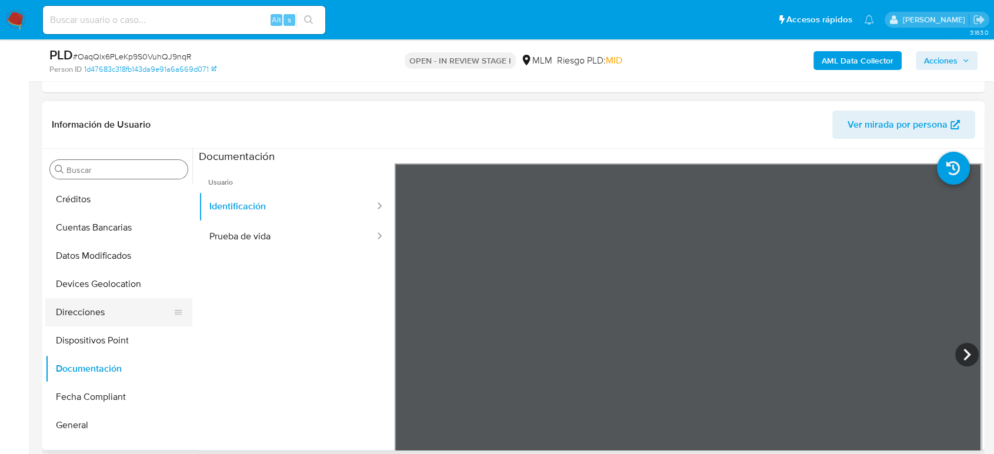
click at [126, 319] on button "Direcciones" at bounding box center [114, 312] width 138 height 28
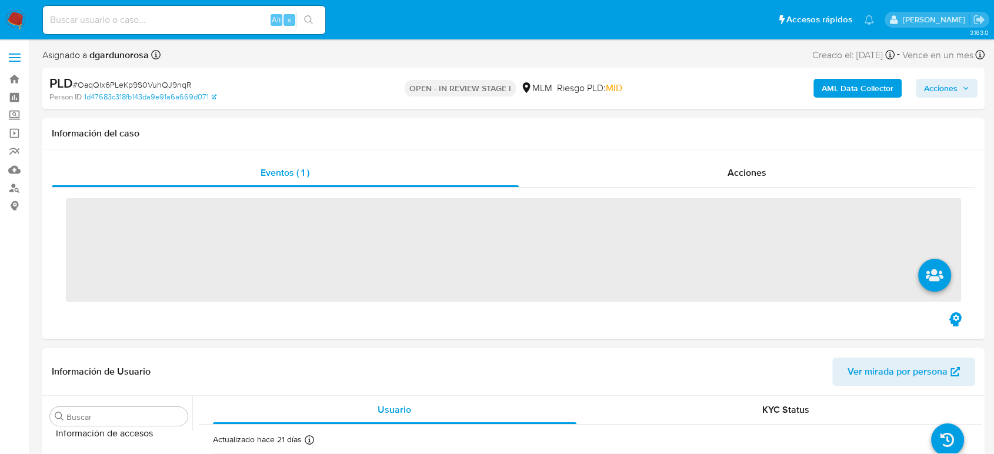
scroll to position [582, 0]
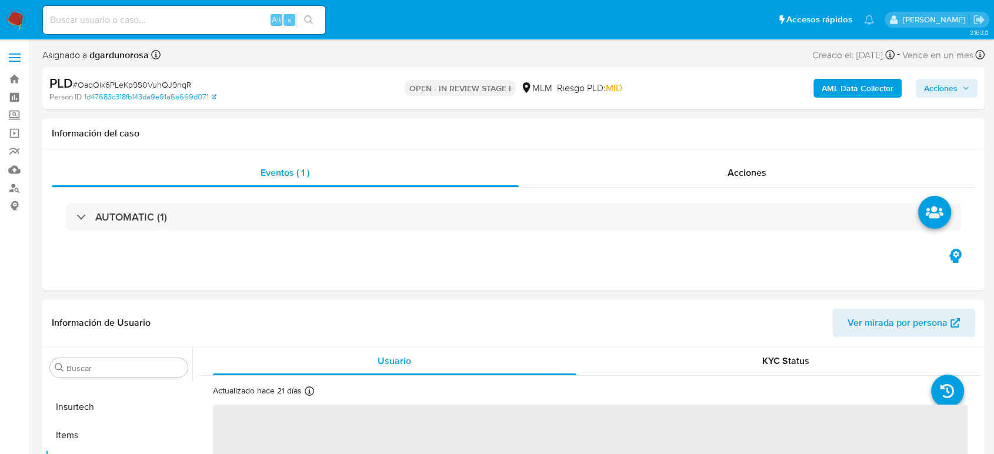
select select "10"
